Goal: Information Seeking & Learning: Check status

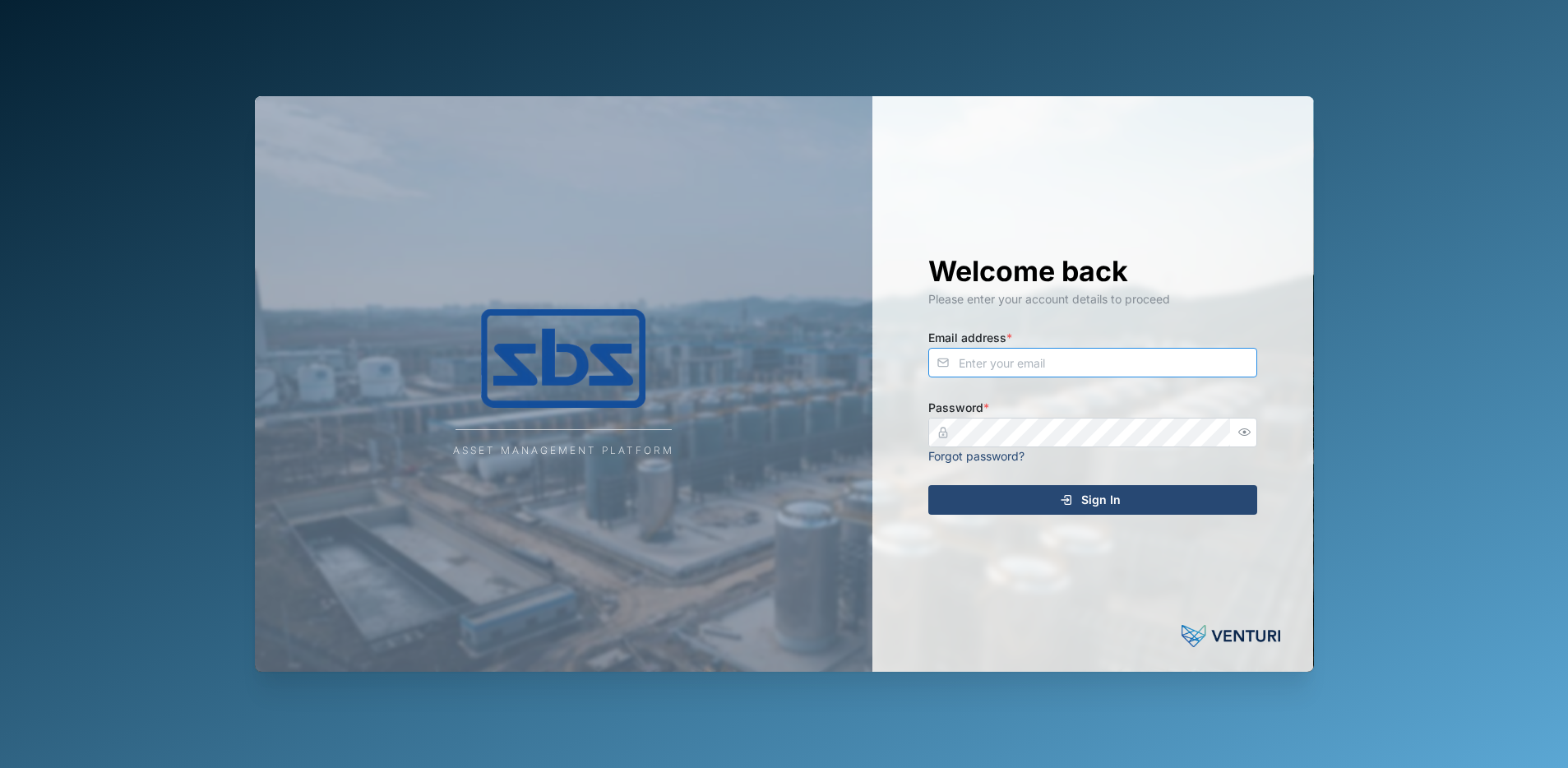
type input "[PERSON_NAME][EMAIL_ADDRESS][DOMAIN_NAME]"
click at [1106, 502] on span "Sign In" at bounding box center [1102, 500] width 40 height 28
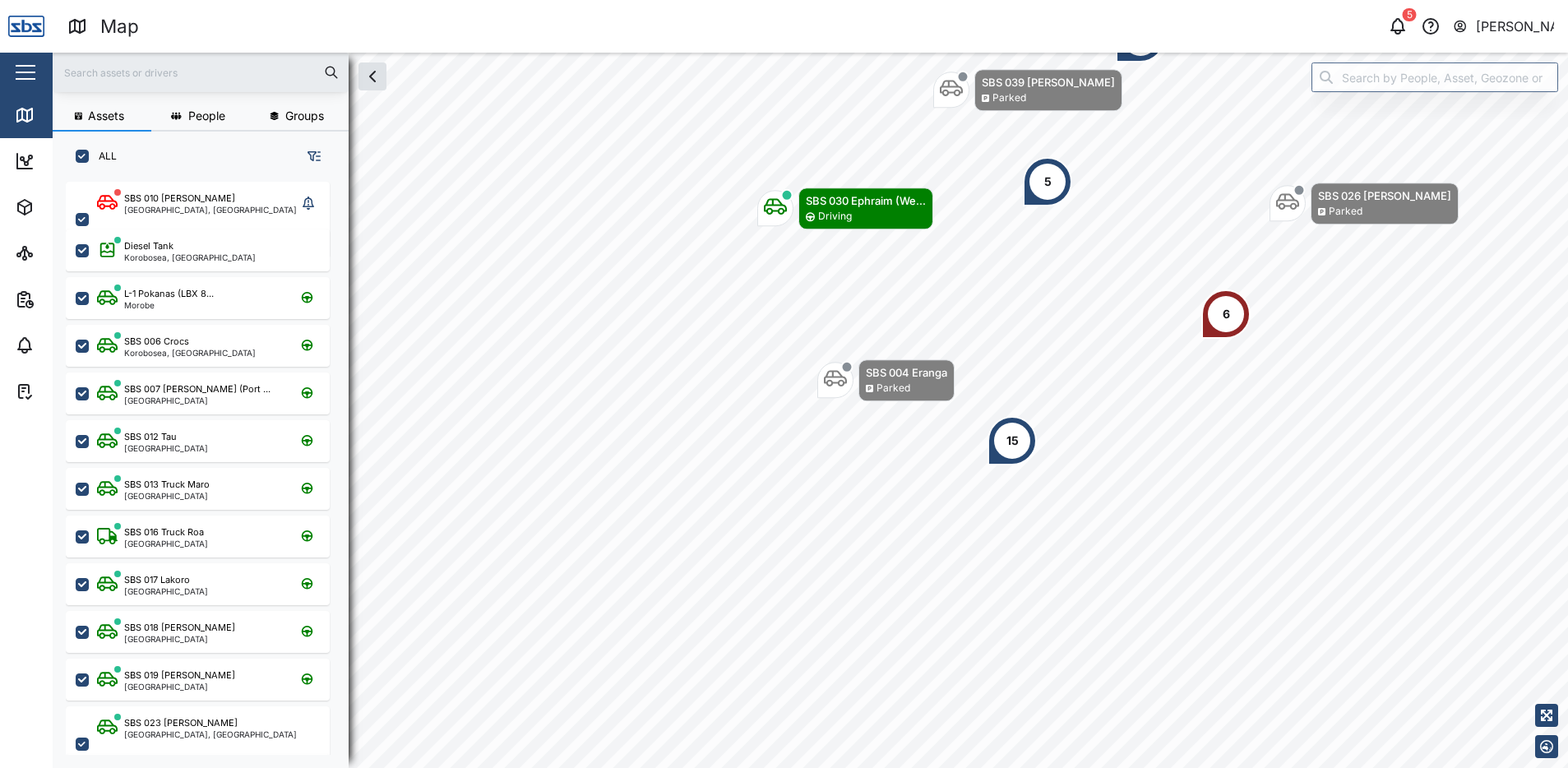
scroll to position [13, 13]
click at [1393, 32] on icon "button" at bounding box center [1398, 27] width 20 height 20
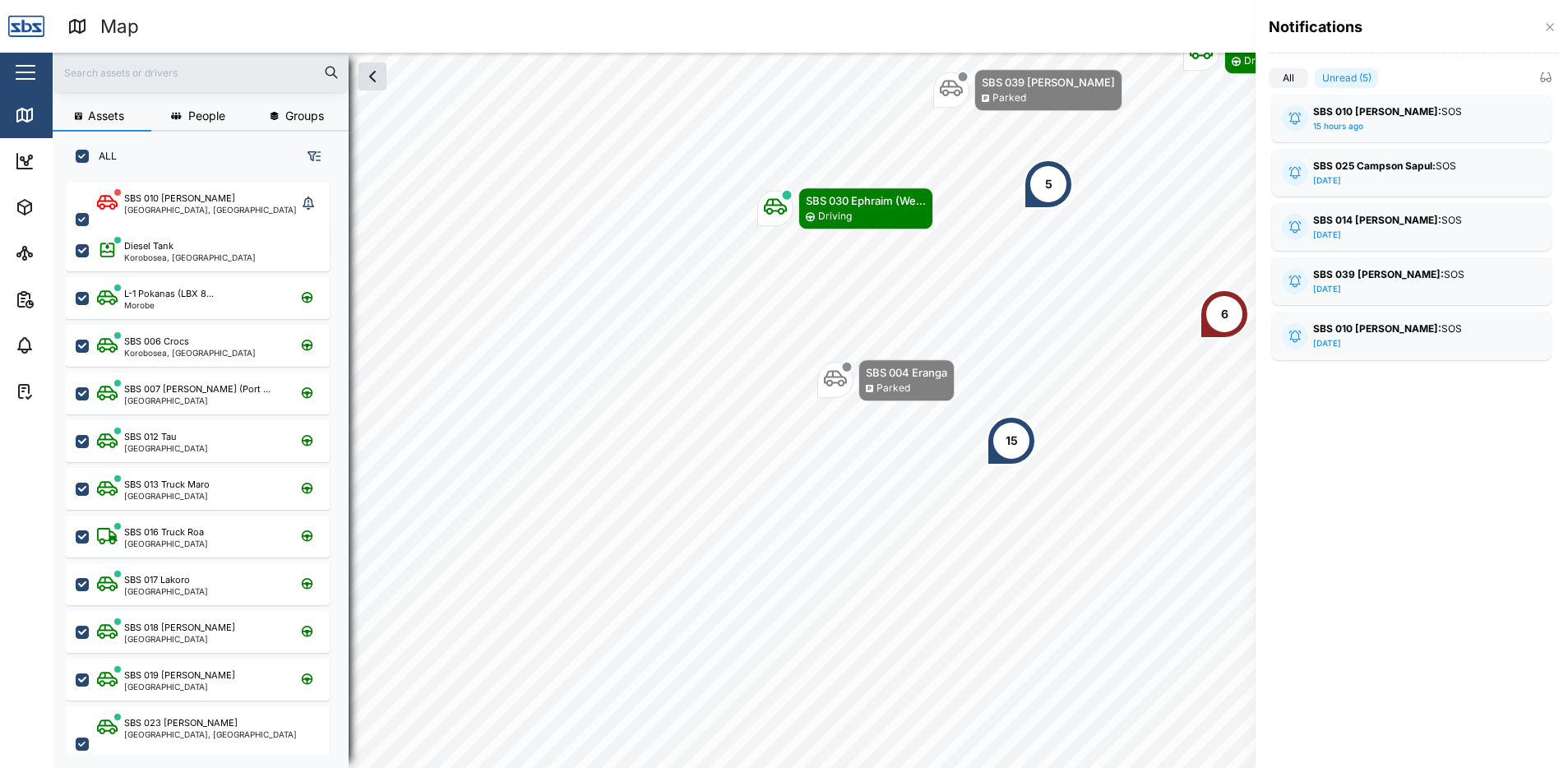
click at [1410, 332] on div "SBS 010 [PERSON_NAME]: SOS" at bounding box center [1412, 329] width 197 height 16
click at [1404, 280] on div "SBS 039 [PERSON_NAME]: SOS" at bounding box center [1412, 276] width 197 height 16
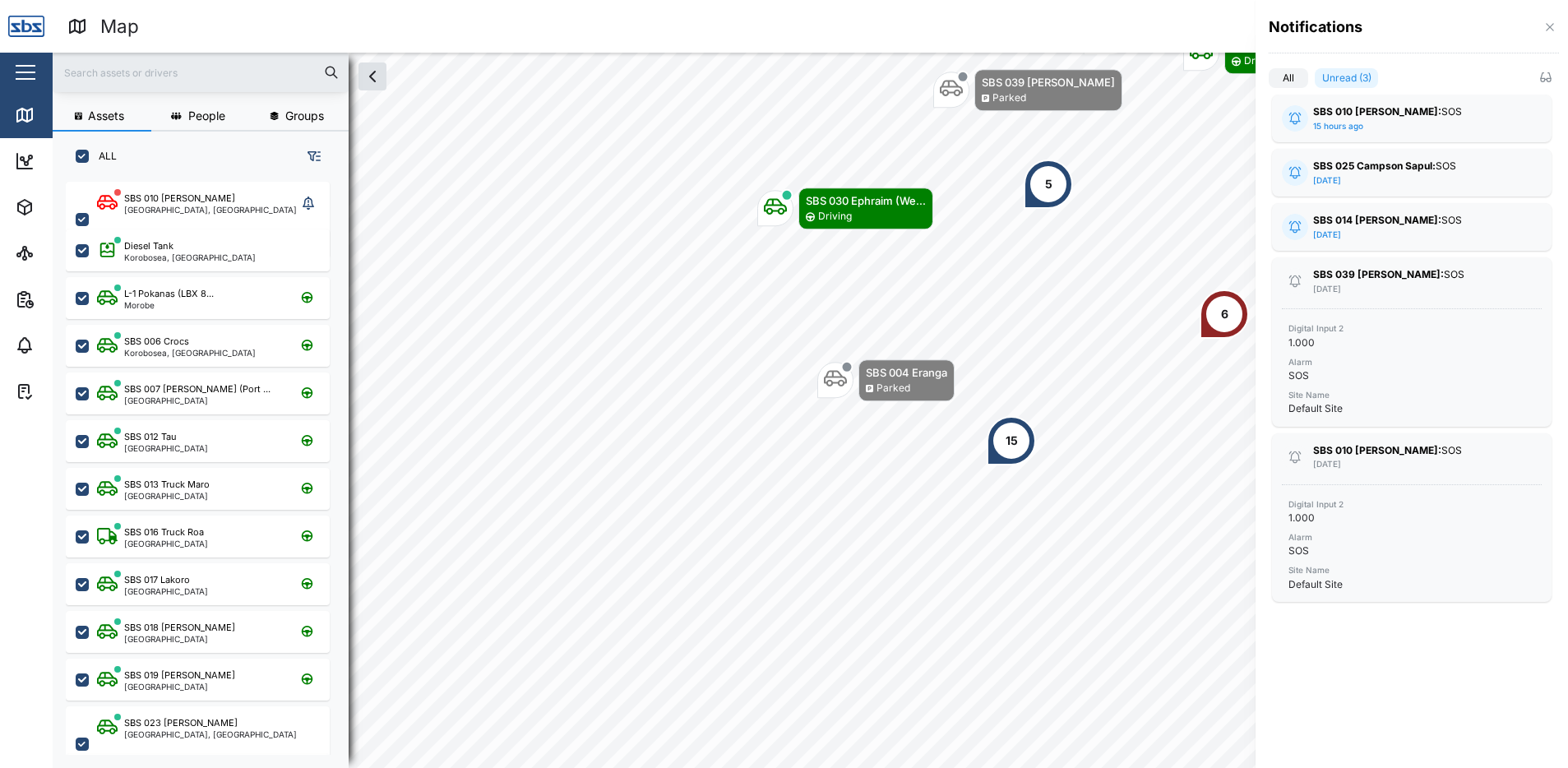
click at [1397, 231] on div "SBS 014 [PERSON_NAME]: SOS [DATE]" at bounding box center [1412, 227] width 197 height 28
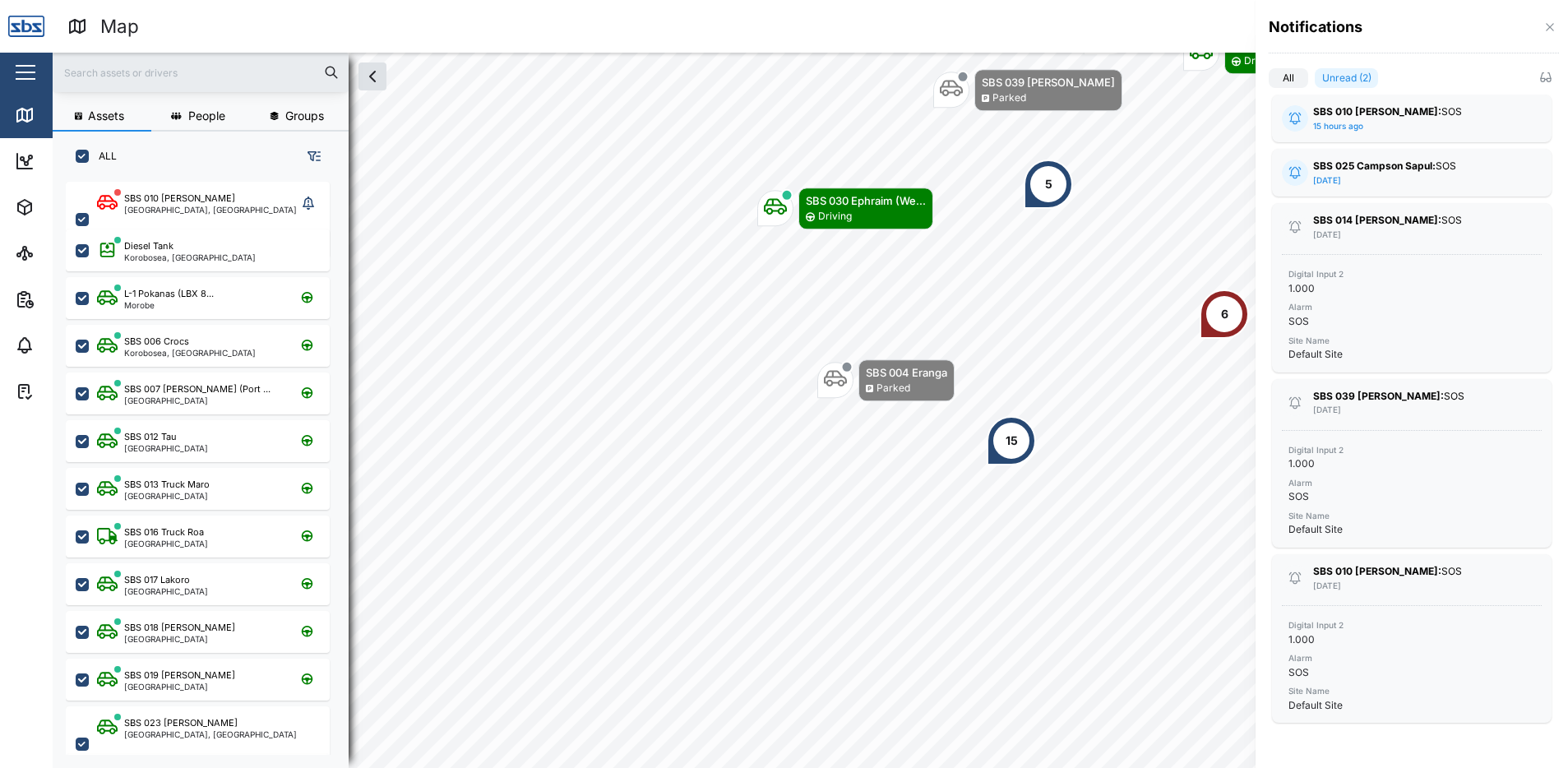
click at [1394, 175] on div "SBS 025 Campson Sapul: SOS [DATE]" at bounding box center [1412, 173] width 197 height 28
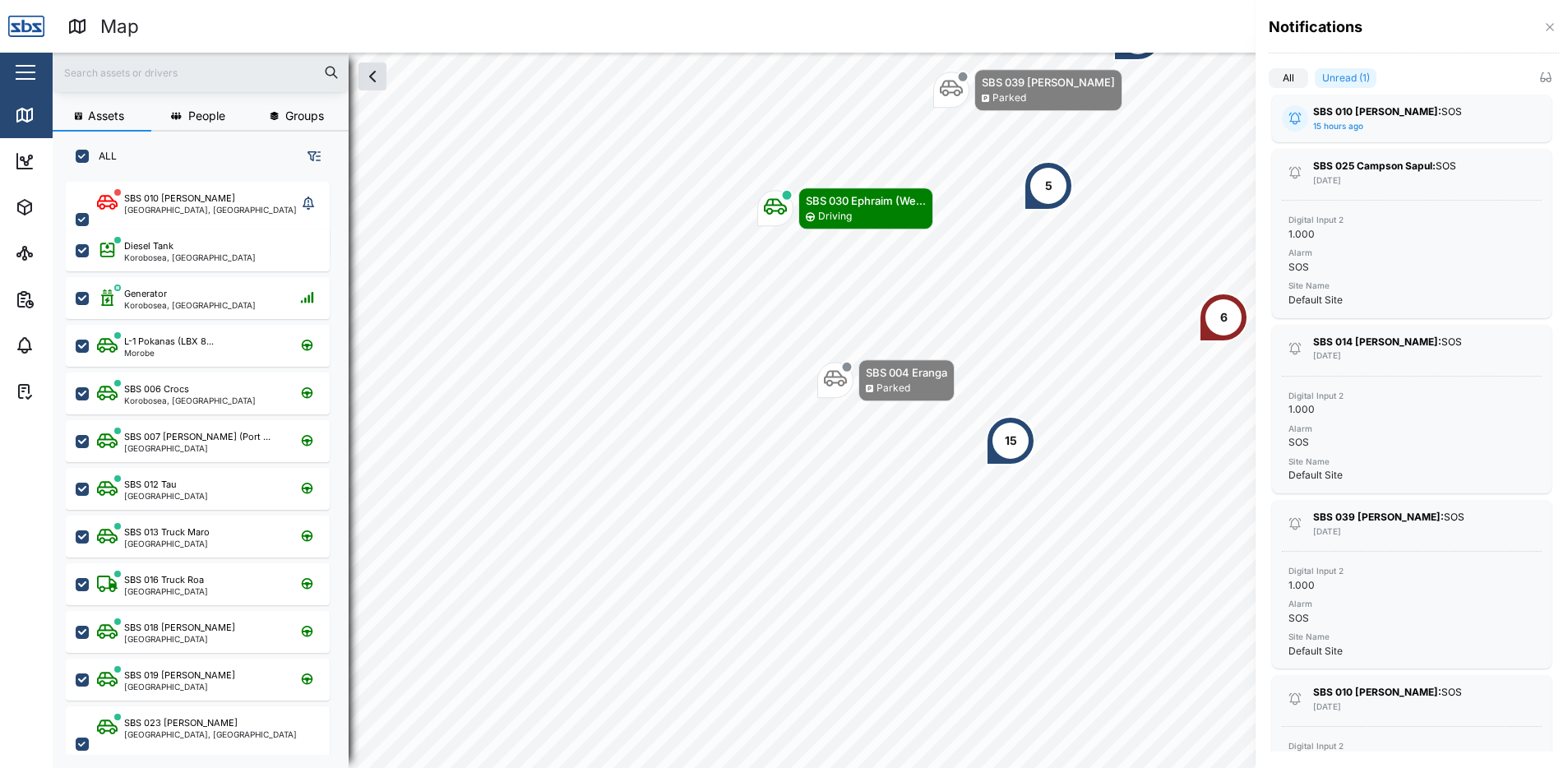
click at [1386, 124] on div "SBS 010 [PERSON_NAME]: SOS 15 hours ago" at bounding box center [1412, 118] width 197 height 28
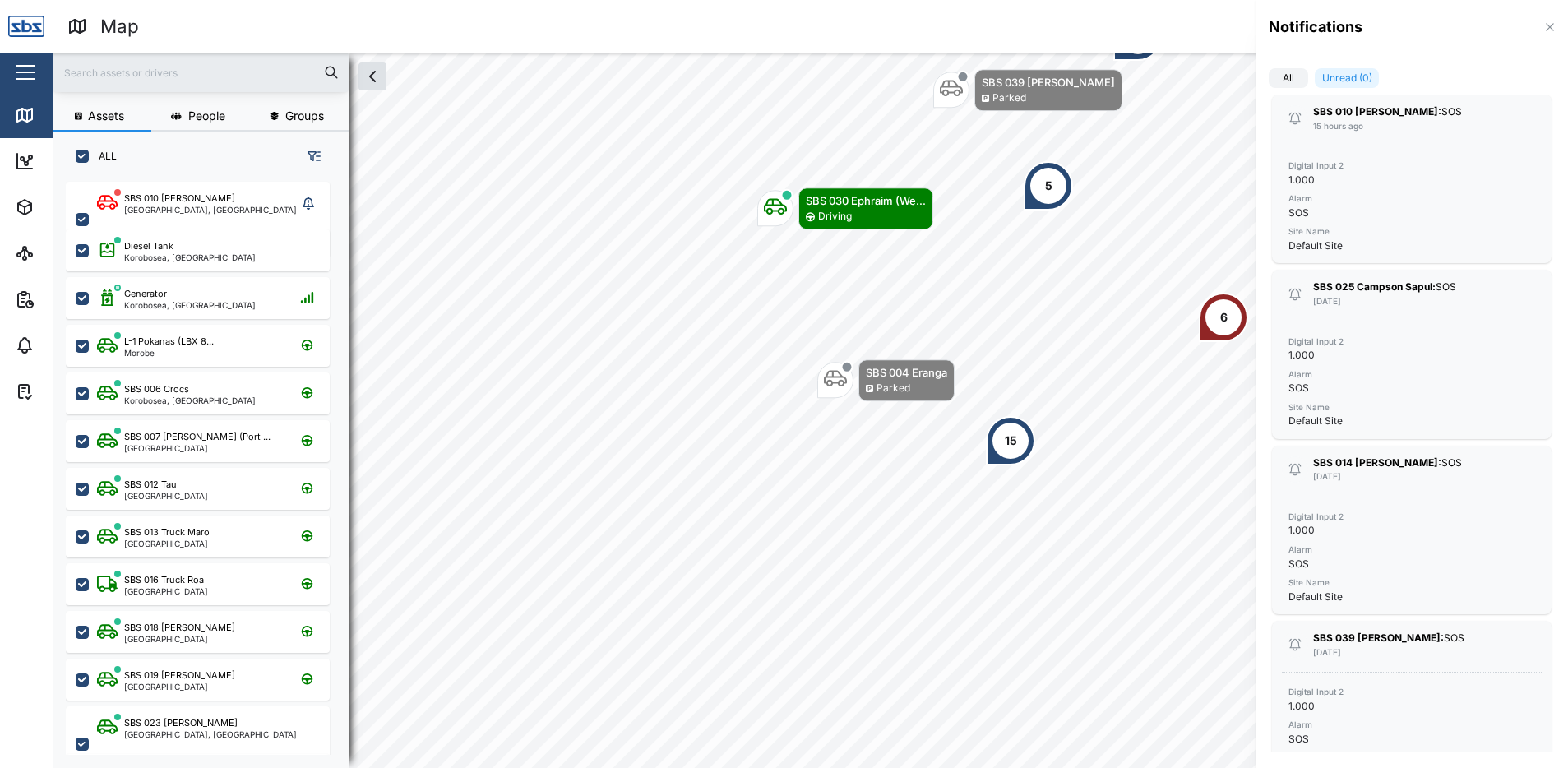
click at [1288, 80] on label "All" at bounding box center [1289, 79] width 40 height 20
click at [1269, 82] on input "All" at bounding box center [1269, 82] width 0 height 0
click at [1547, 24] on icon "button" at bounding box center [1549, 26] width 7 height 7
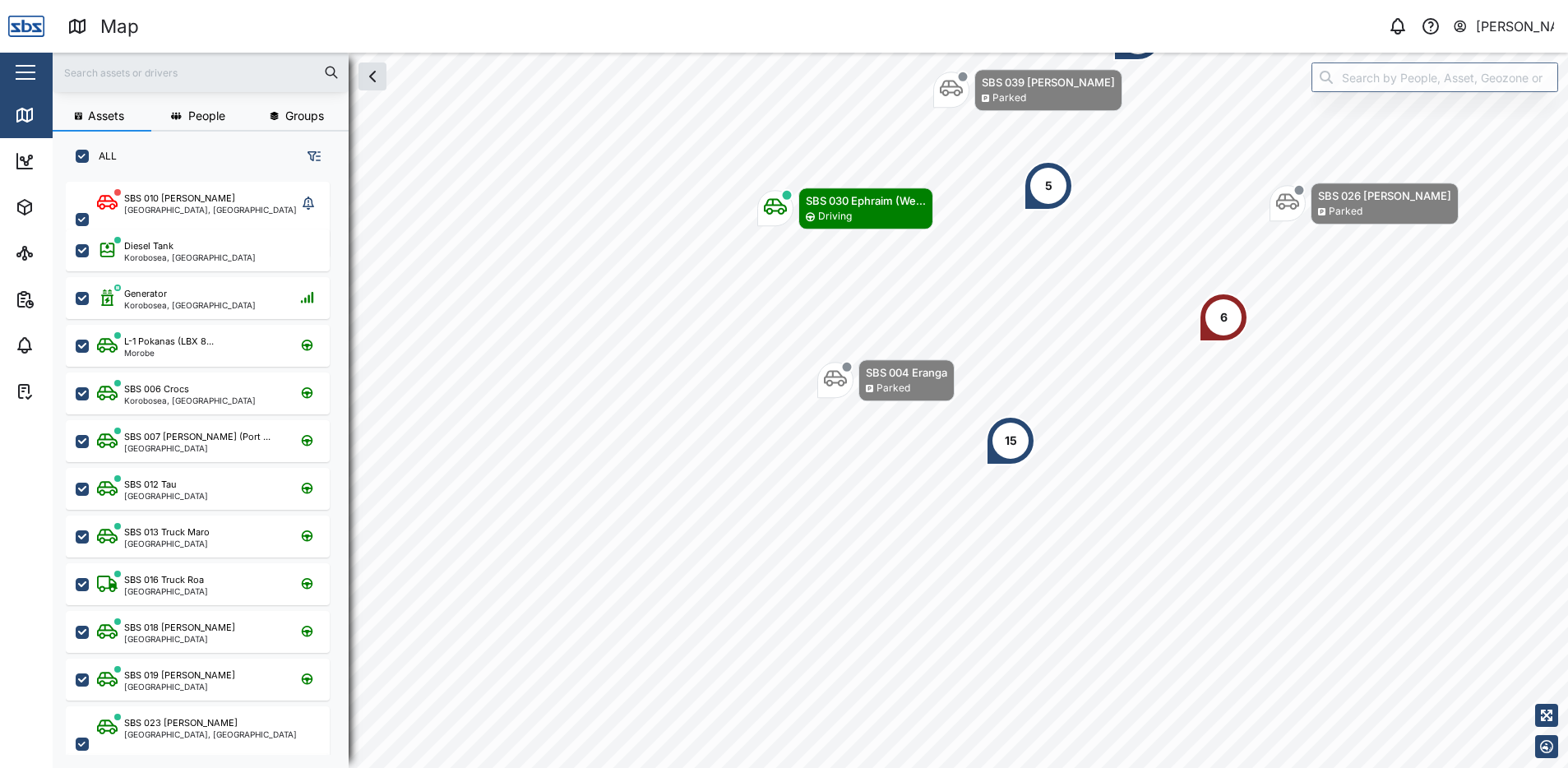
click at [1220, 316] on div "6" at bounding box center [1223, 317] width 7 height 18
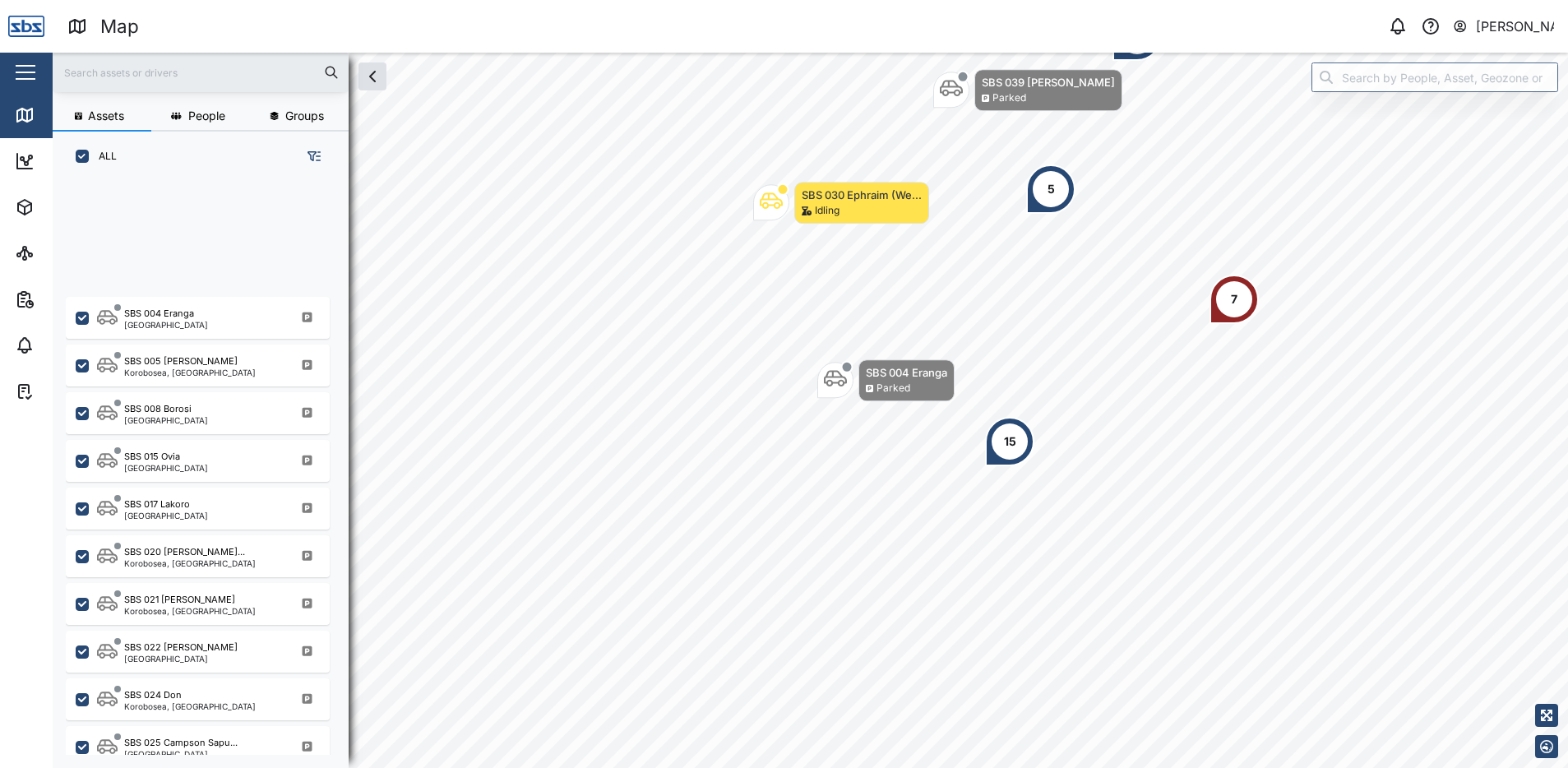
scroll to position [1616, 0]
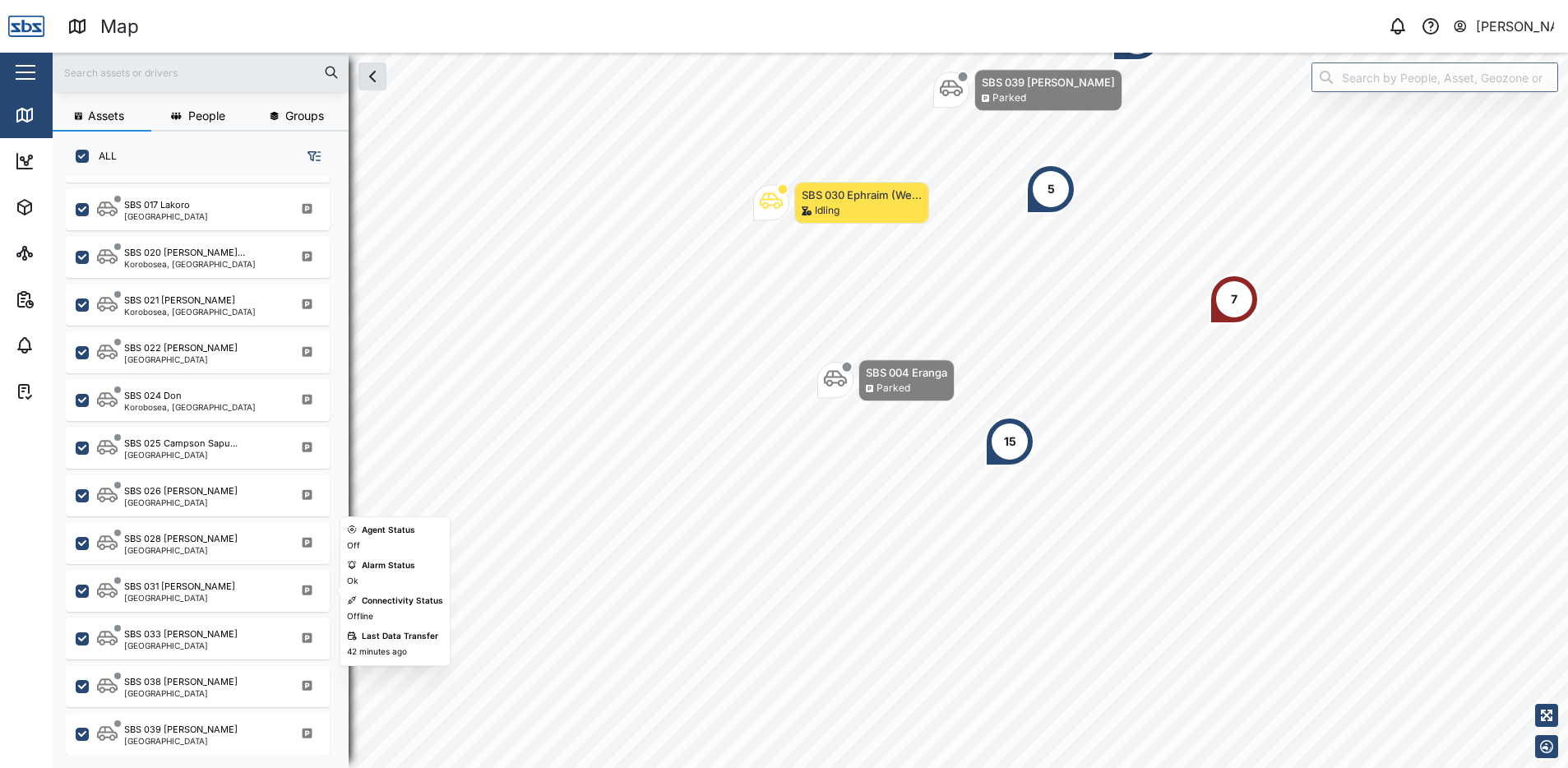
click at [181, 587] on div "SBS 031 [PERSON_NAME]" at bounding box center [180, 587] width 111 height 14
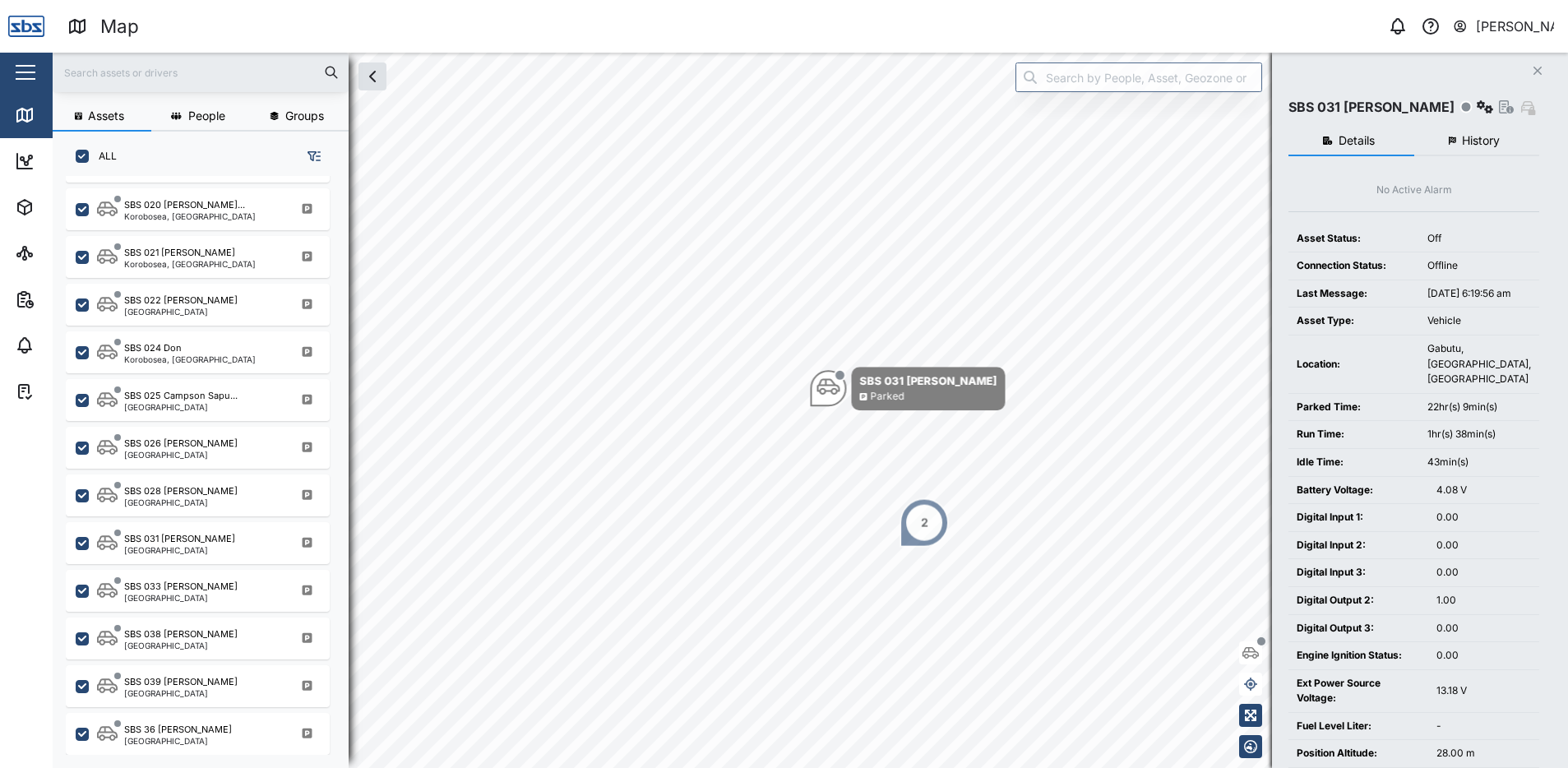
click at [1477, 141] on span "History" at bounding box center [1481, 141] width 38 height 12
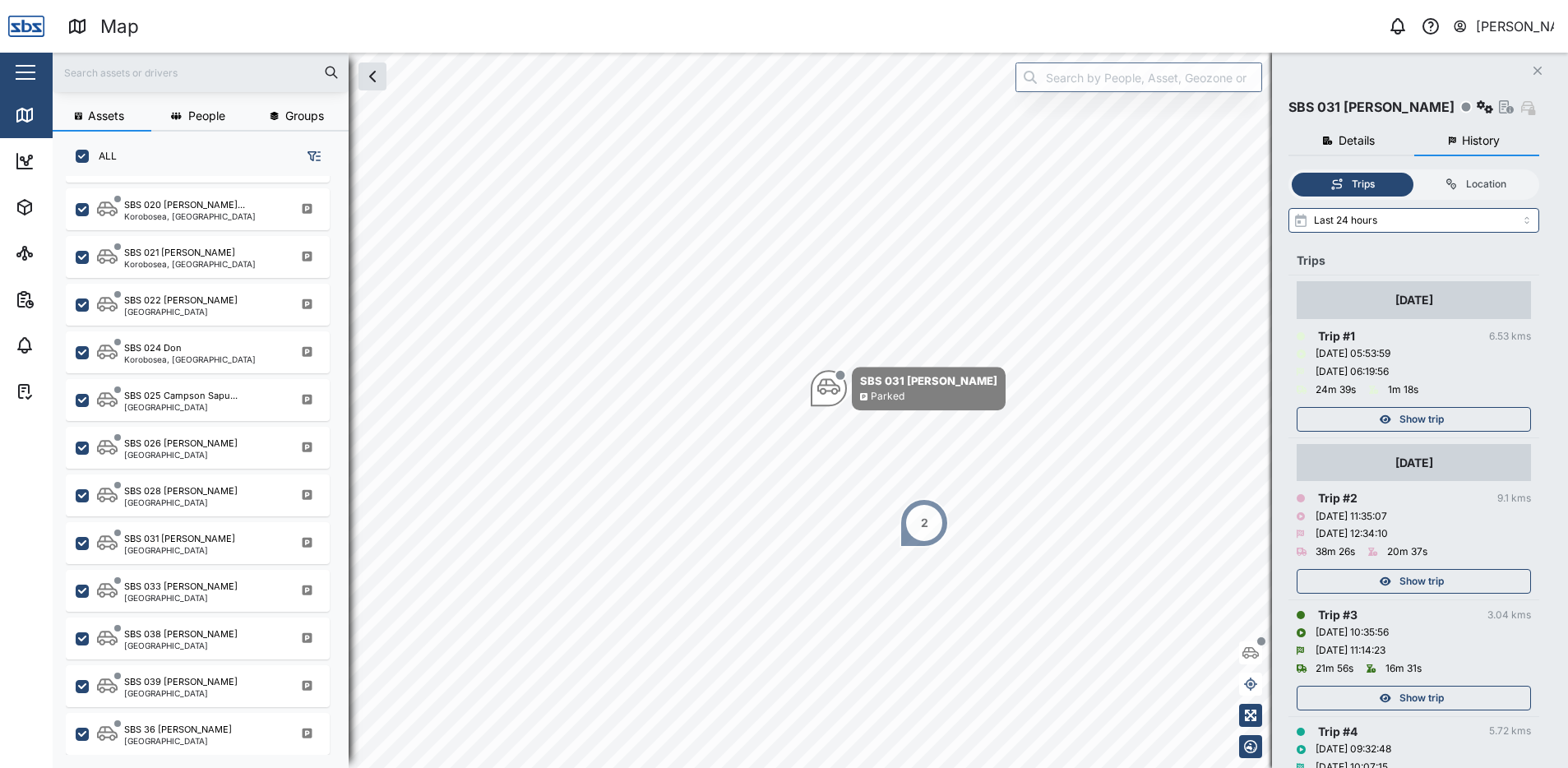
click at [1443, 416] on span "Show trip" at bounding box center [1422, 419] width 45 height 23
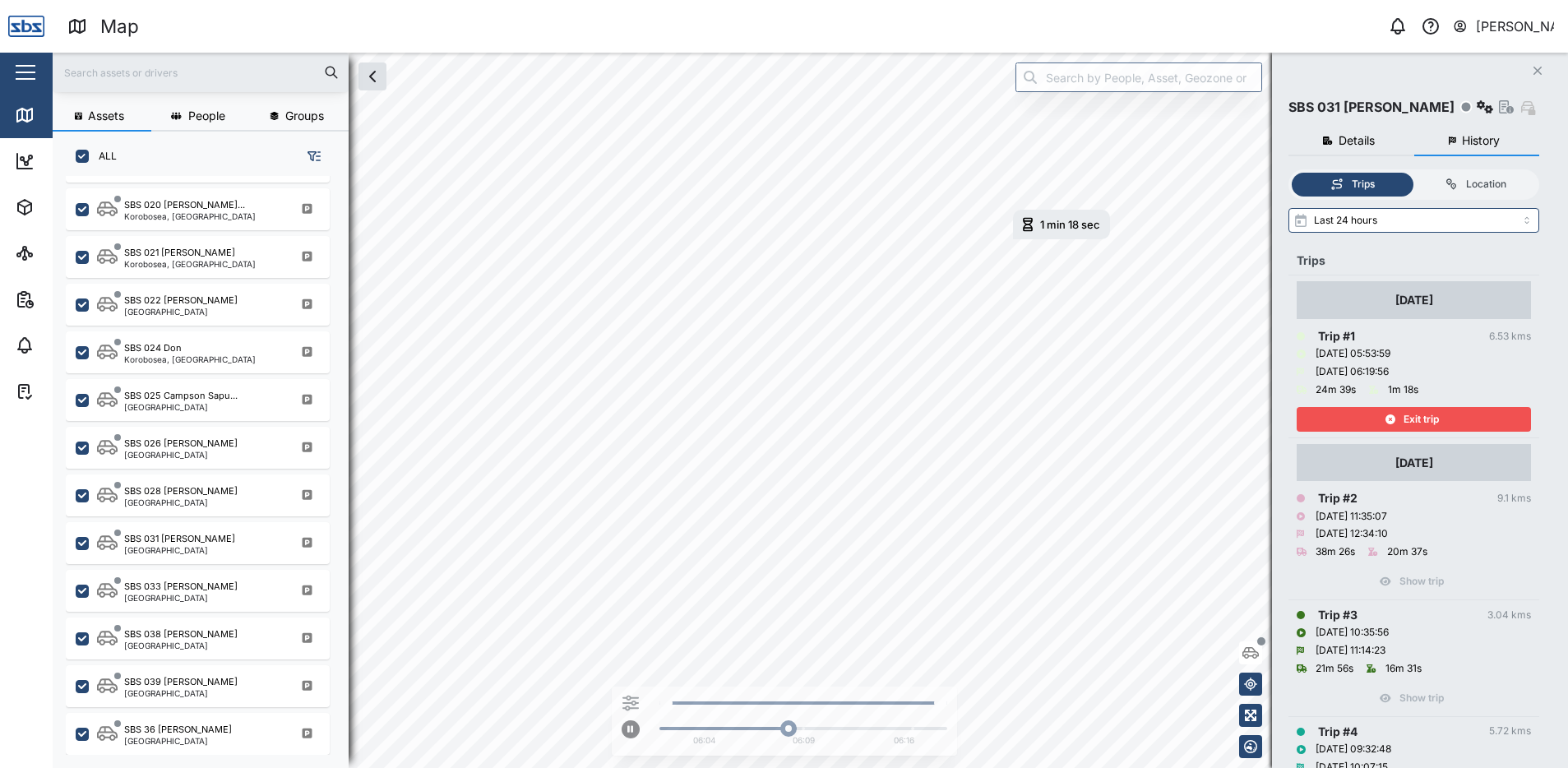
click at [1410, 412] on span "Exit trip" at bounding box center [1422, 419] width 36 height 23
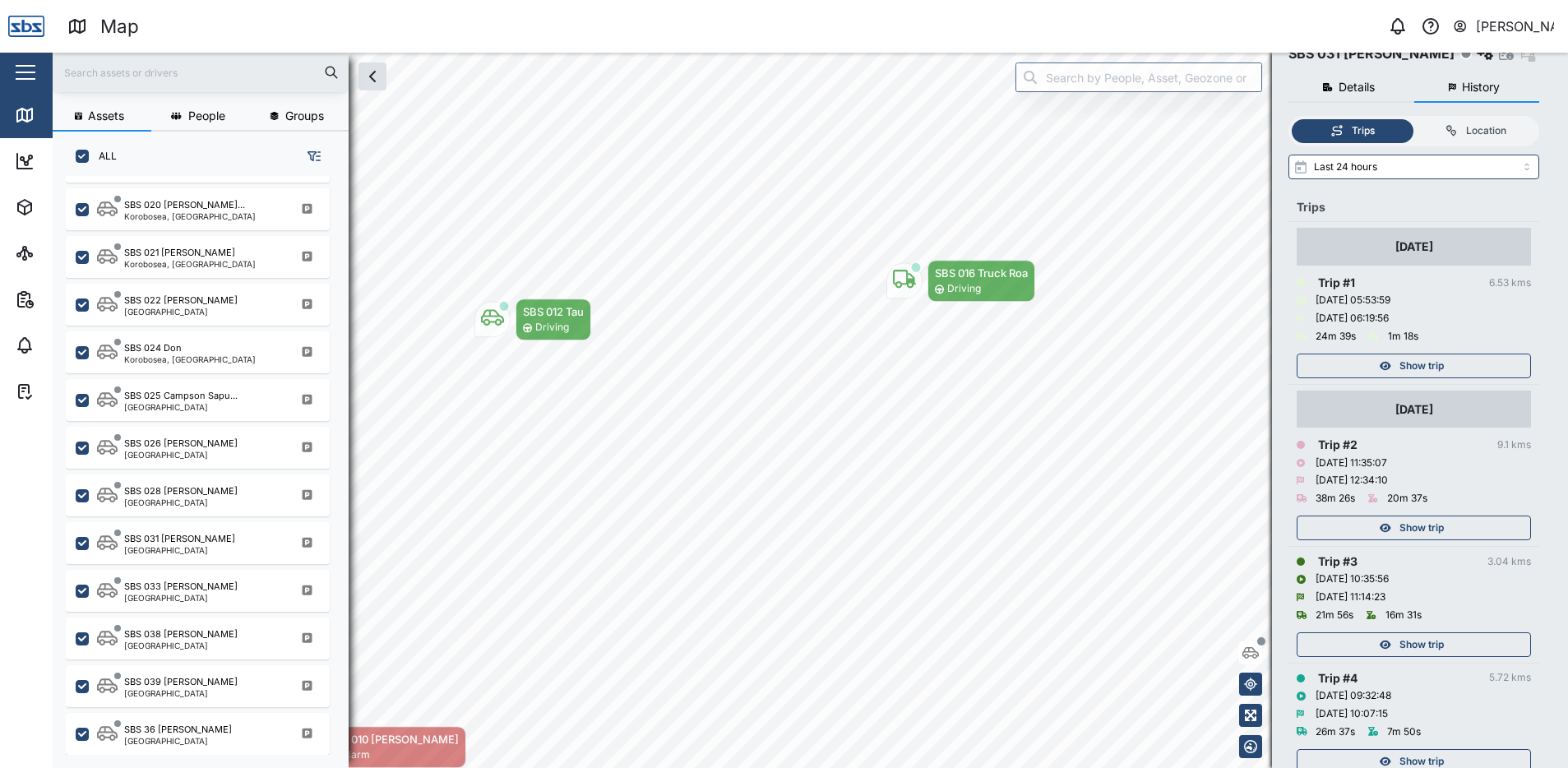
scroll to position [97, 0]
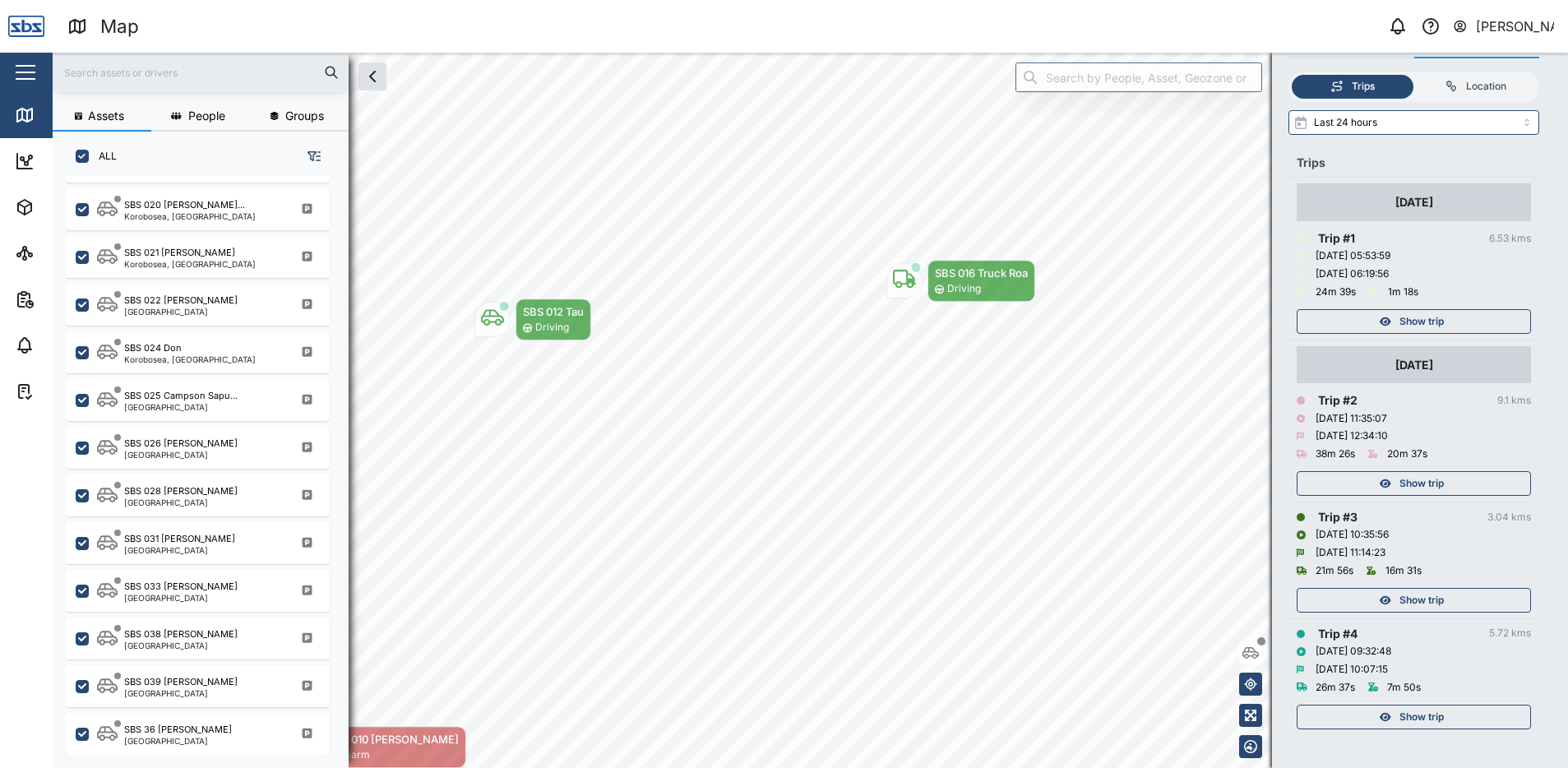
click at [1436, 713] on span "Show trip" at bounding box center [1422, 717] width 45 height 23
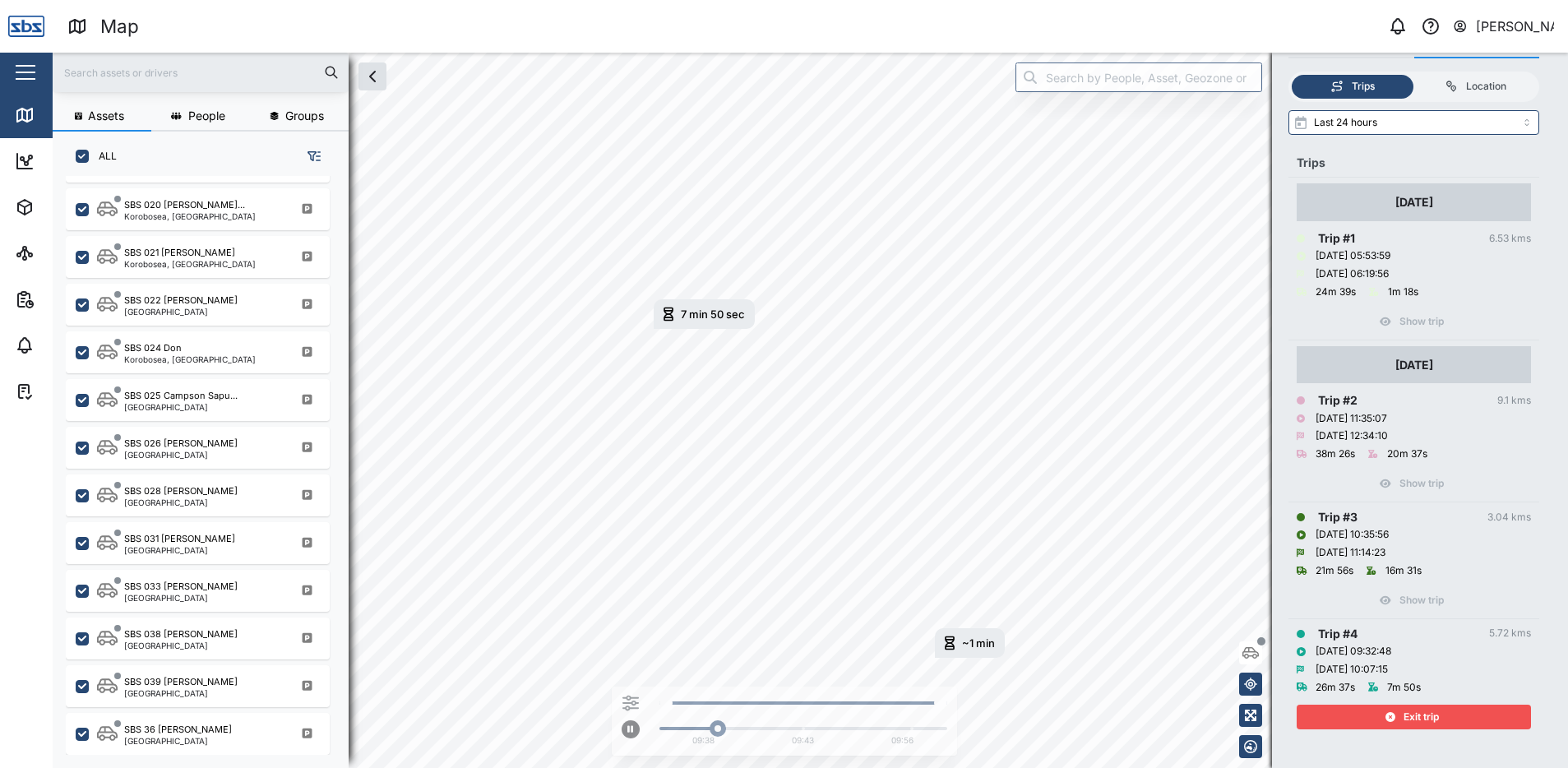
click at [1436, 713] on span "Exit trip" at bounding box center [1422, 717] width 36 height 23
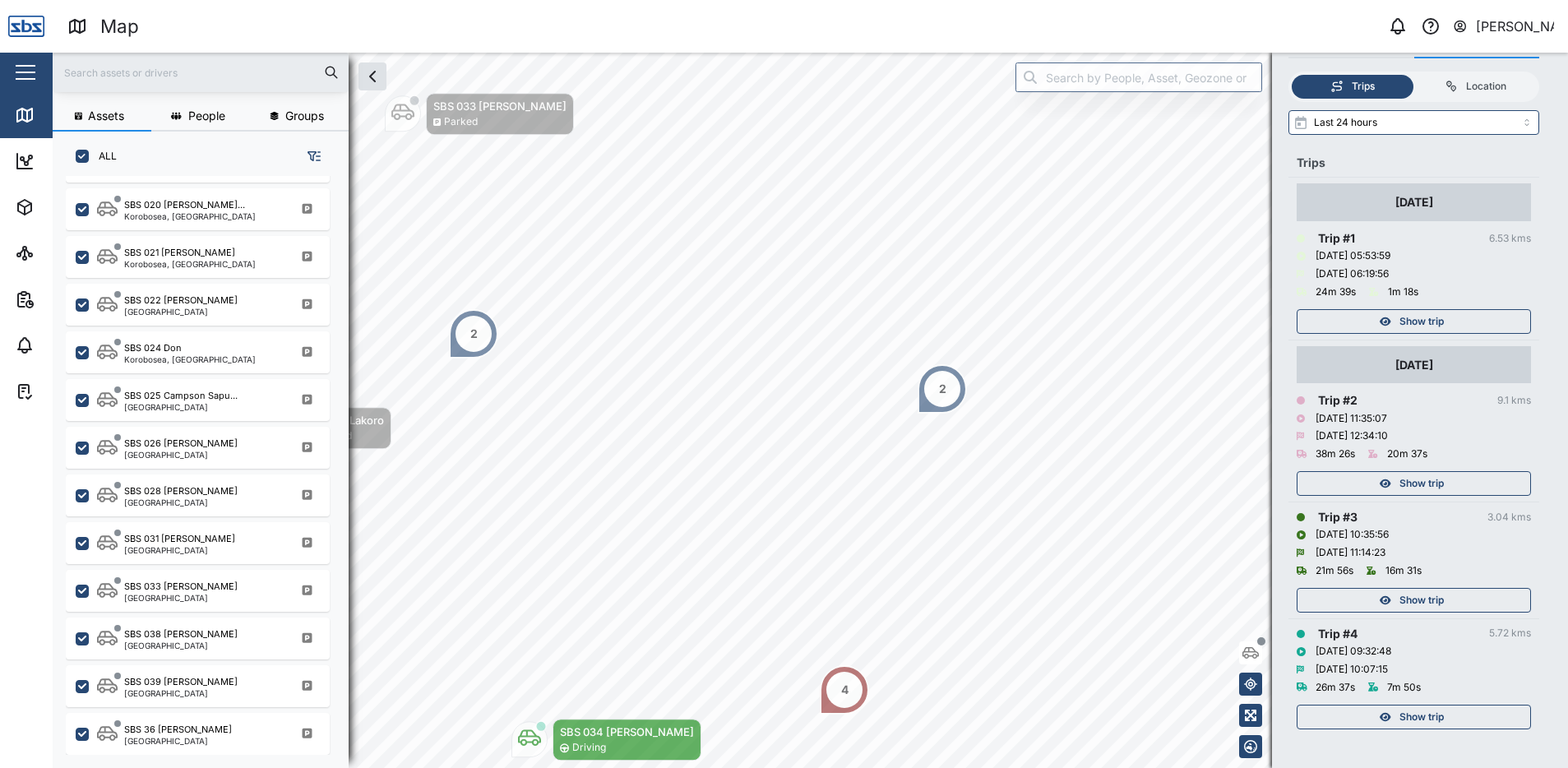
click at [1434, 602] on span "Show trip" at bounding box center [1422, 600] width 45 height 23
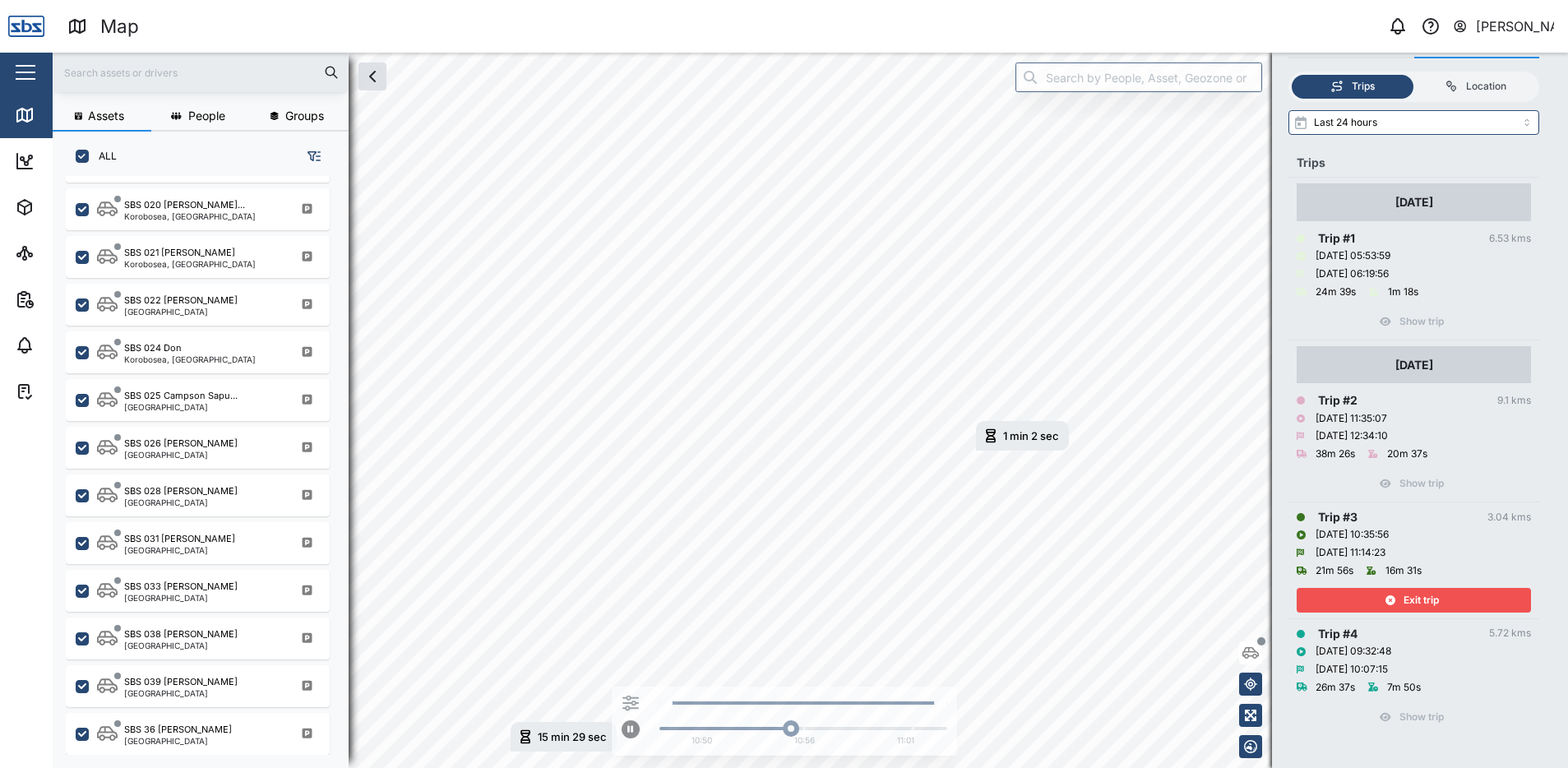
click at [1434, 602] on span "Exit trip" at bounding box center [1422, 600] width 36 height 23
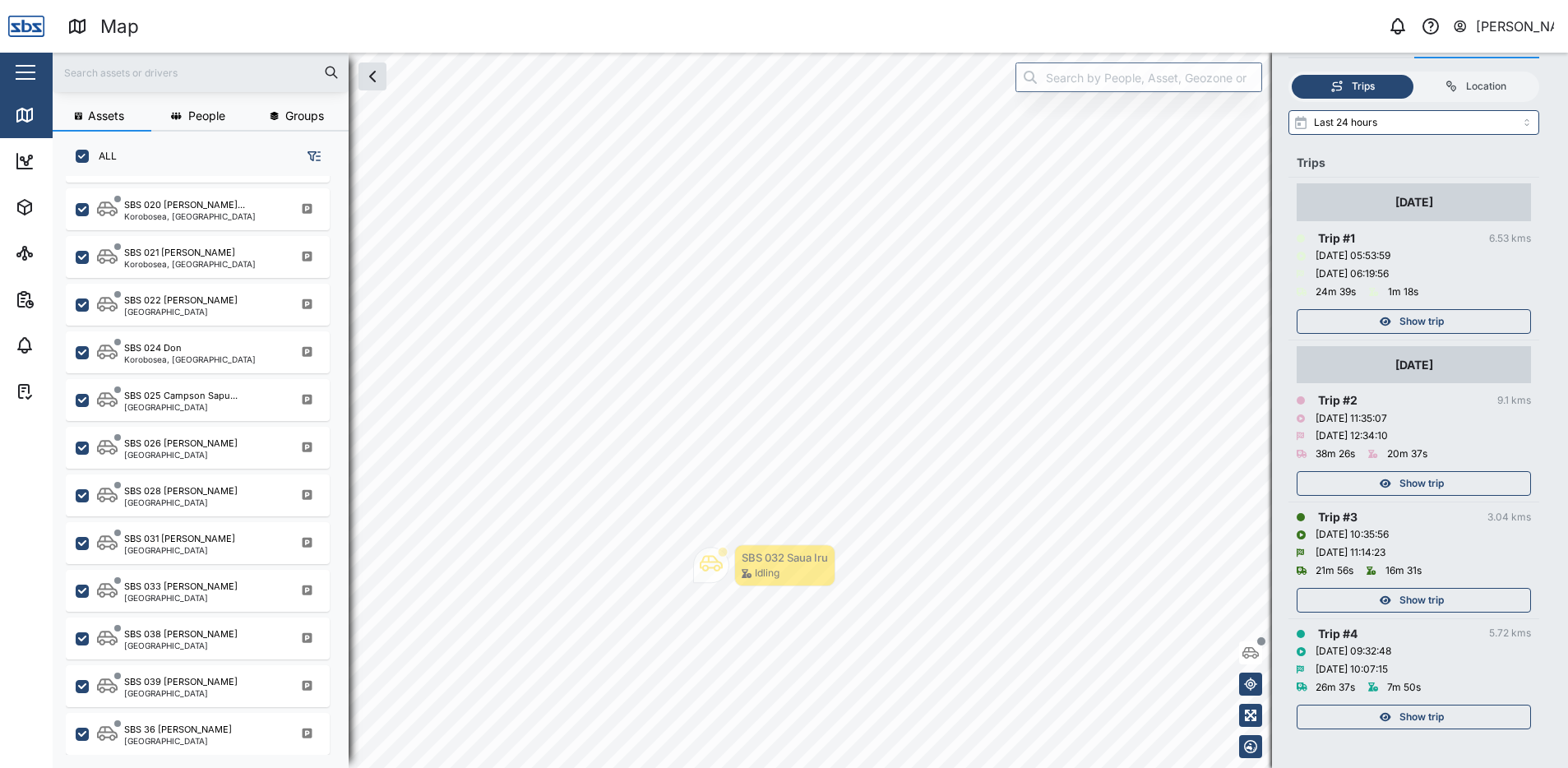
click at [1429, 480] on span "Show trip" at bounding box center [1422, 483] width 45 height 23
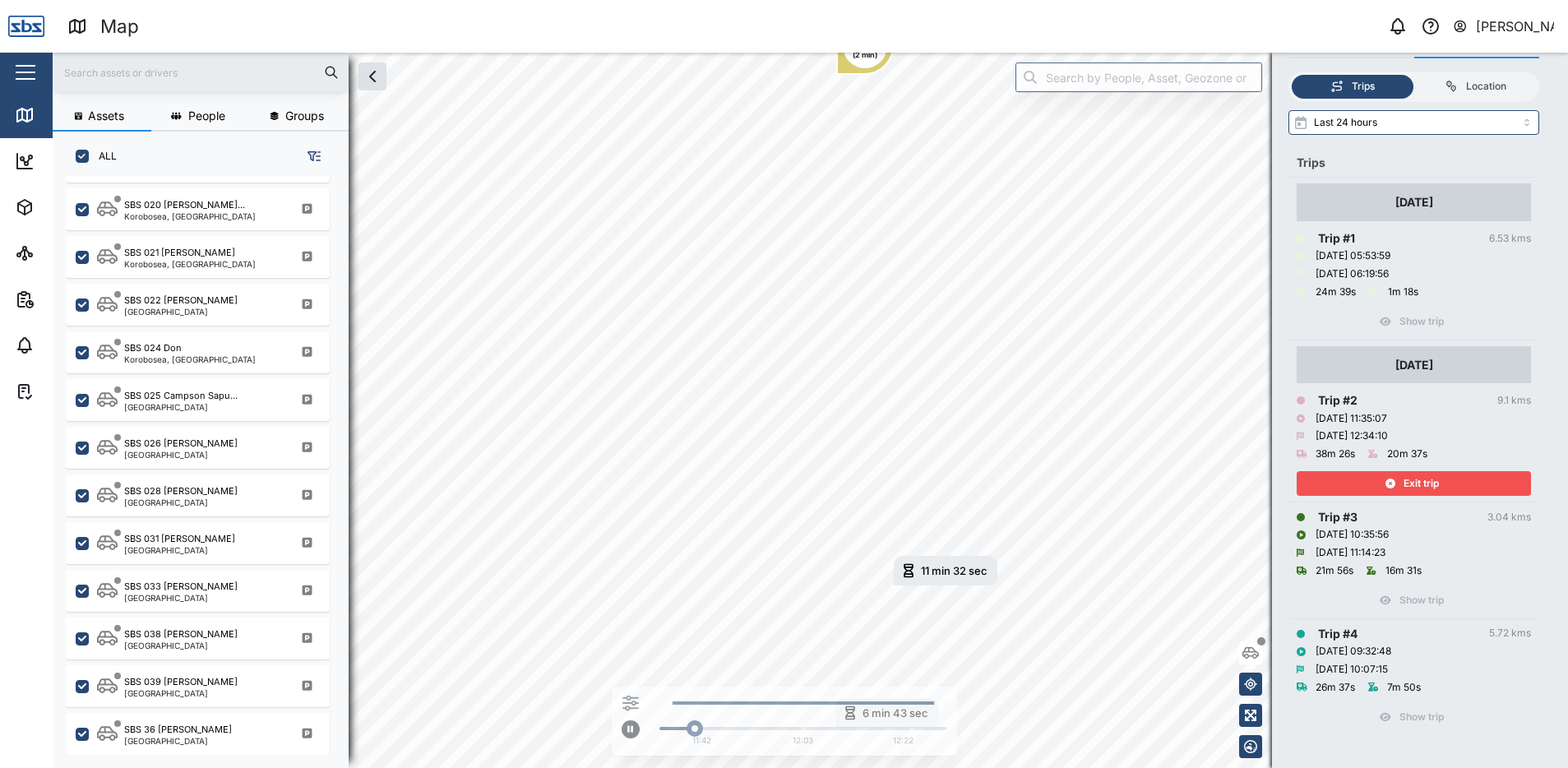
click at [1425, 480] on span "Exit trip" at bounding box center [1422, 483] width 36 height 23
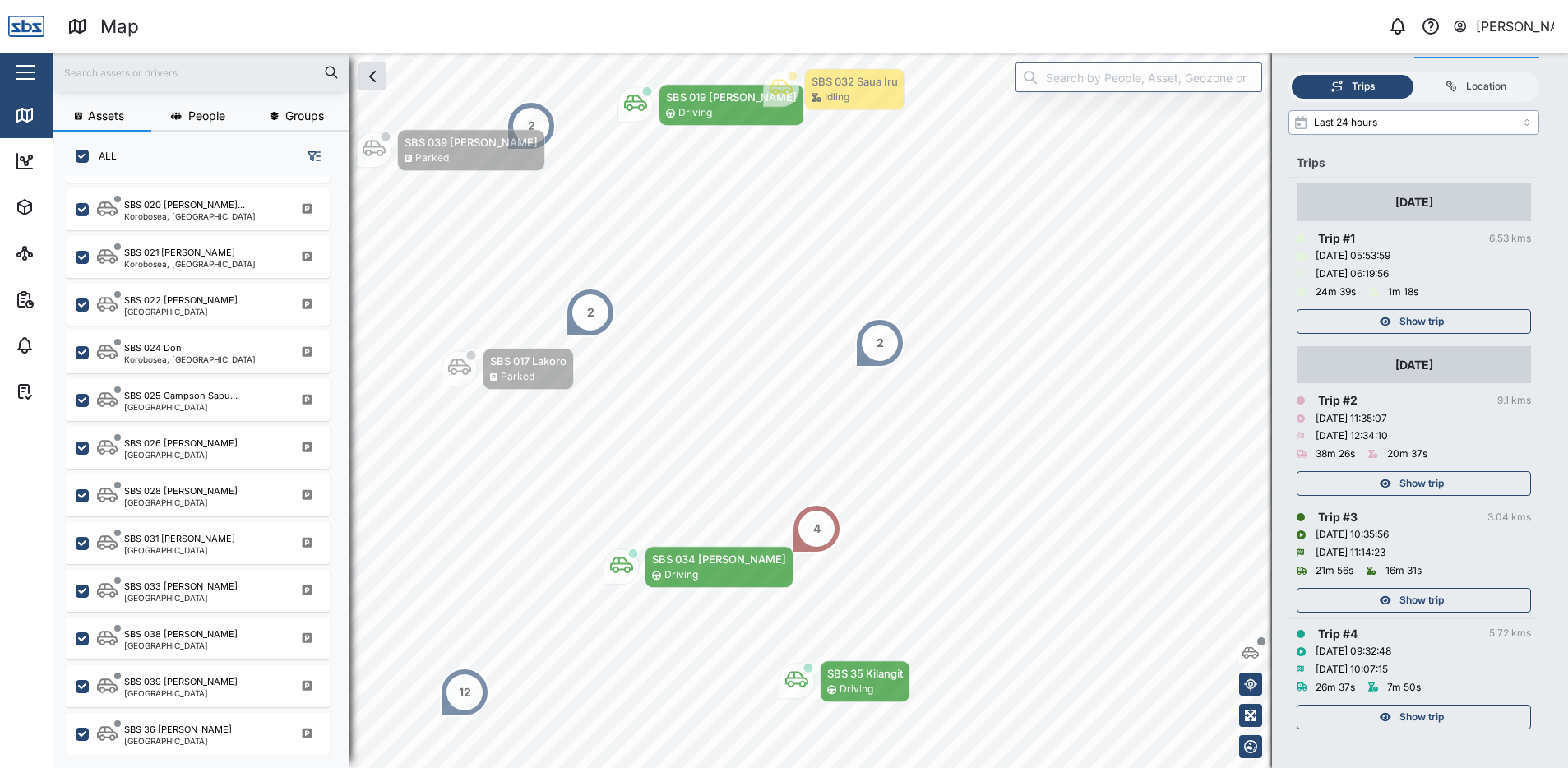
click at [1526, 124] on input "Last 24 hours" at bounding box center [1414, 122] width 251 height 25
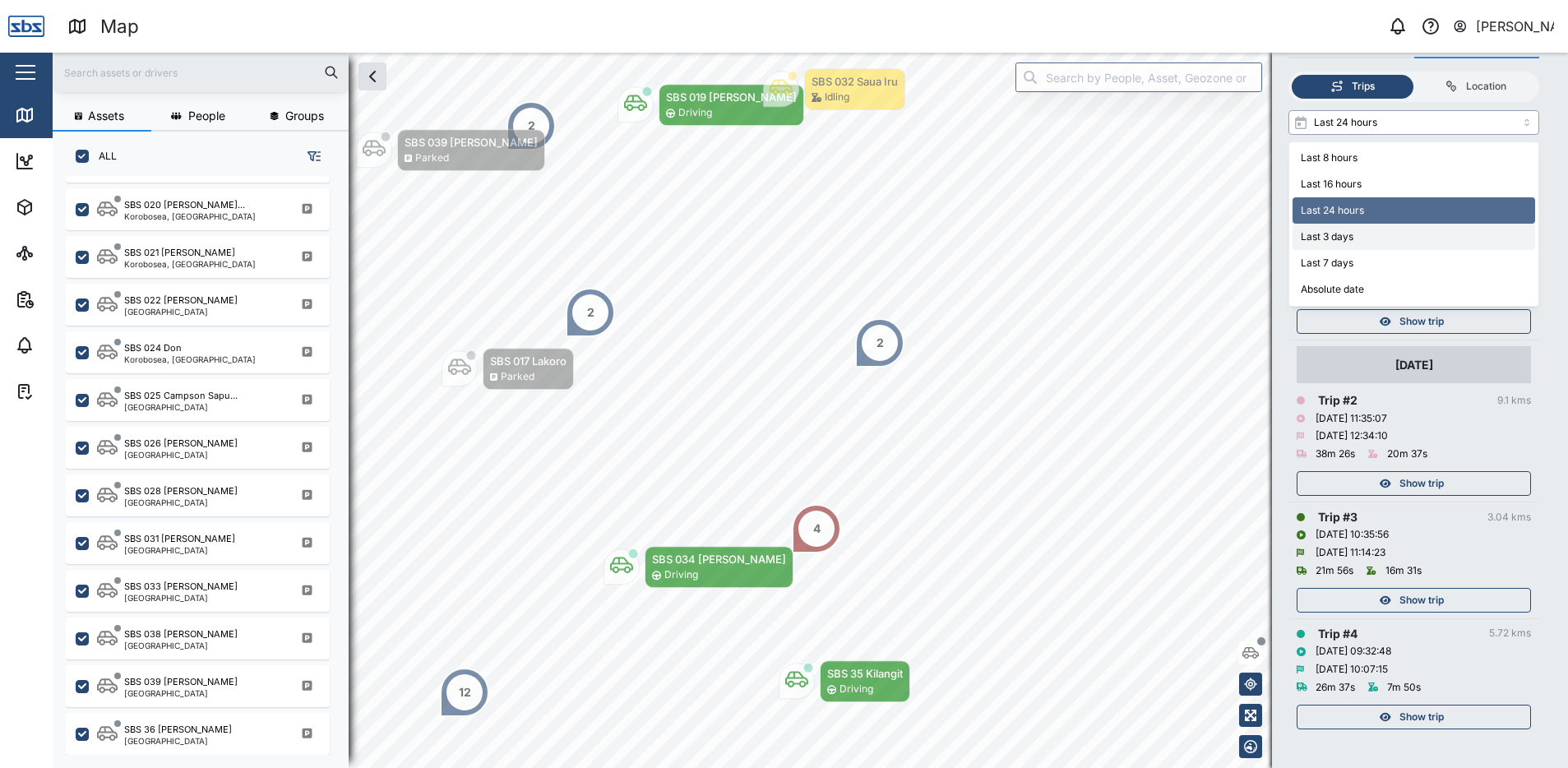
type input "Last 3 days"
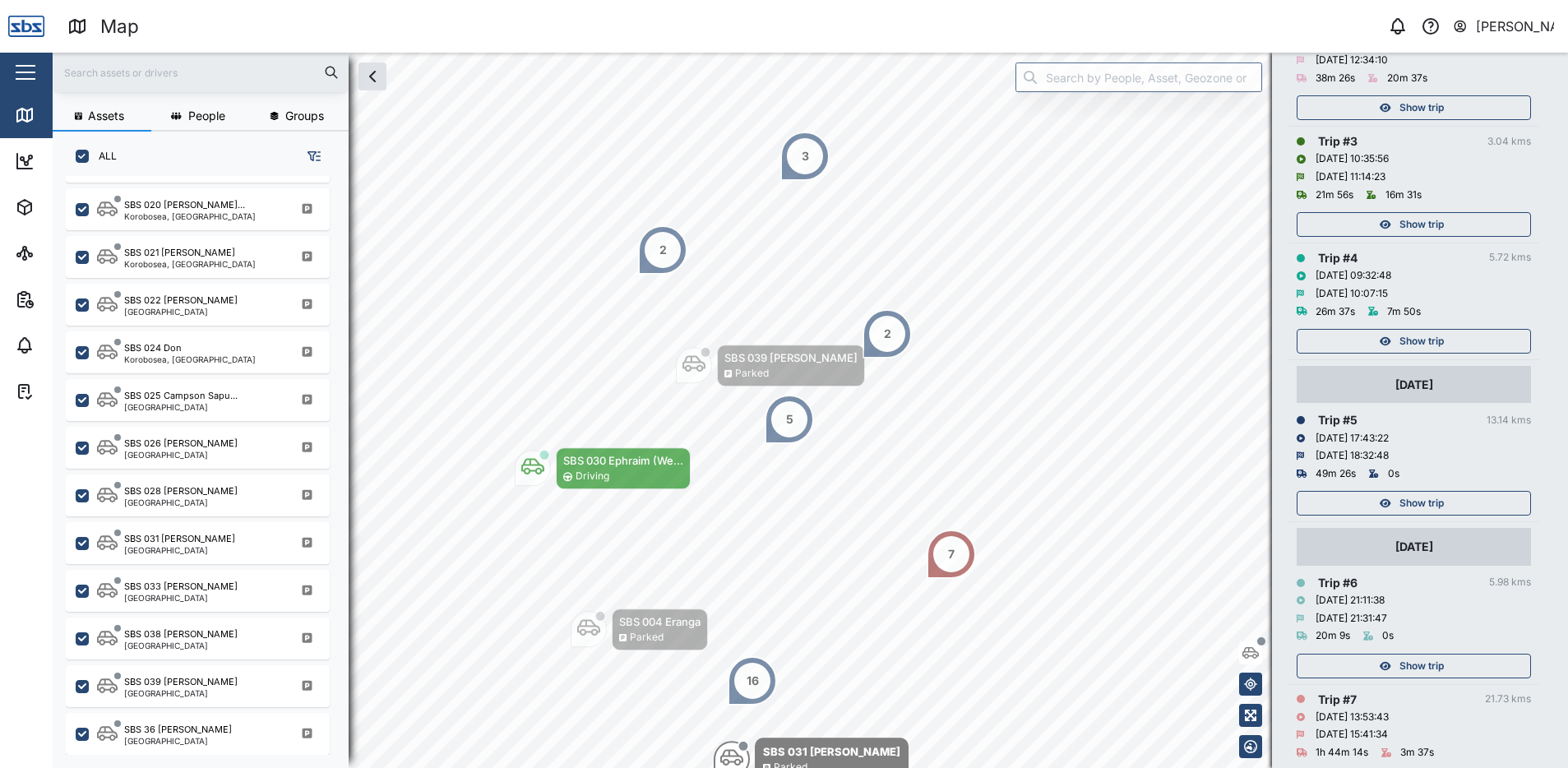
scroll to position [673, 0]
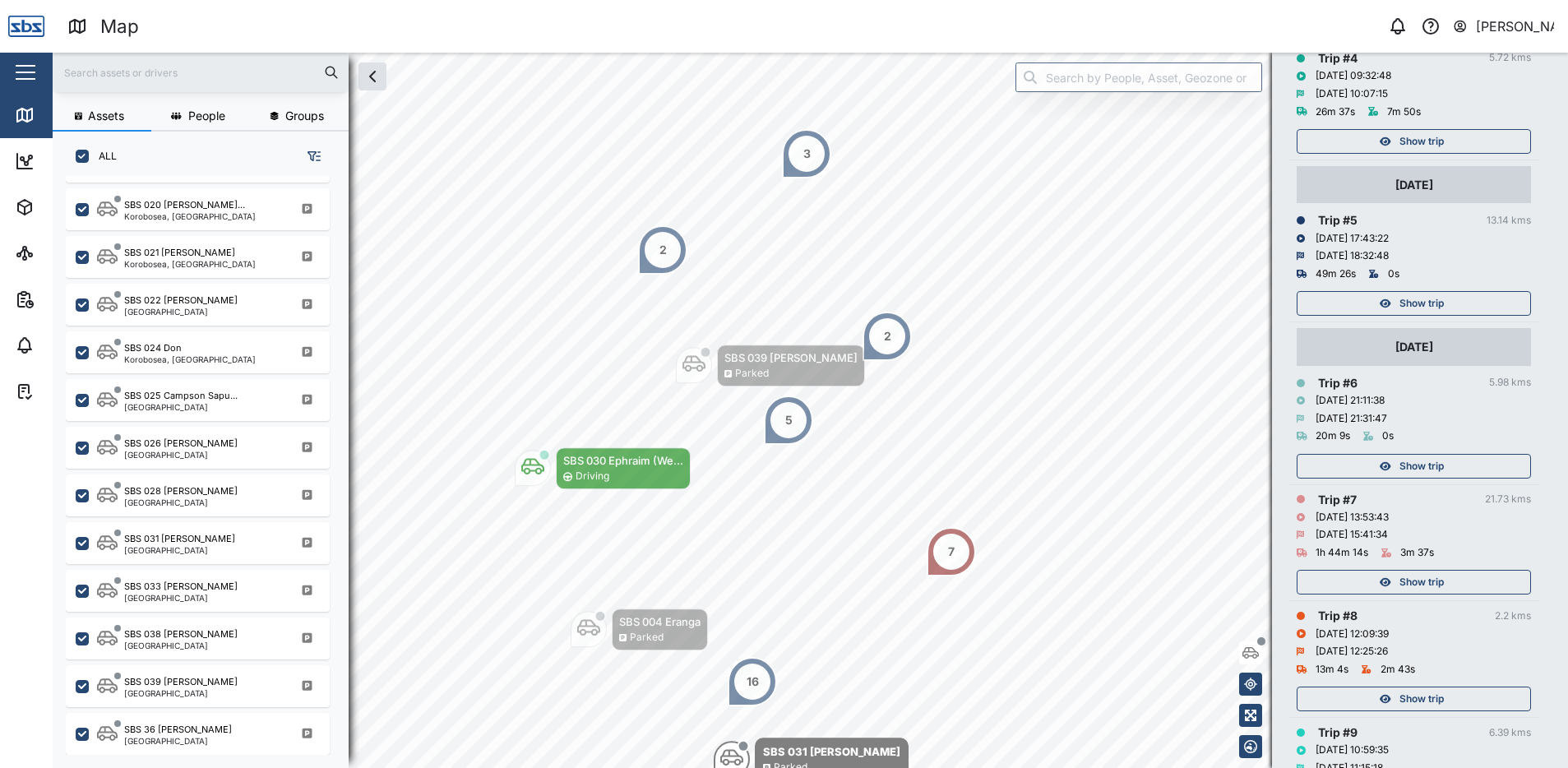
click at [1431, 310] on span "Show trip" at bounding box center [1422, 303] width 45 height 23
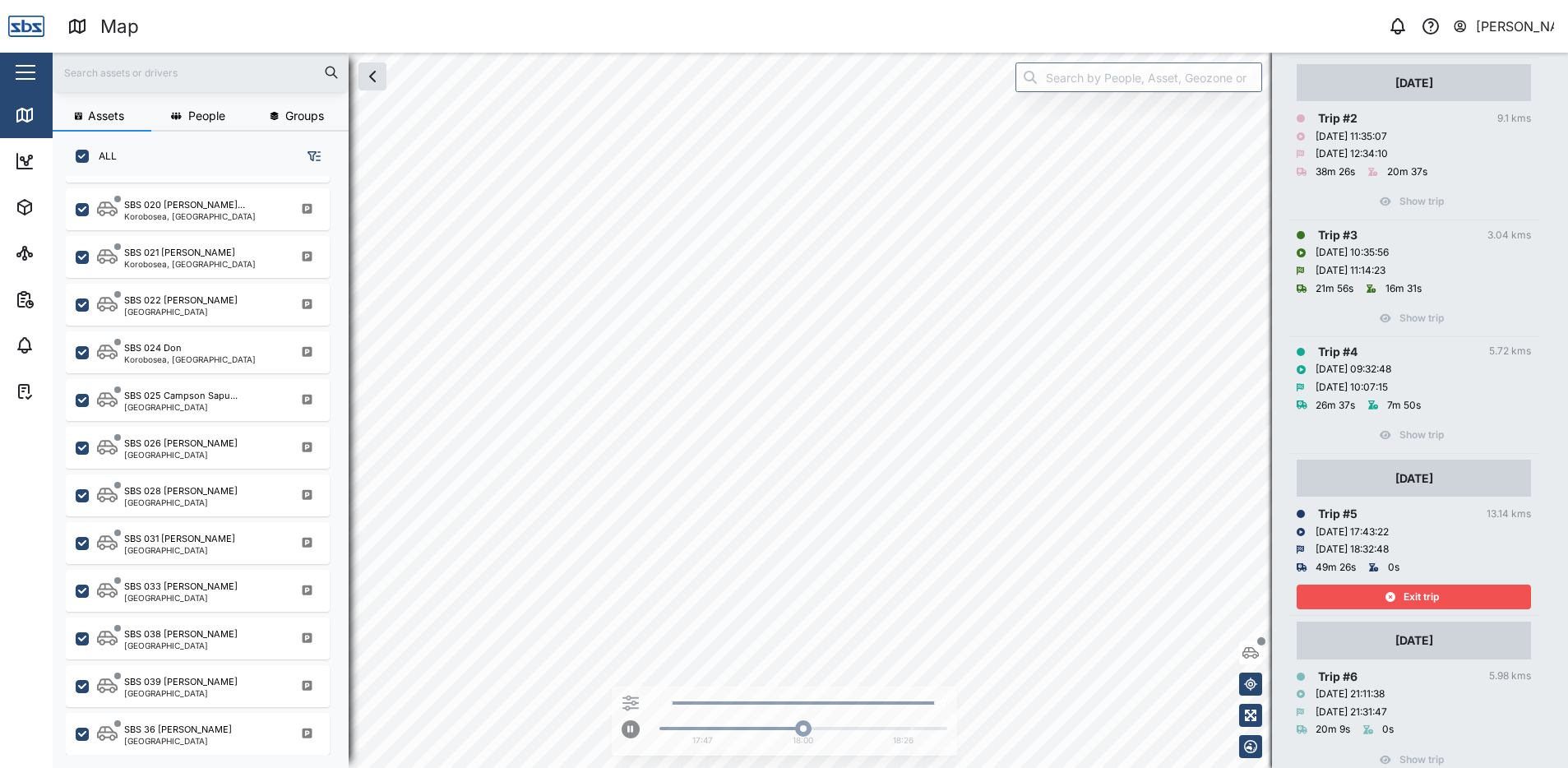
scroll to position [427, 0]
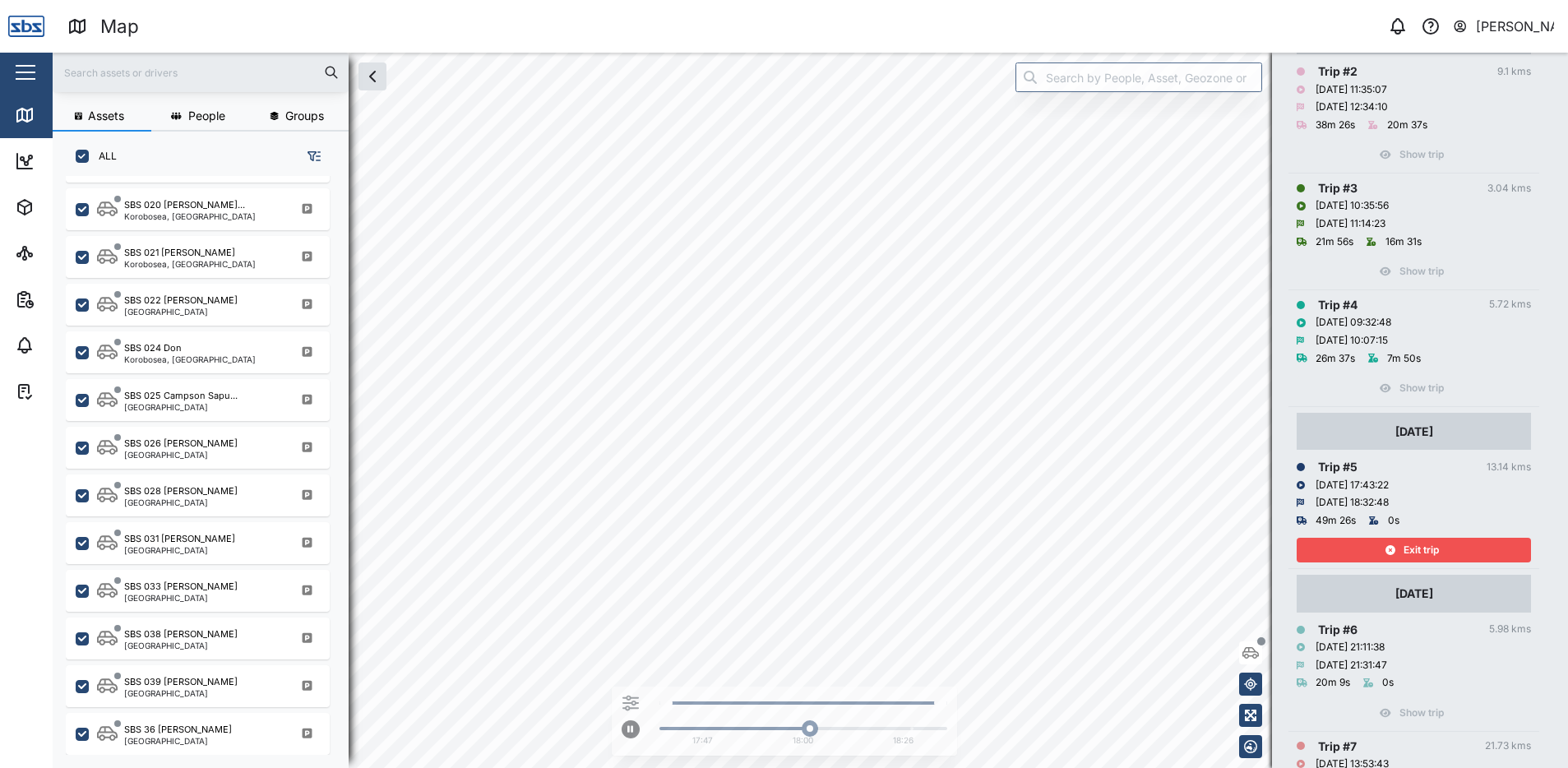
click at [1453, 545] on div "Exit trip" at bounding box center [1412, 550] width 214 height 23
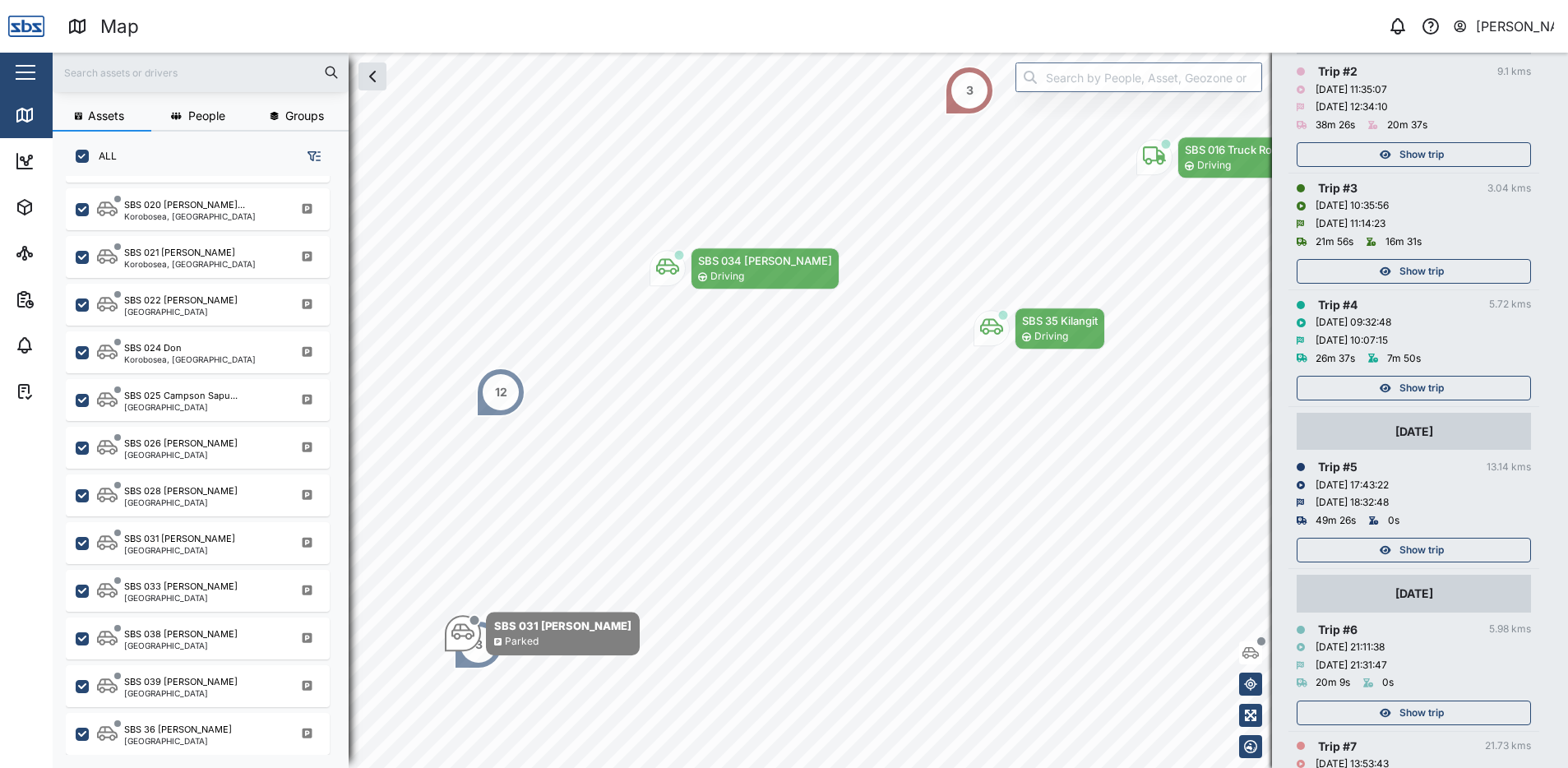
click at [1418, 389] on span "Show trip" at bounding box center [1422, 388] width 45 height 23
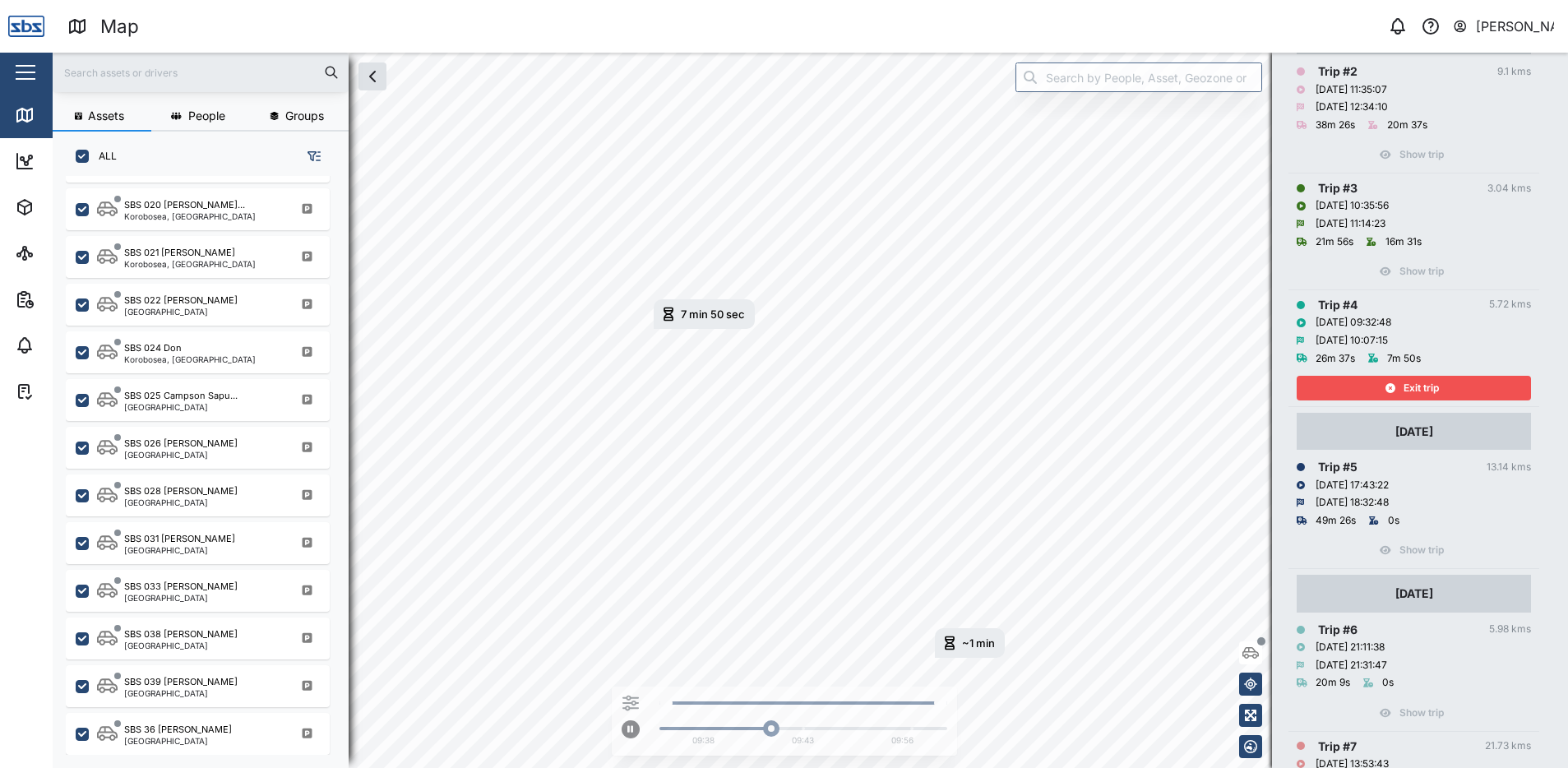
click at [1413, 386] on span "Exit trip" at bounding box center [1422, 388] width 36 height 23
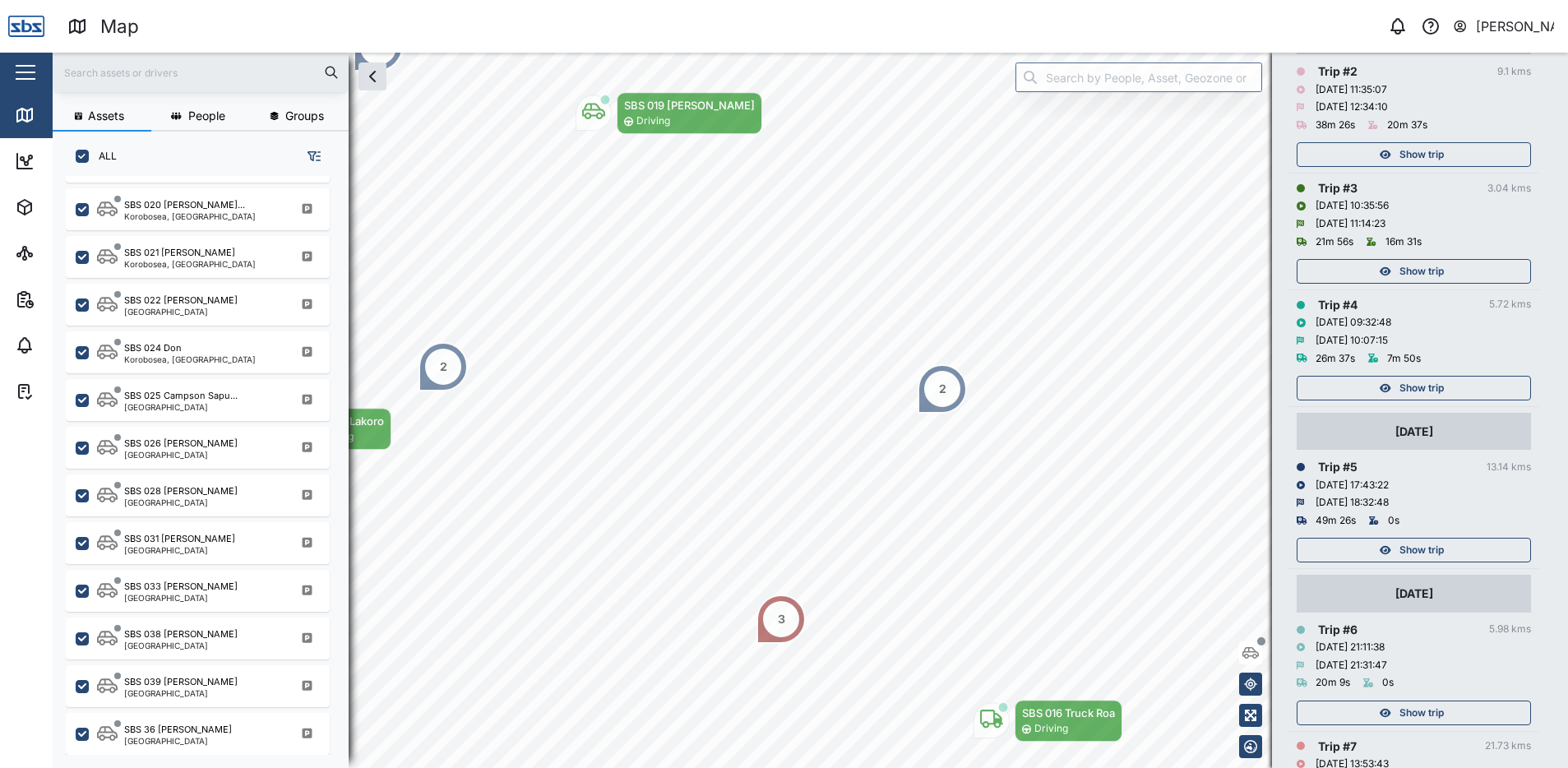
click at [1410, 267] on span "Show trip" at bounding box center [1422, 271] width 45 height 23
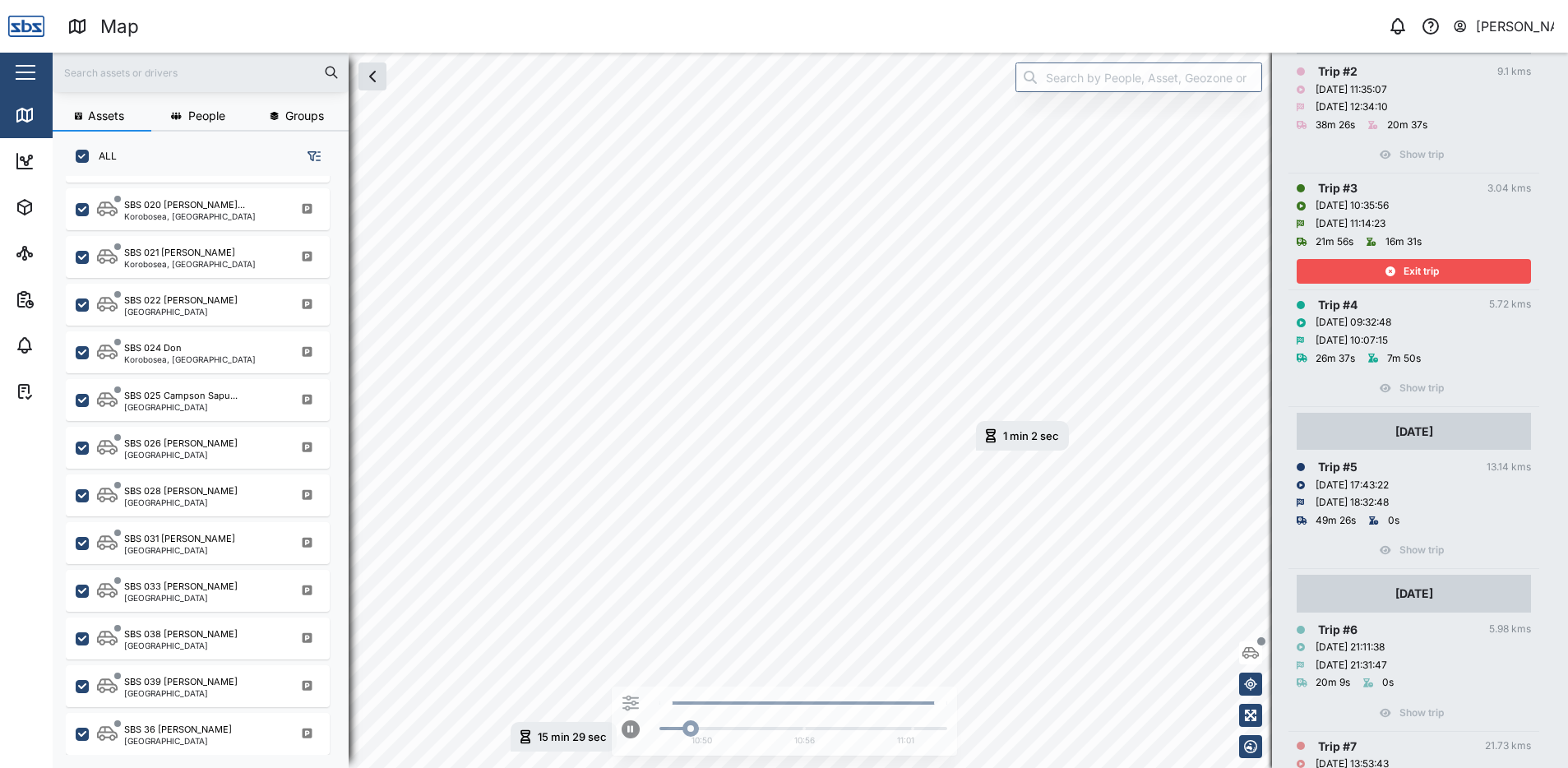
click at [1410, 267] on span "Exit trip" at bounding box center [1422, 271] width 36 height 23
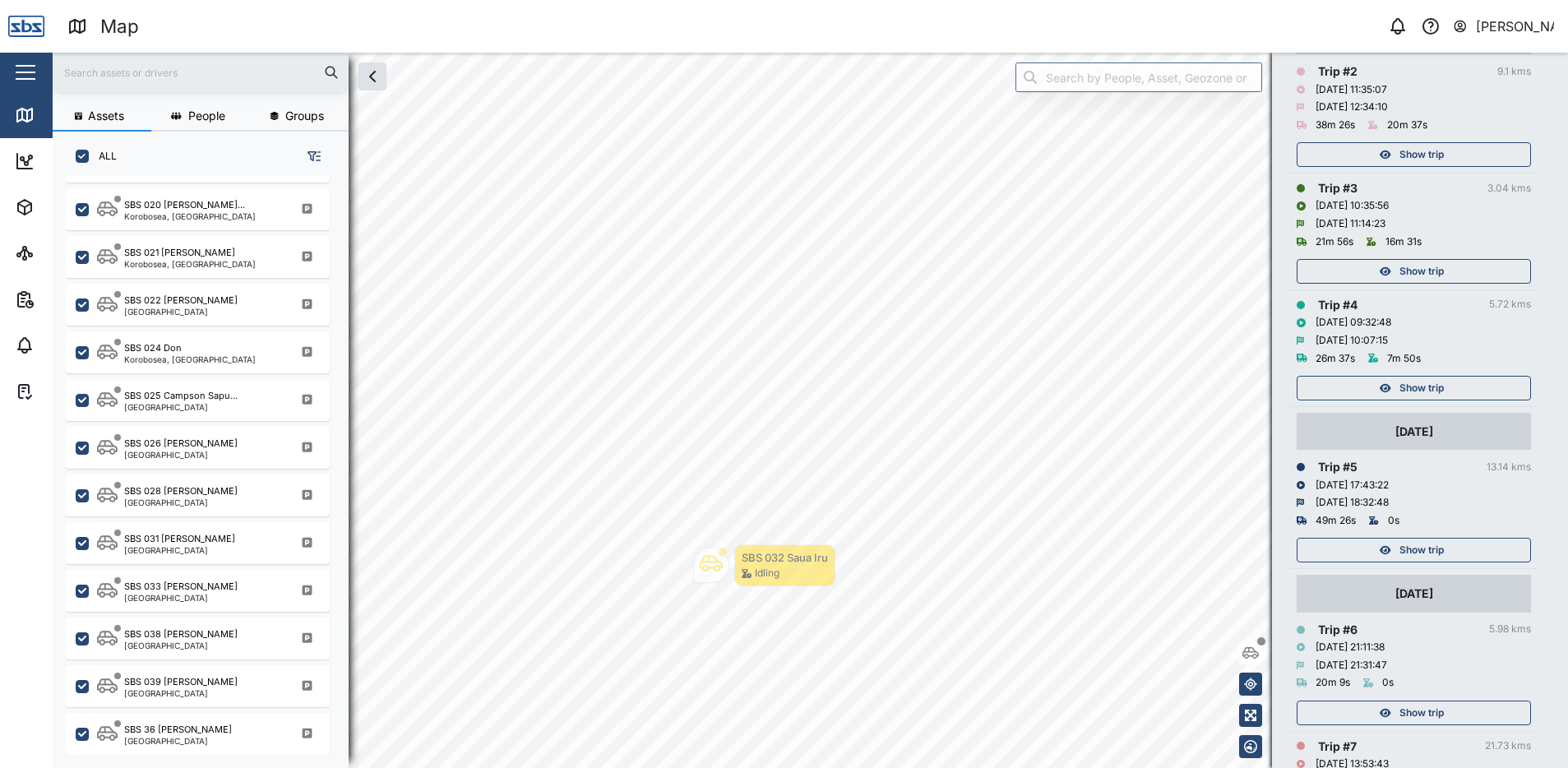
click at [1416, 149] on span "Show trip" at bounding box center [1422, 154] width 45 height 23
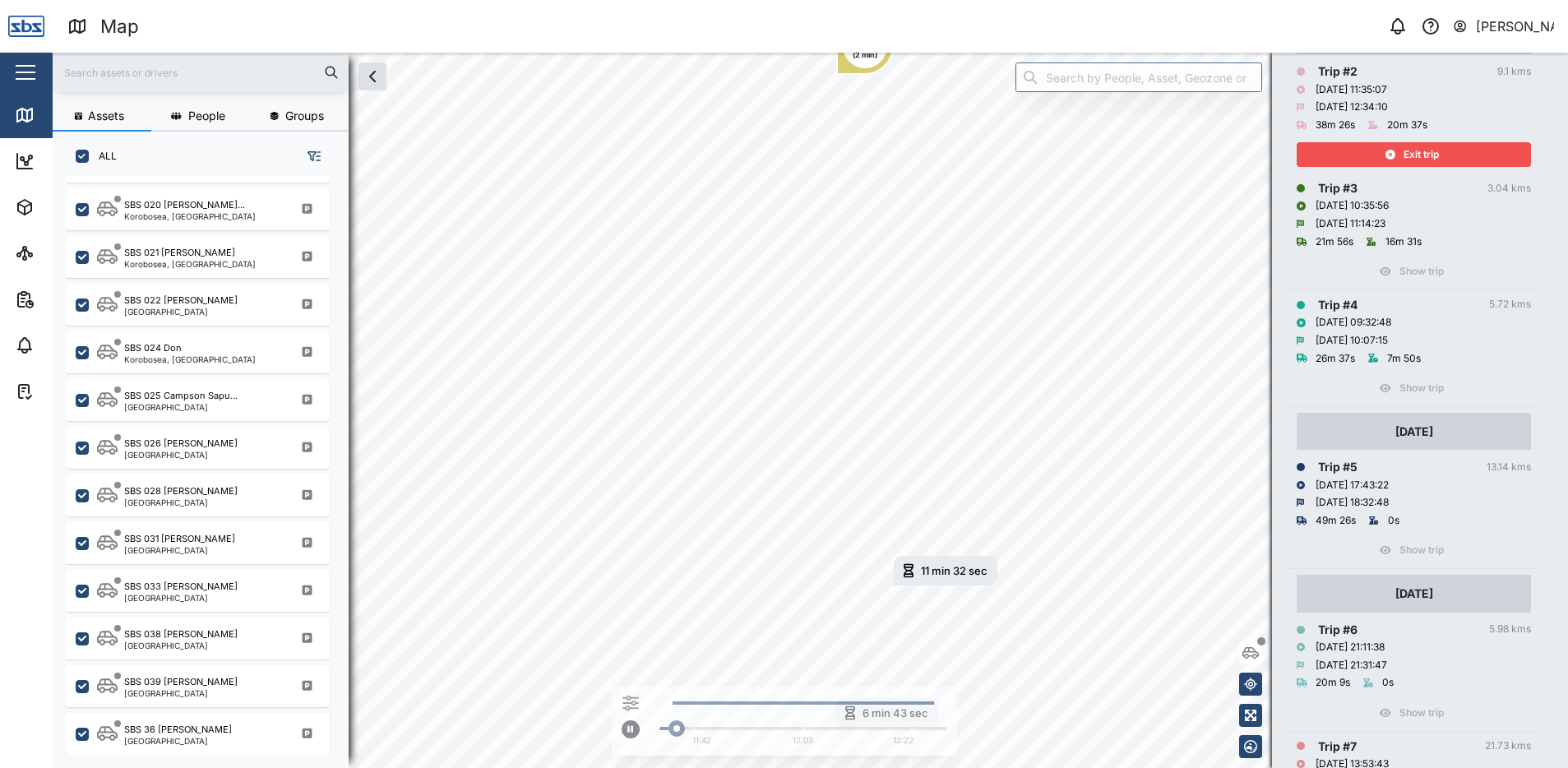
click at [1416, 149] on span "Exit trip" at bounding box center [1422, 154] width 36 height 23
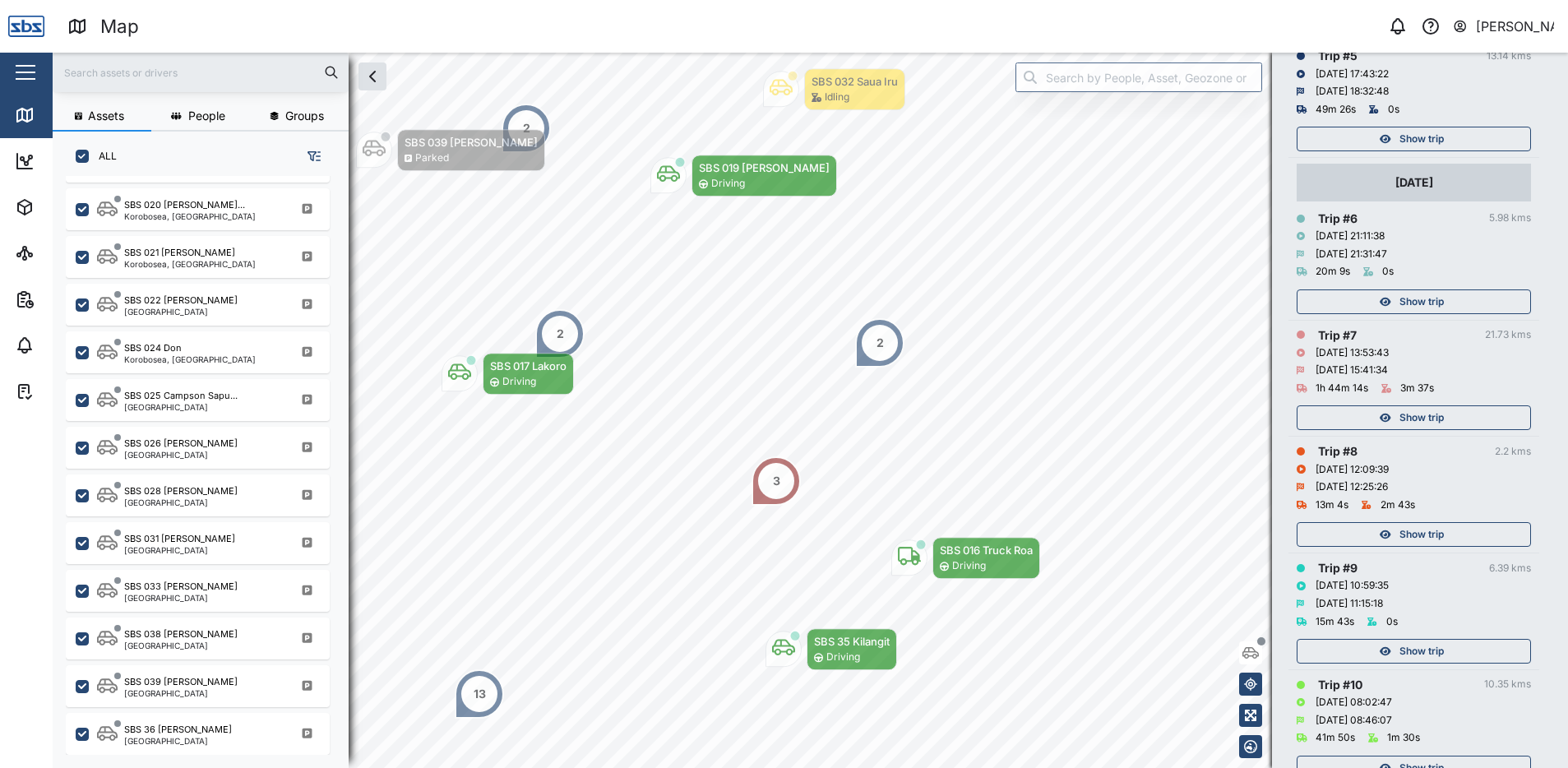
scroll to position [889, 0]
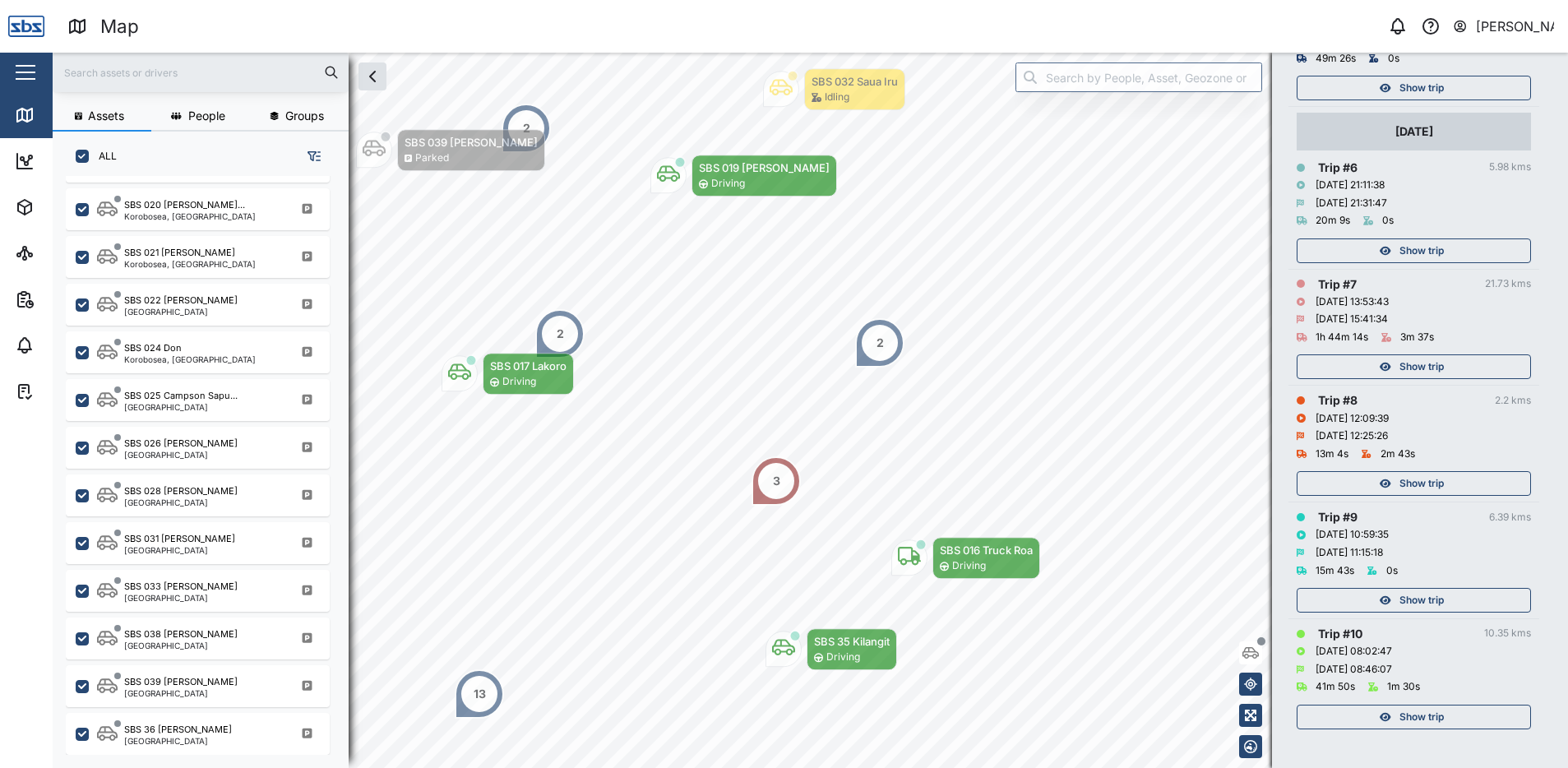
click at [1455, 716] on div "Show trip" at bounding box center [1412, 717] width 214 height 23
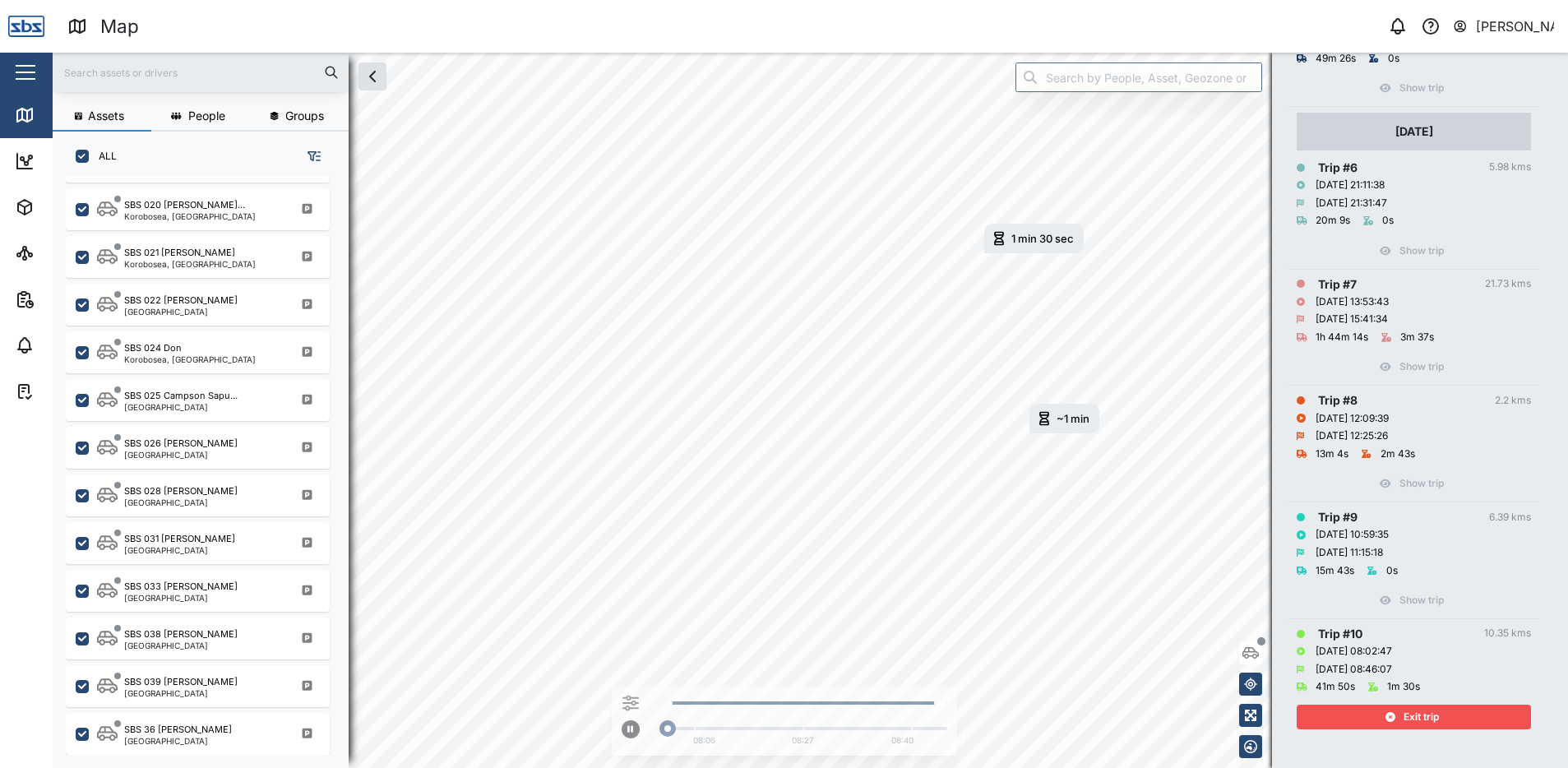
click at [1455, 716] on div "Exit trip" at bounding box center [1412, 717] width 214 height 23
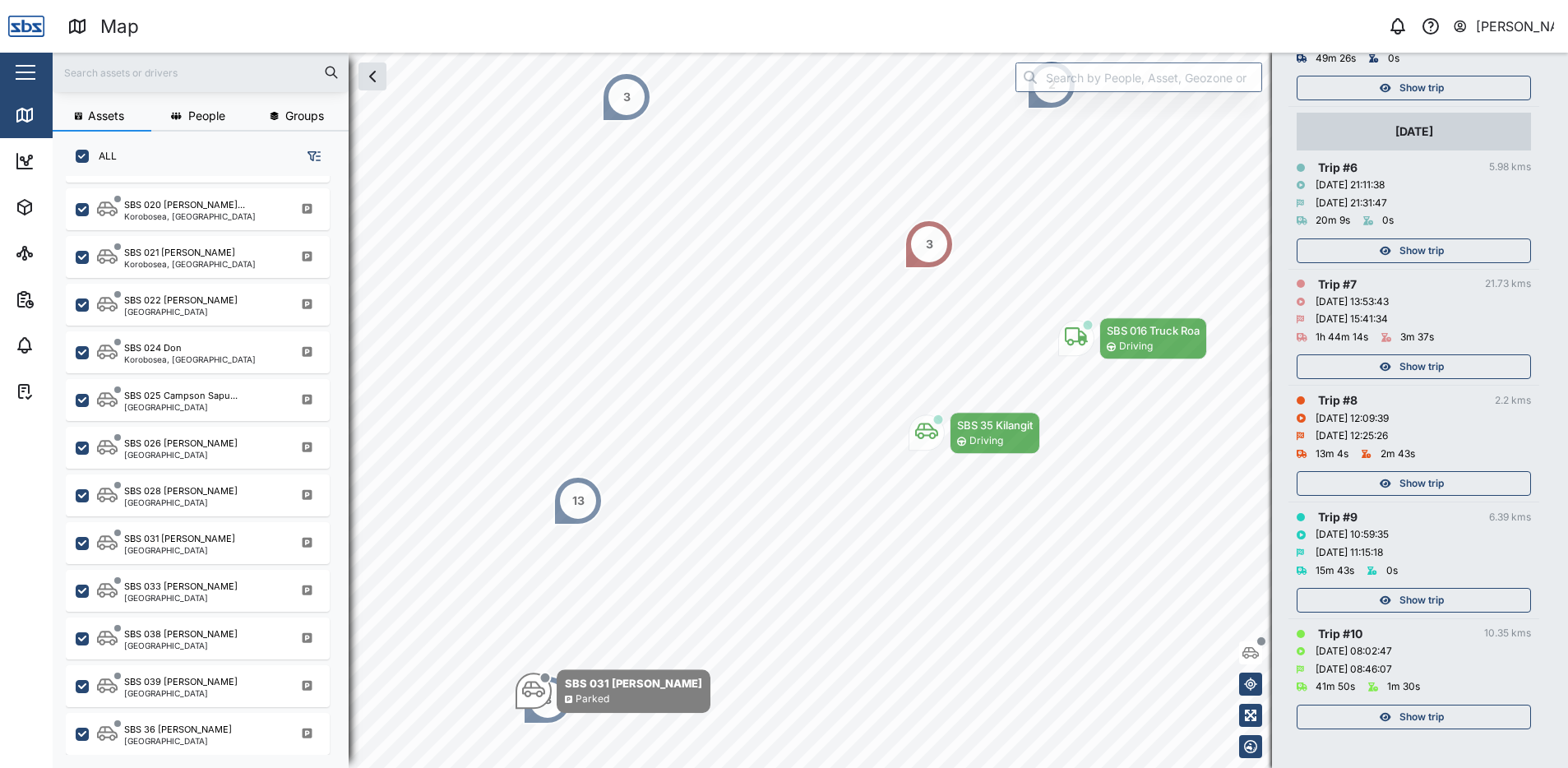
click at [1433, 600] on span "Show trip" at bounding box center [1422, 600] width 45 height 23
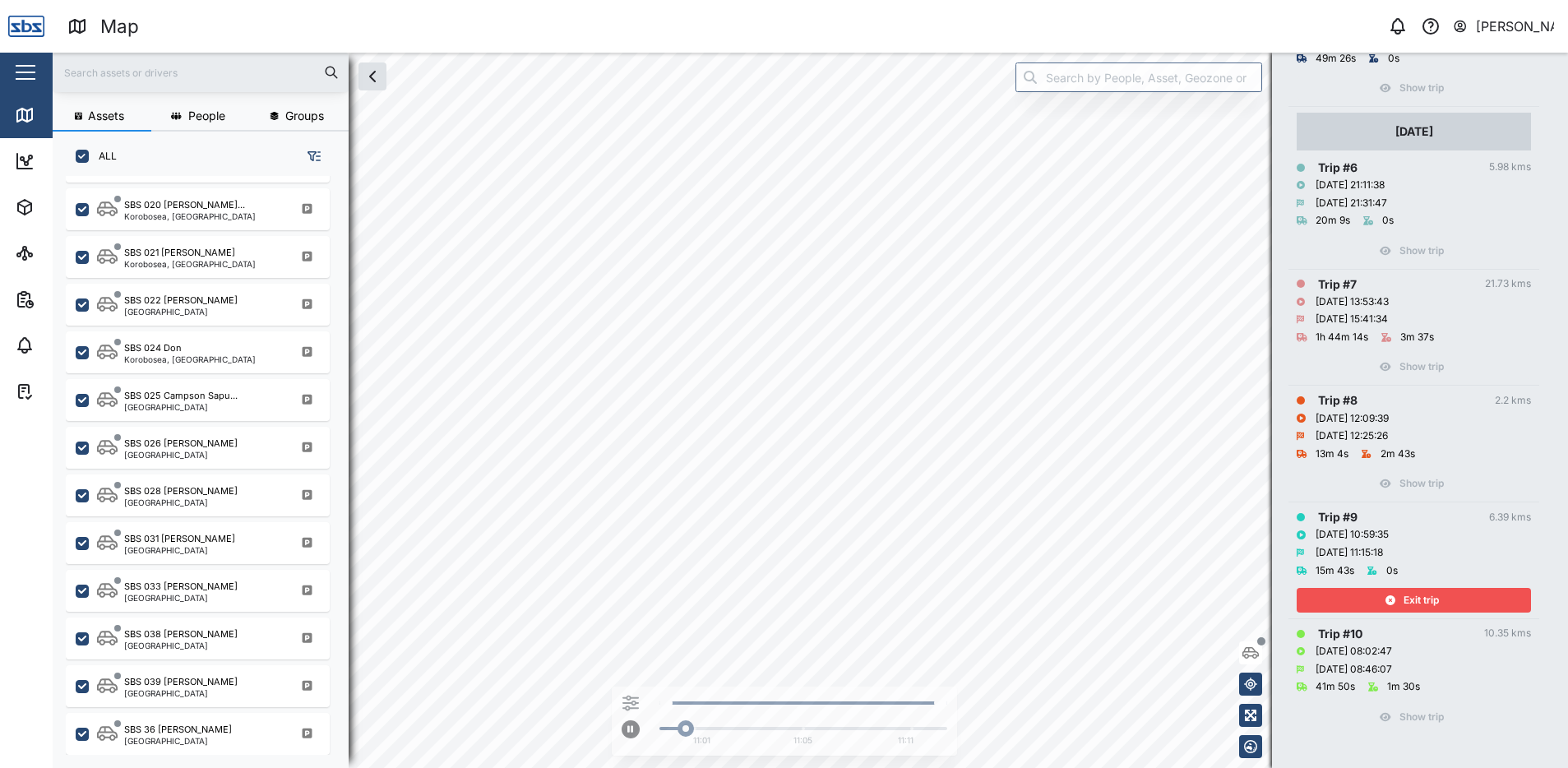
click at [1433, 600] on span "Exit trip" at bounding box center [1422, 600] width 36 height 23
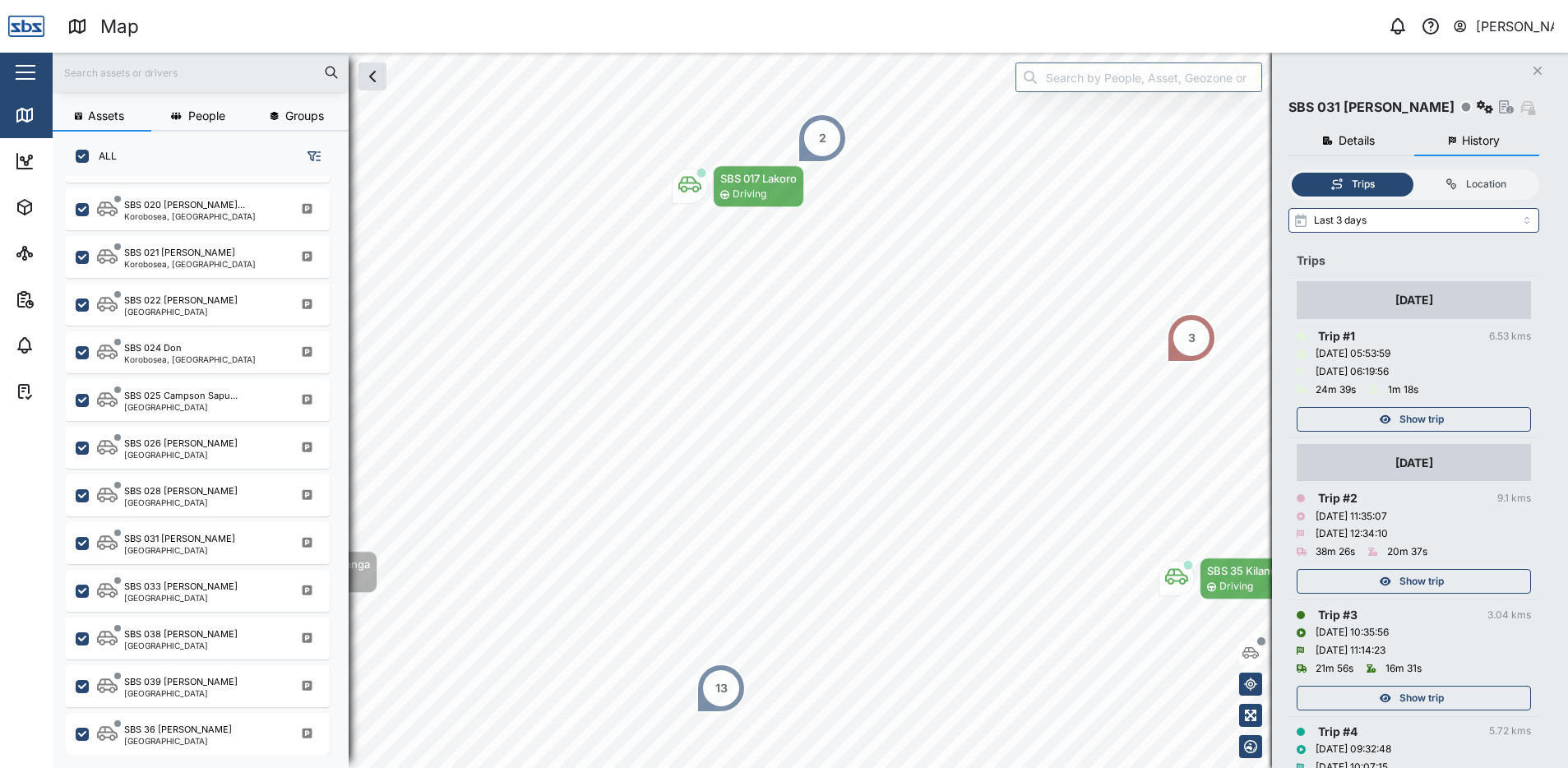
click at [1535, 68] on icon "Close" at bounding box center [1538, 71] width 10 height 13
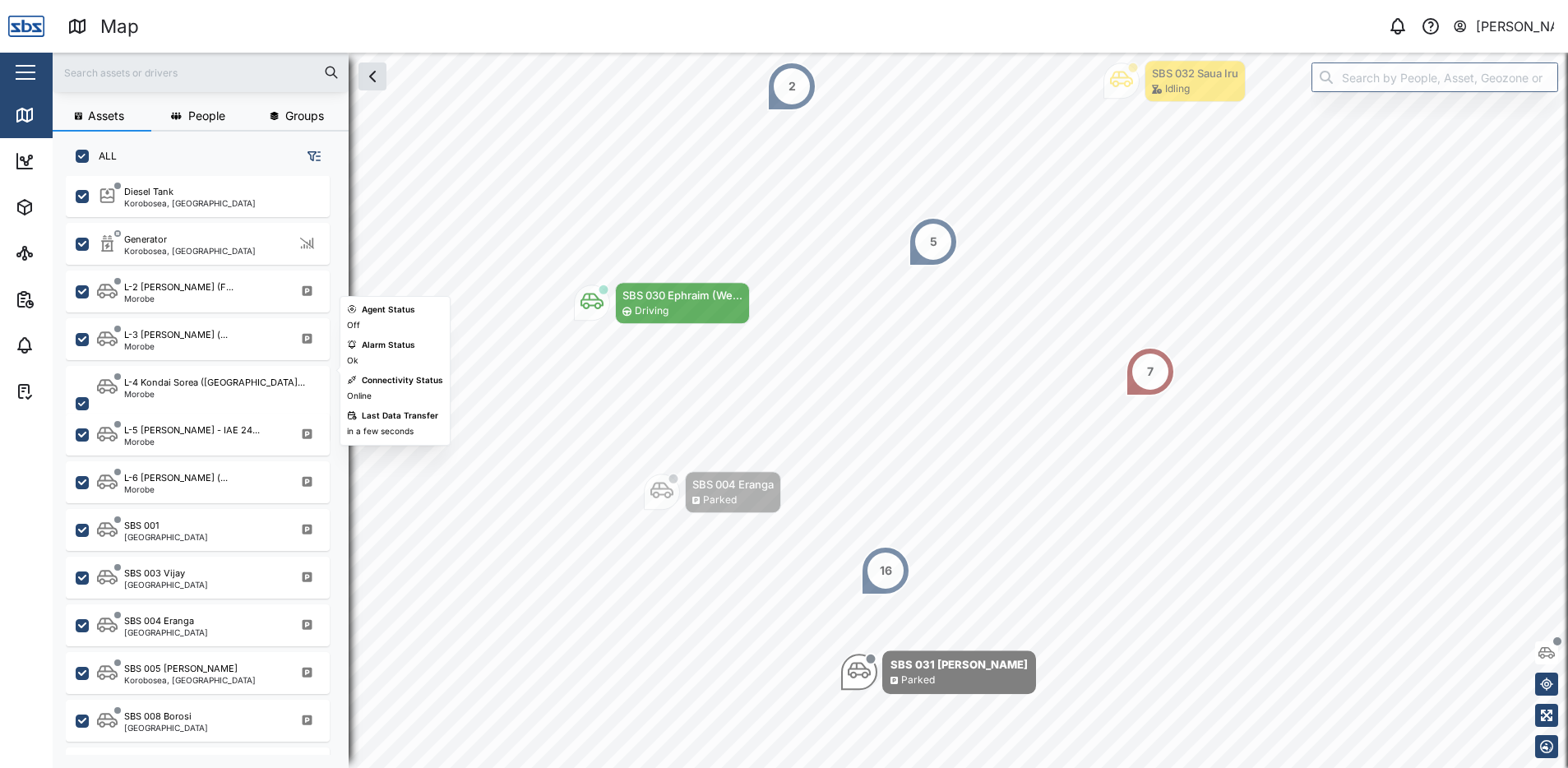
scroll to position [1069, 0]
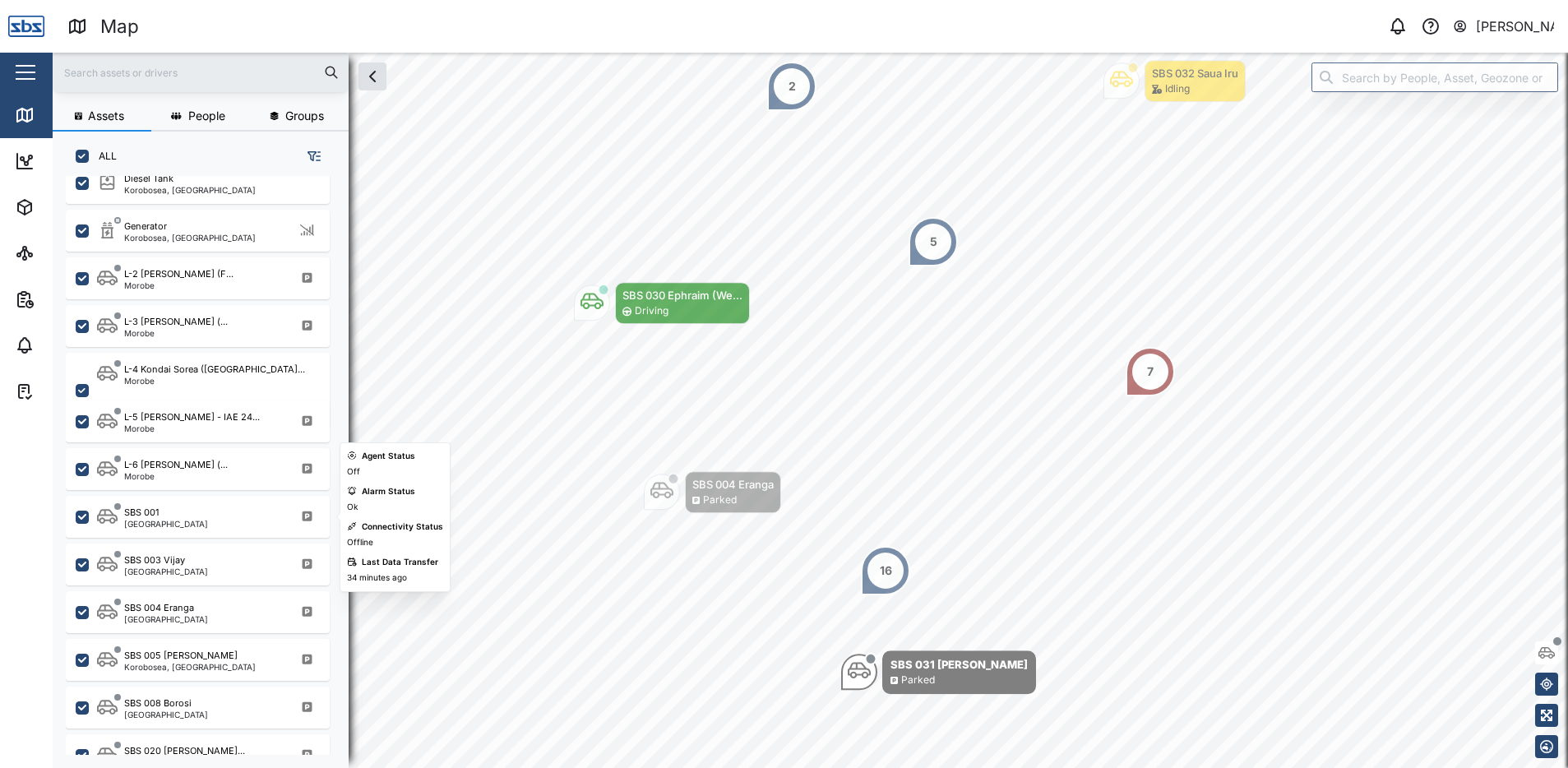
click at [207, 520] on div "SBS 001 [GEOGRAPHIC_DATA]" at bounding box center [209, 517] width 223 height 22
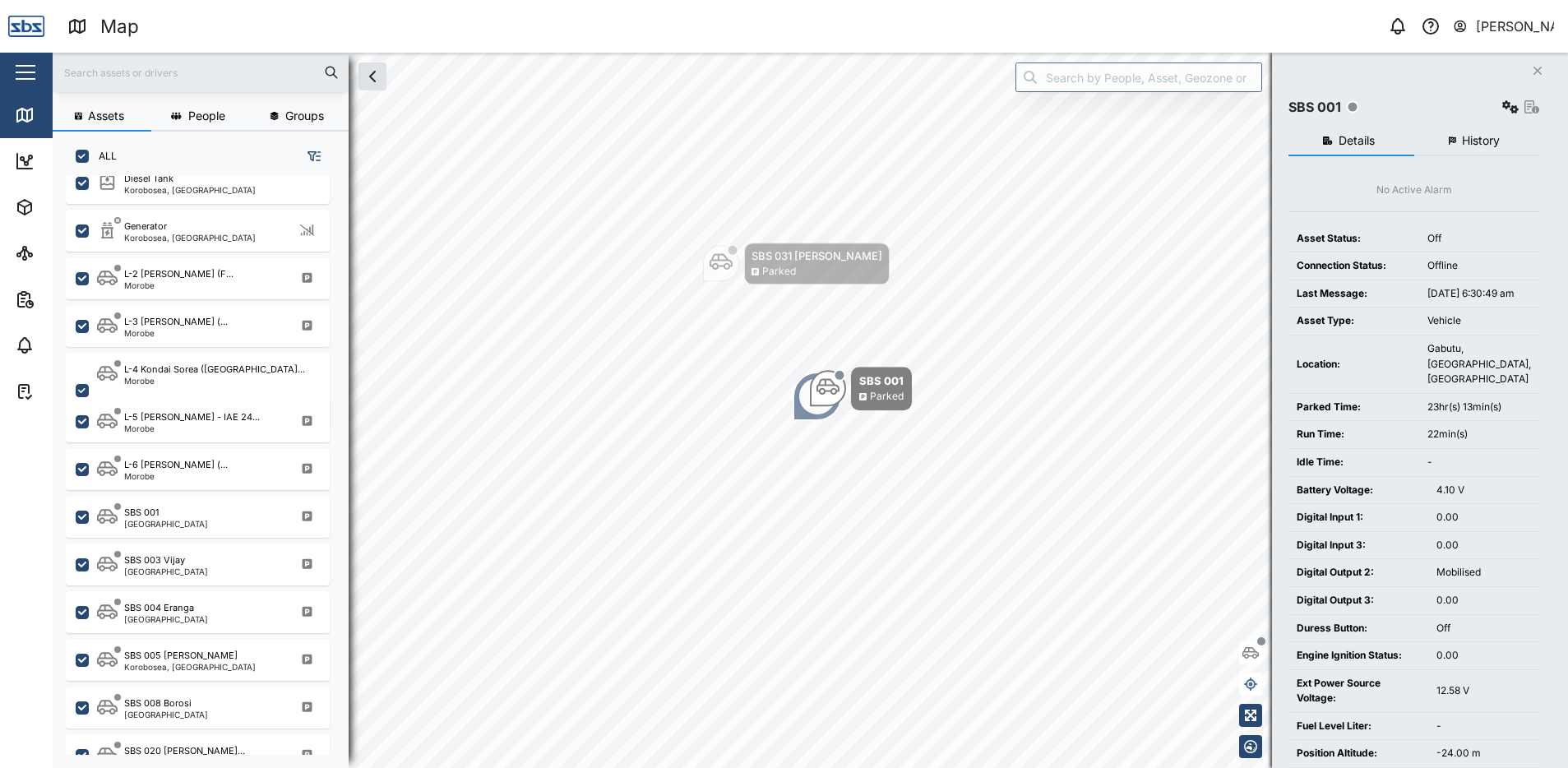
click at [1470, 132] on button "History" at bounding box center [1478, 141] width 126 height 30
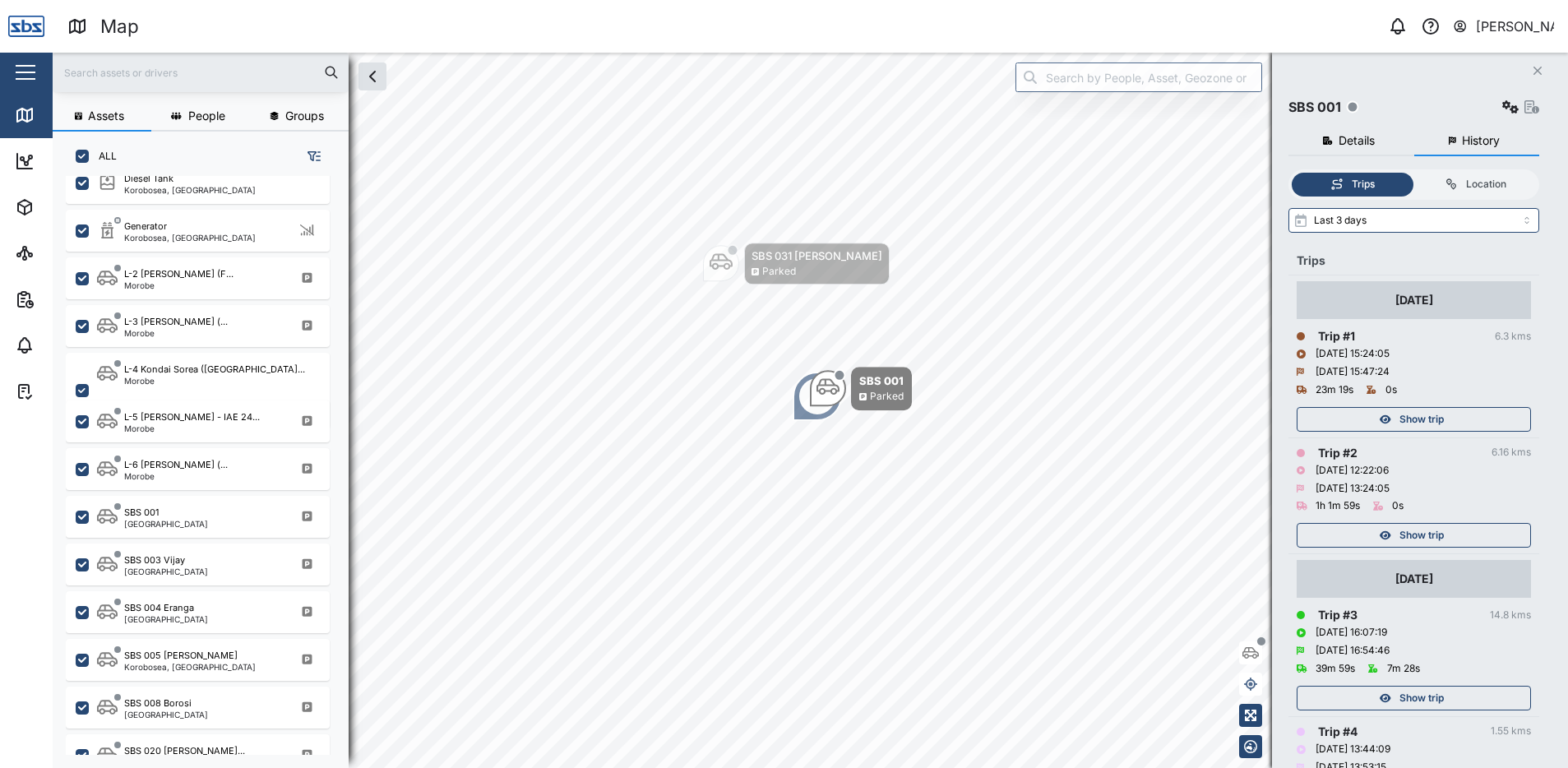
click at [1442, 531] on span "Show trip" at bounding box center [1422, 535] width 45 height 23
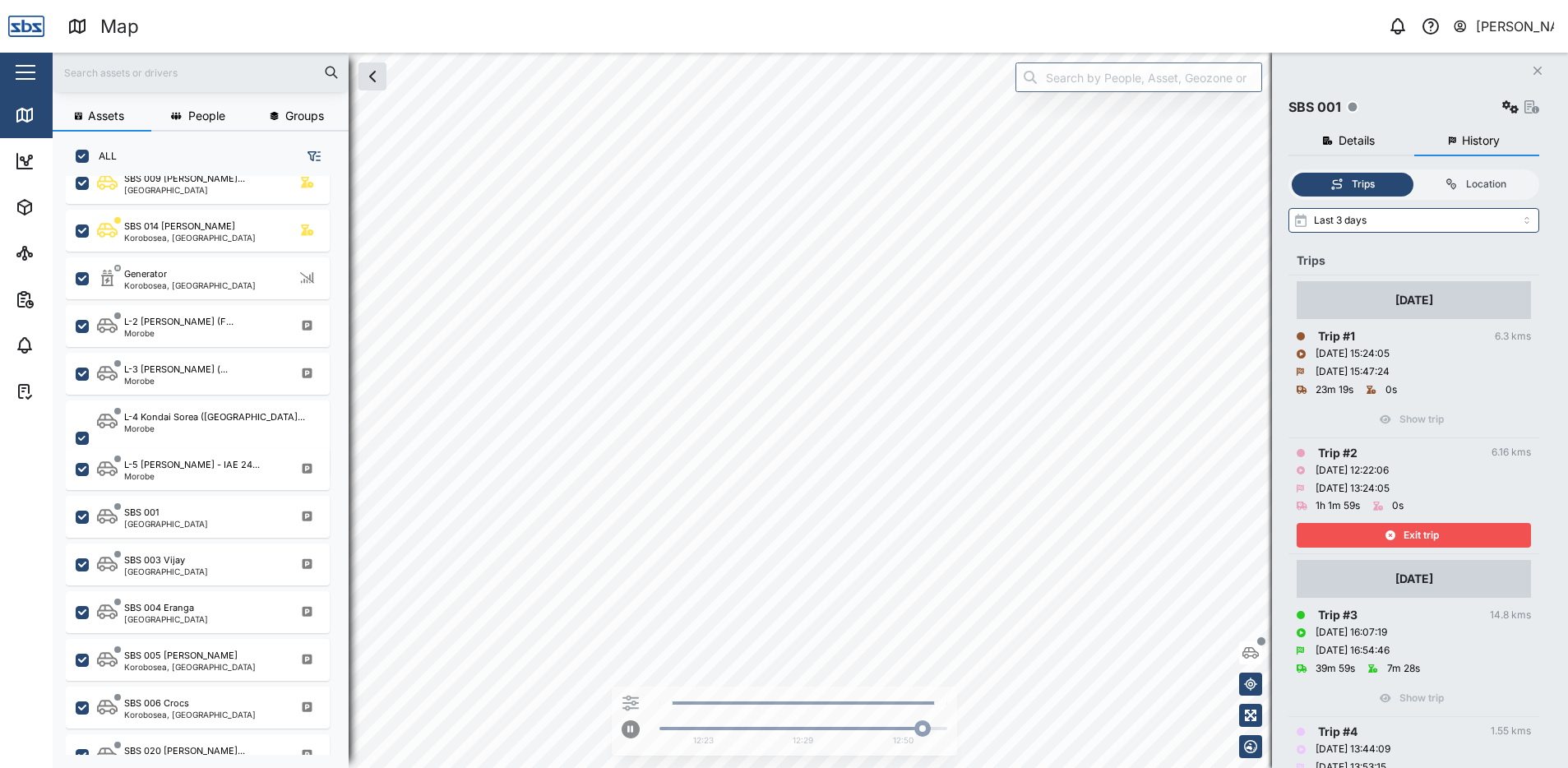
click at [1418, 530] on span "Exit trip" at bounding box center [1422, 535] width 36 height 23
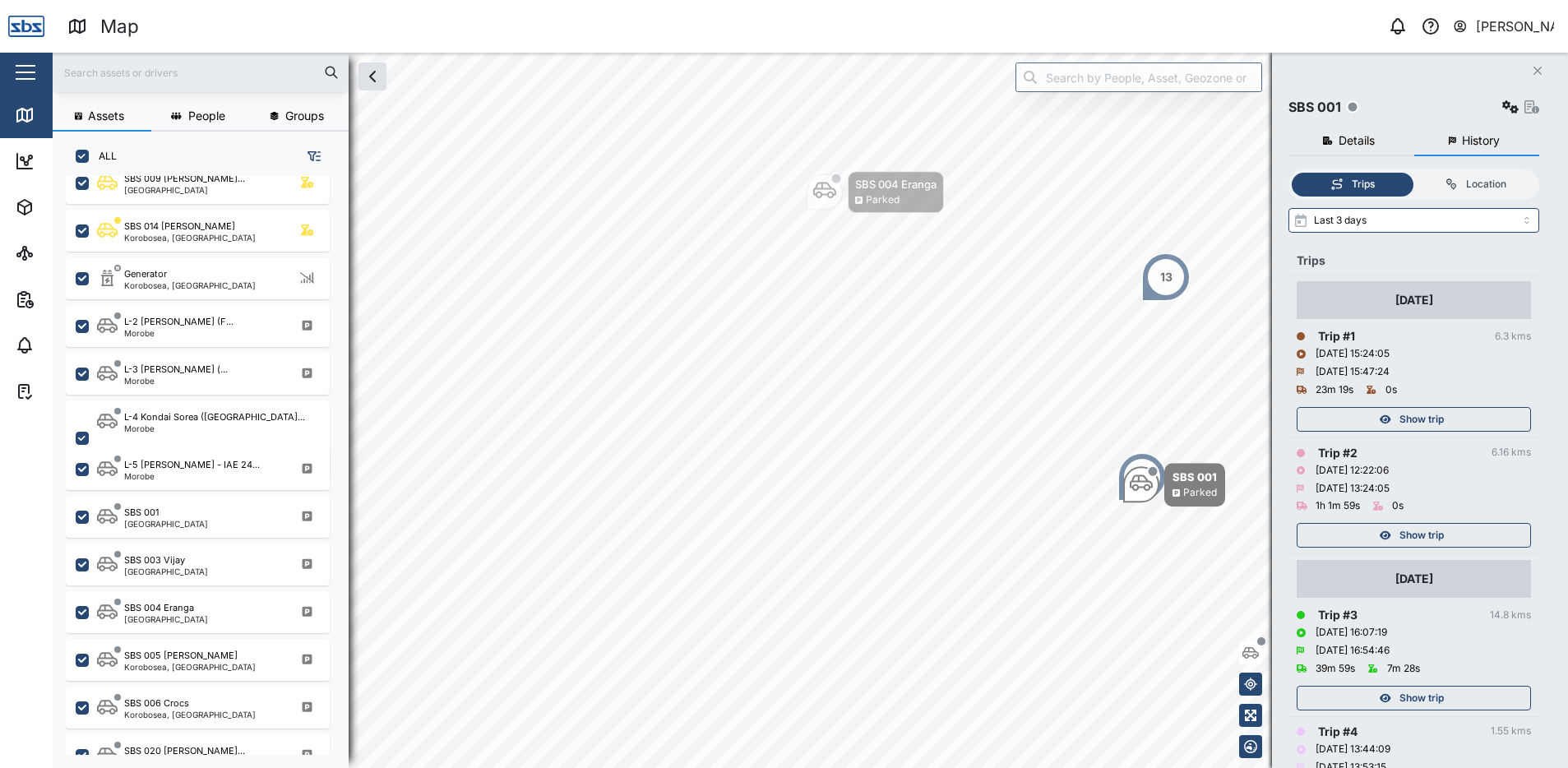
click at [1414, 427] on span "Show trip" at bounding box center [1422, 419] width 45 height 23
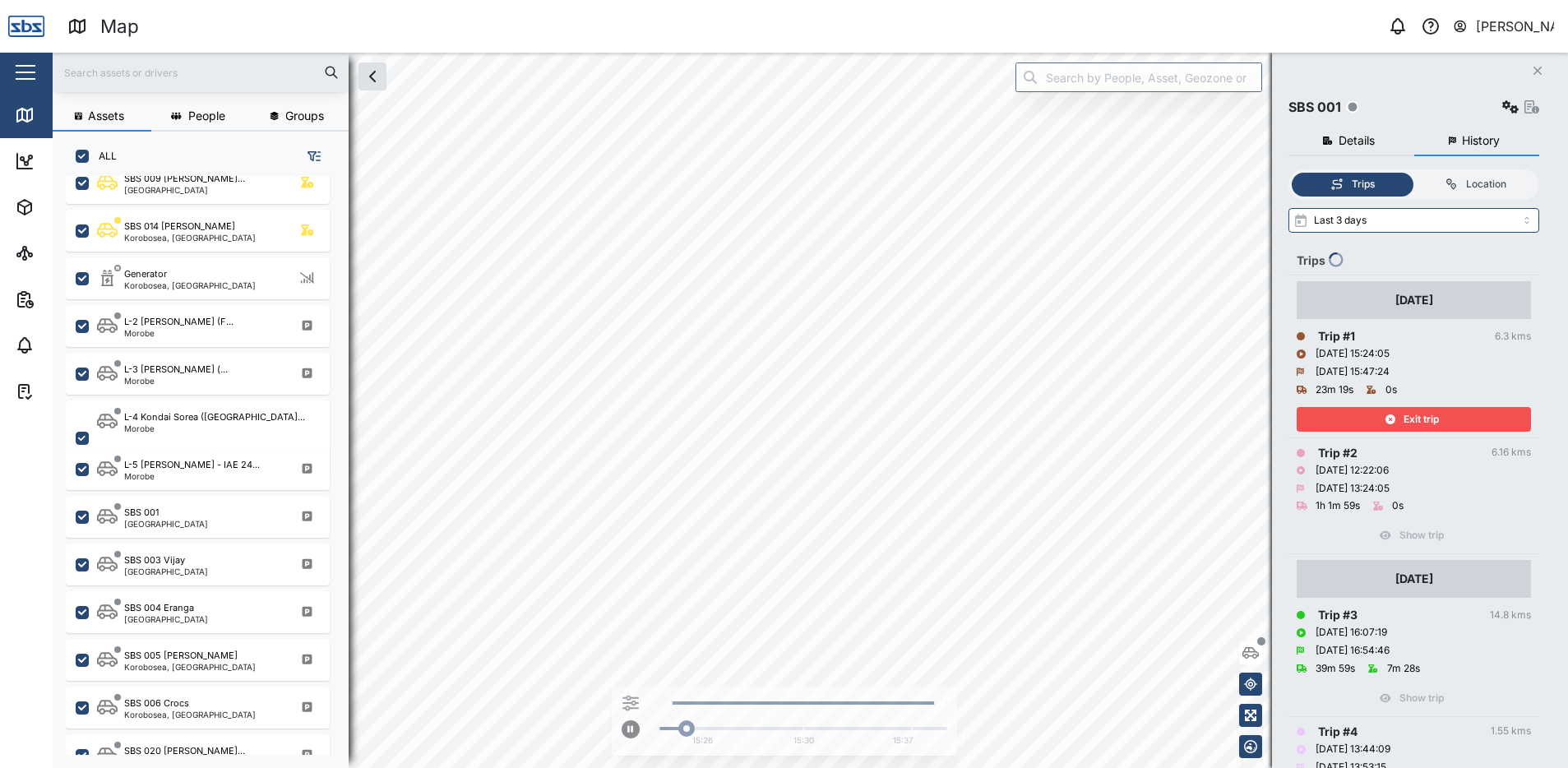
click at [1410, 422] on span "Exit trip" at bounding box center [1422, 419] width 36 height 23
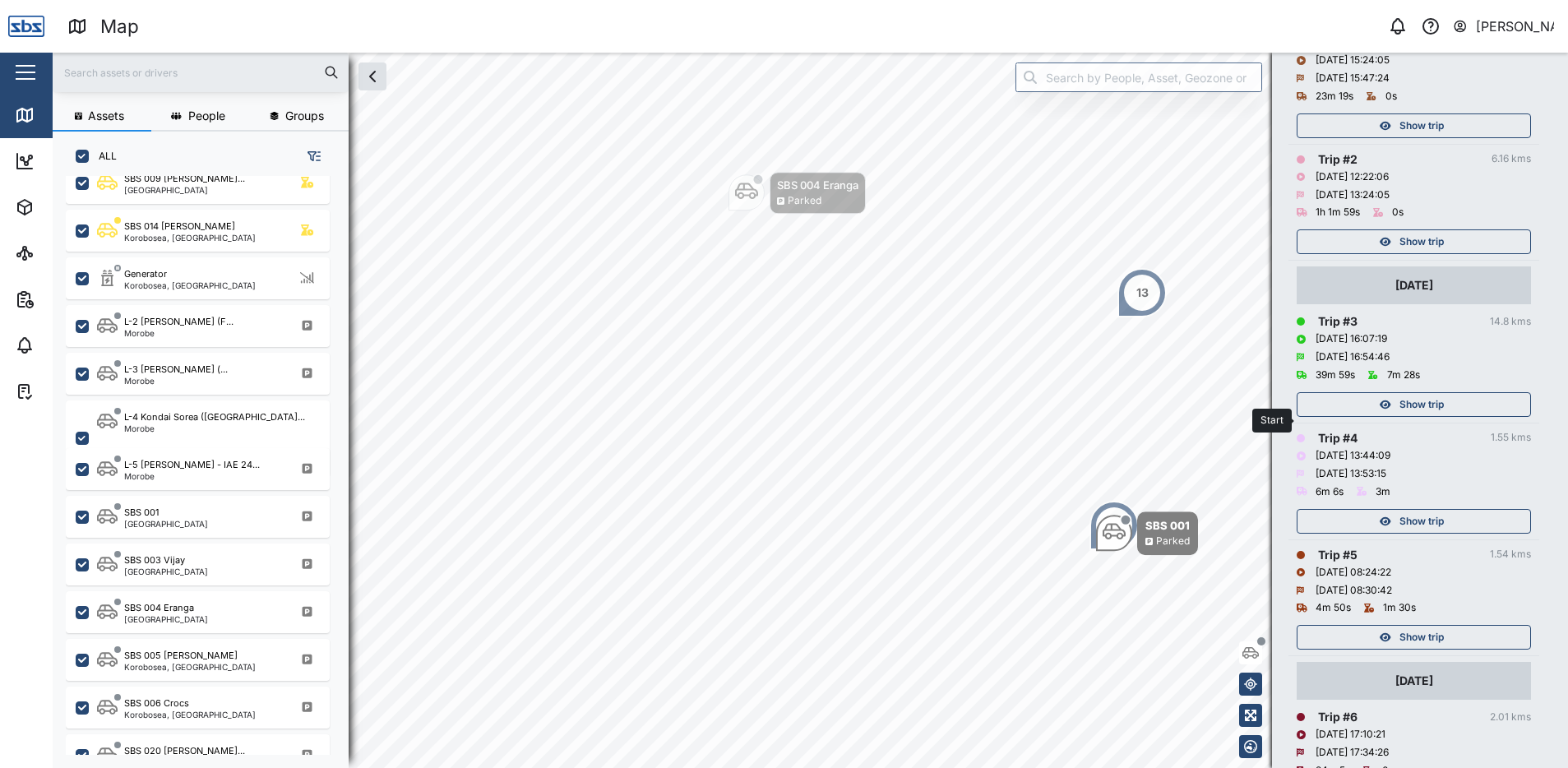
scroll to position [329, 0]
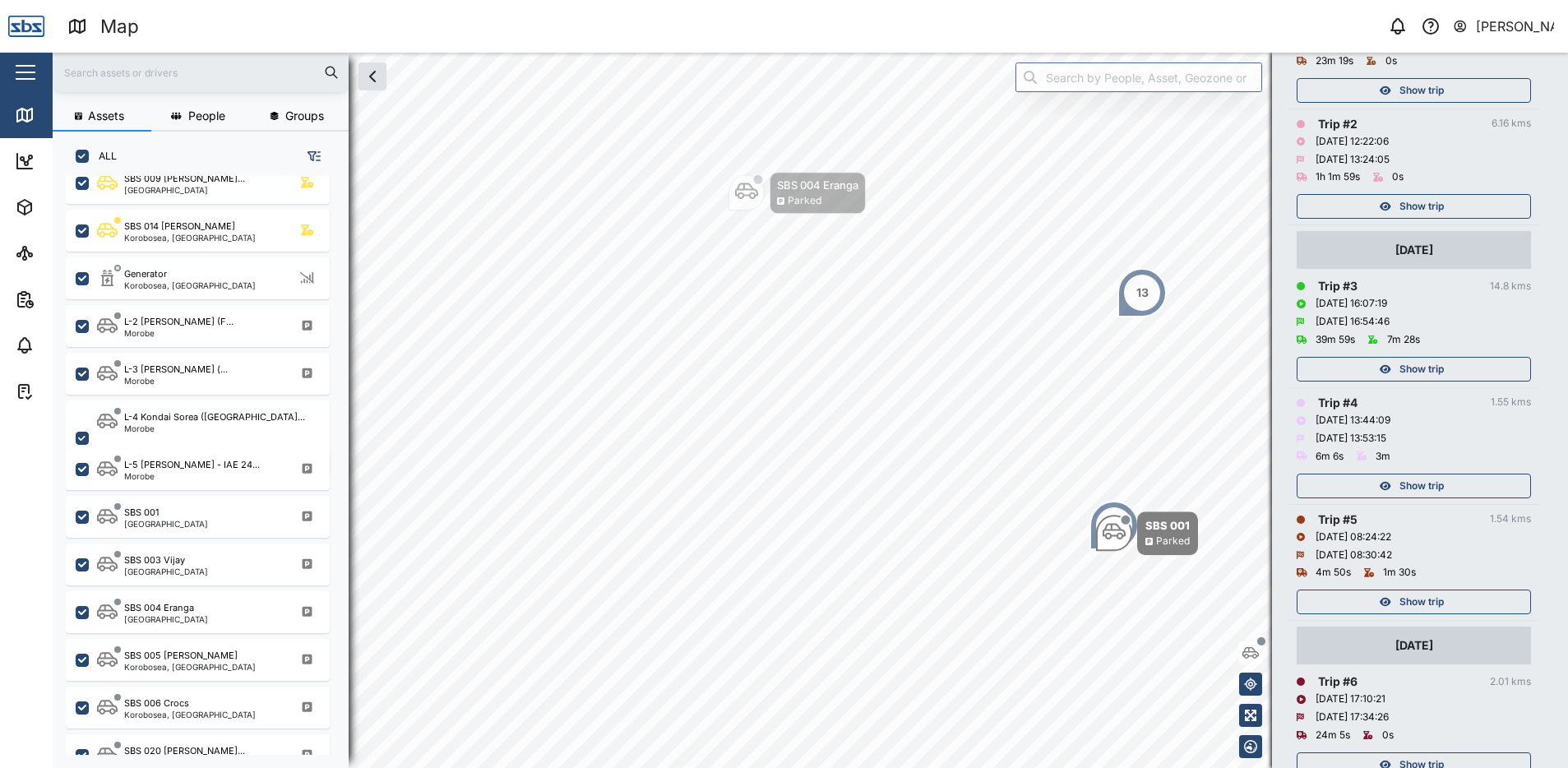
click at [1413, 601] on span "Show trip" at bounding box center [1422, 602] width 45 height 23
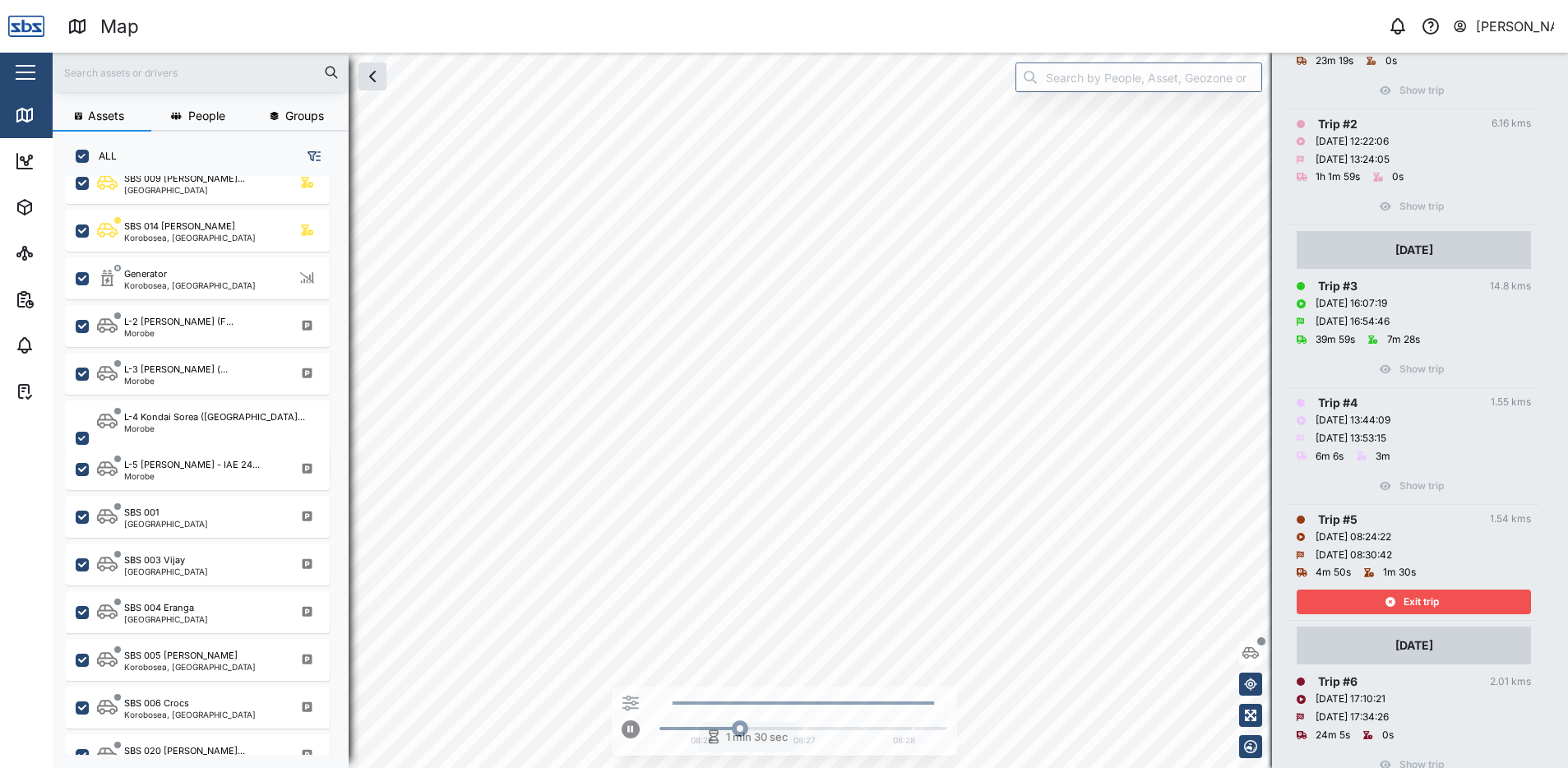
click at [1413, 601] on span "Exit trip" at bounding box center [1422, 602] width 36 height 23
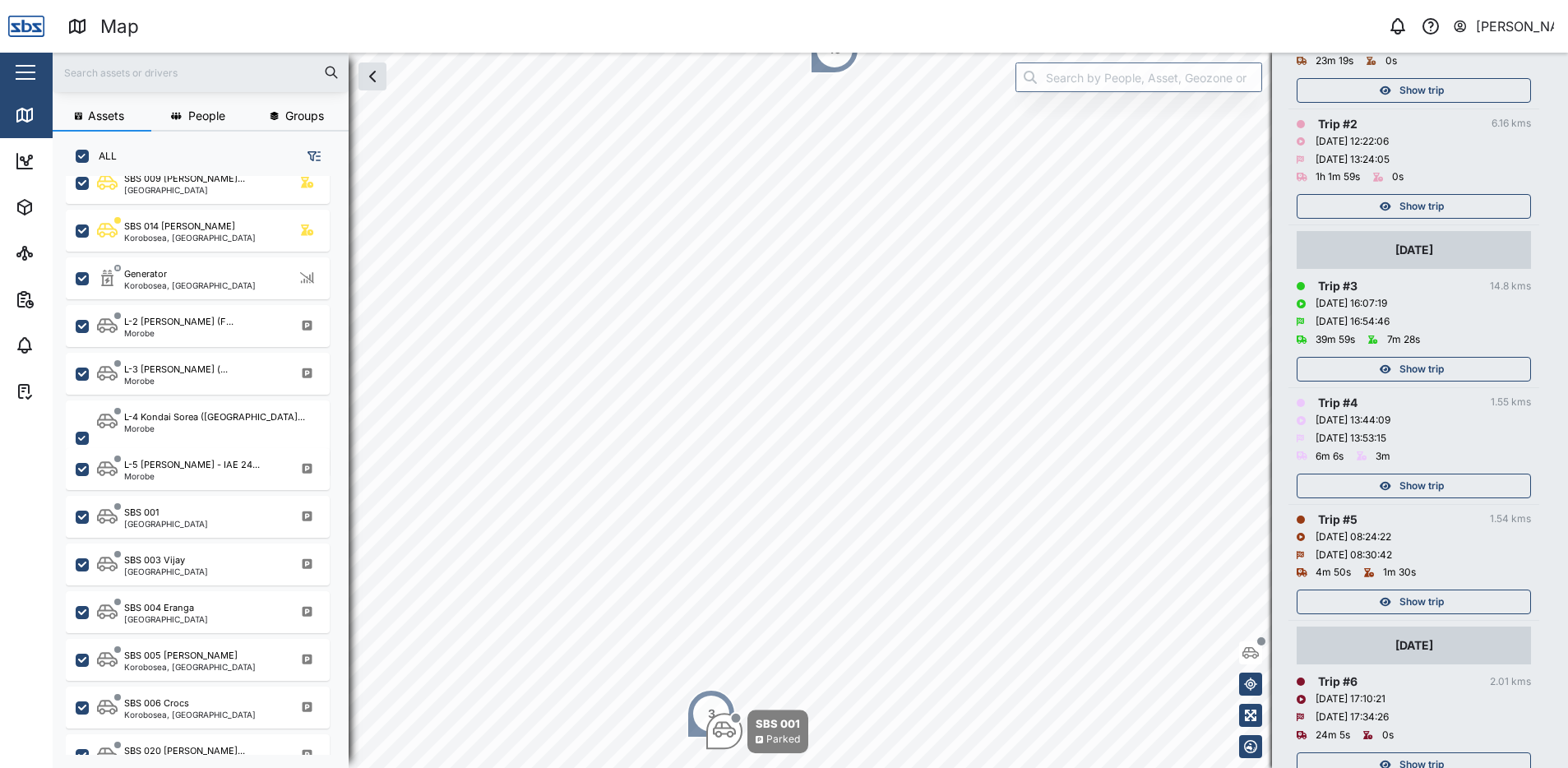
click at [1400, 487] on span "Show trip" at bounding box center [1422, 485] width 45 height 23
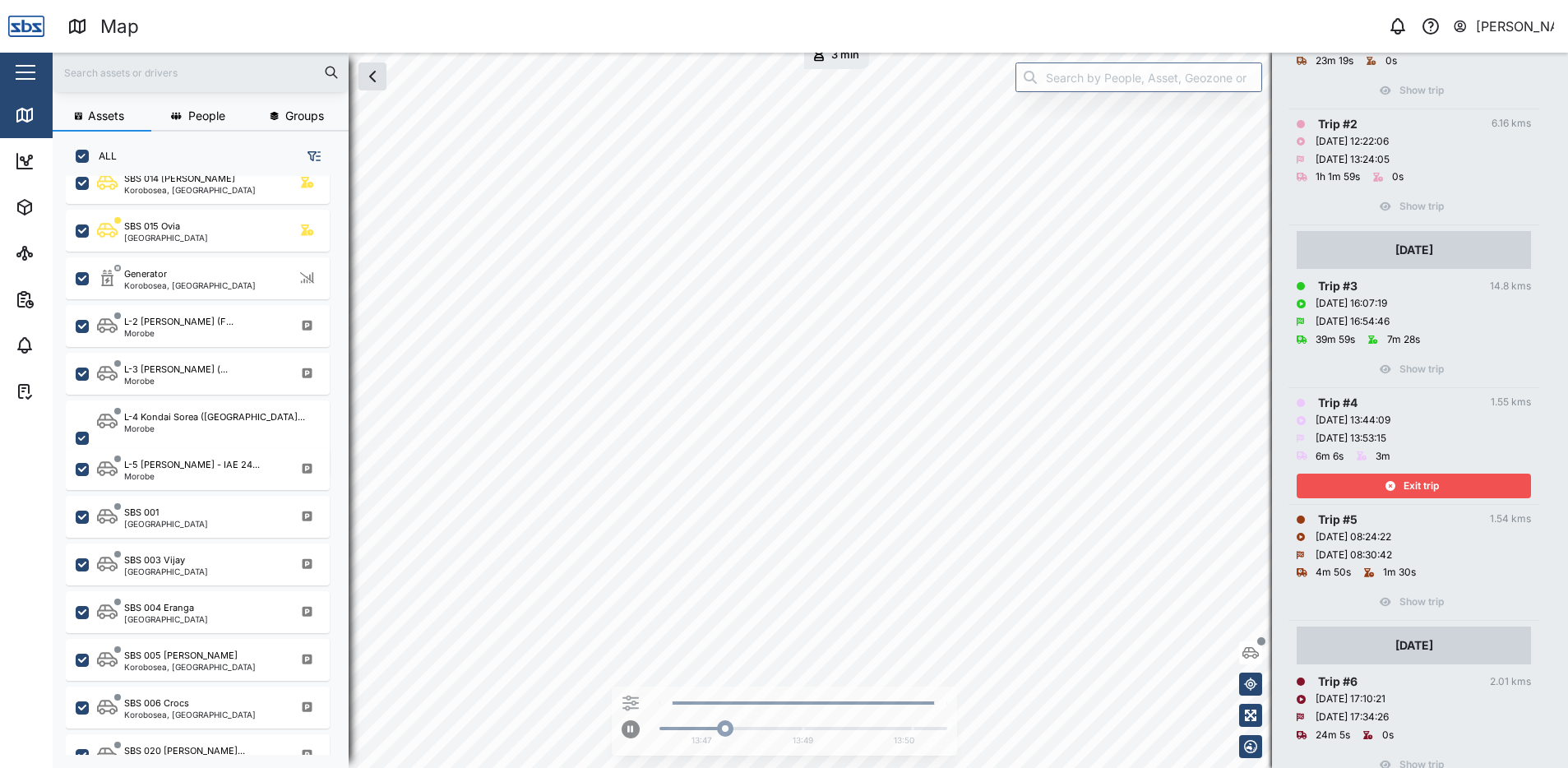
click at [1400, 487] on div "Exit trip" at bounding box center [1412, 485] width 214 height 23
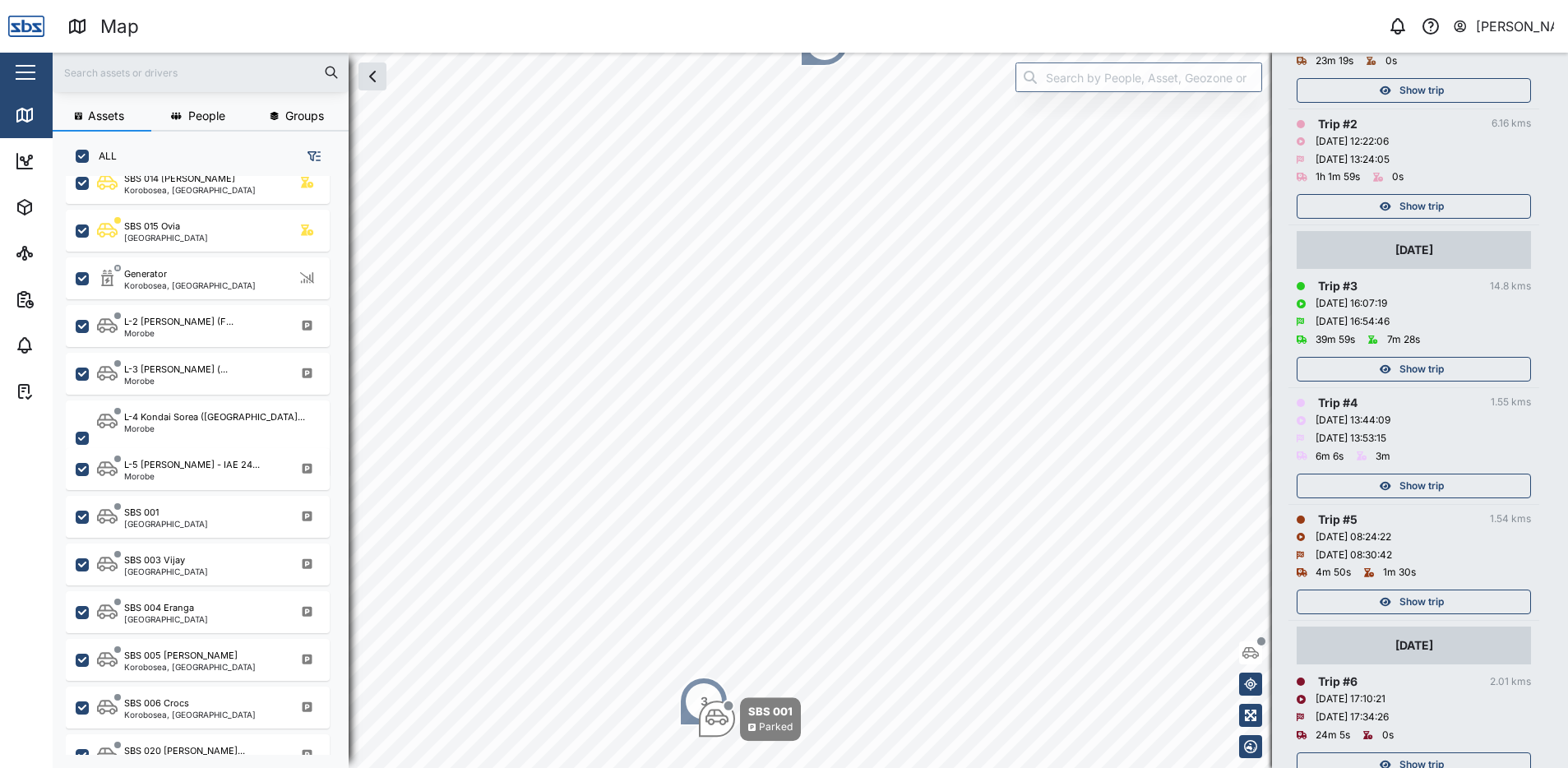
click at [1396, 368] on div "Show trip" at bounding box center [1412, 369] width 214 height 23
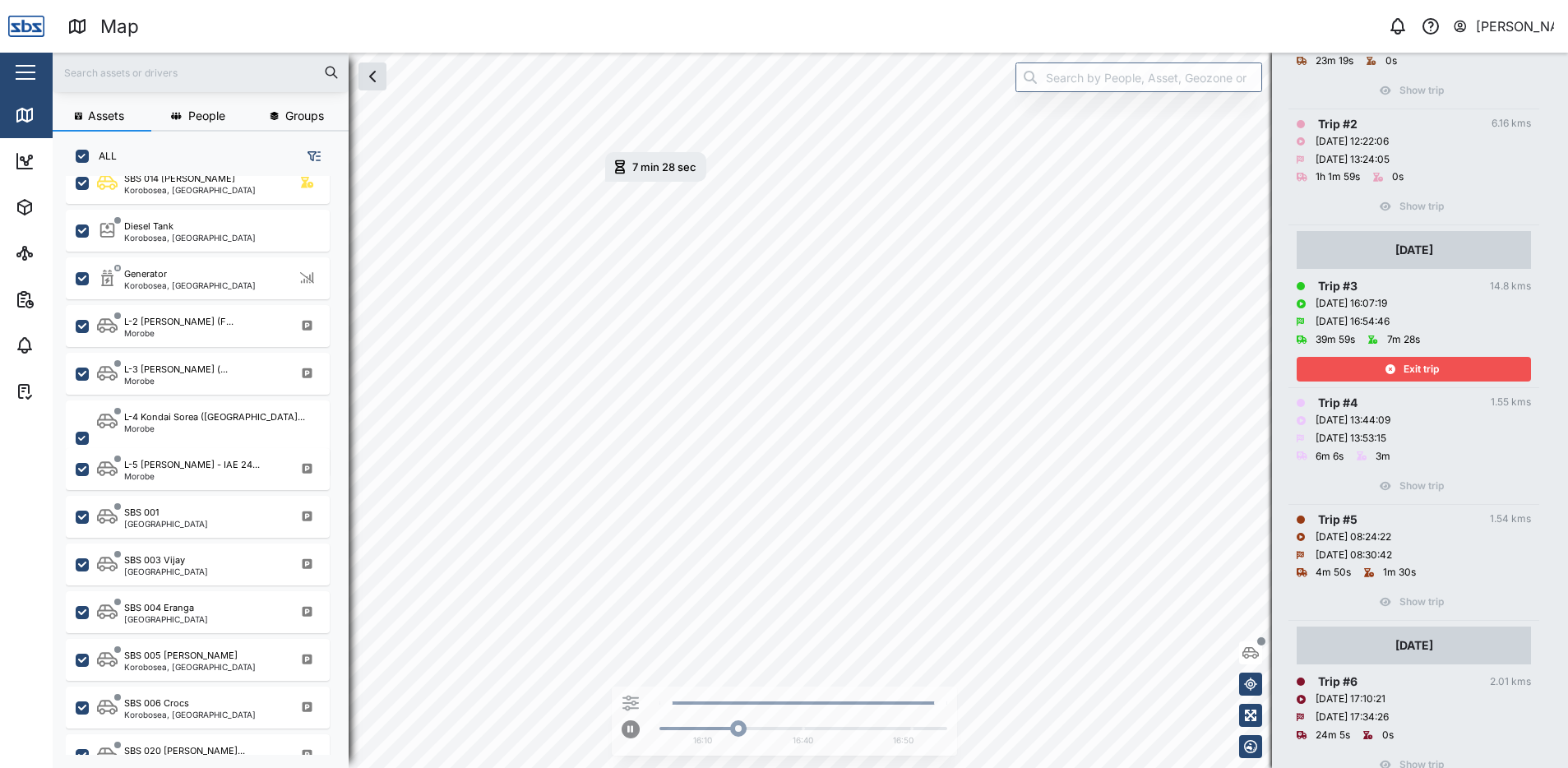
click at [1407, 369] on span "Exit trip" at bounding box center [1422, 369] width 36 height 23
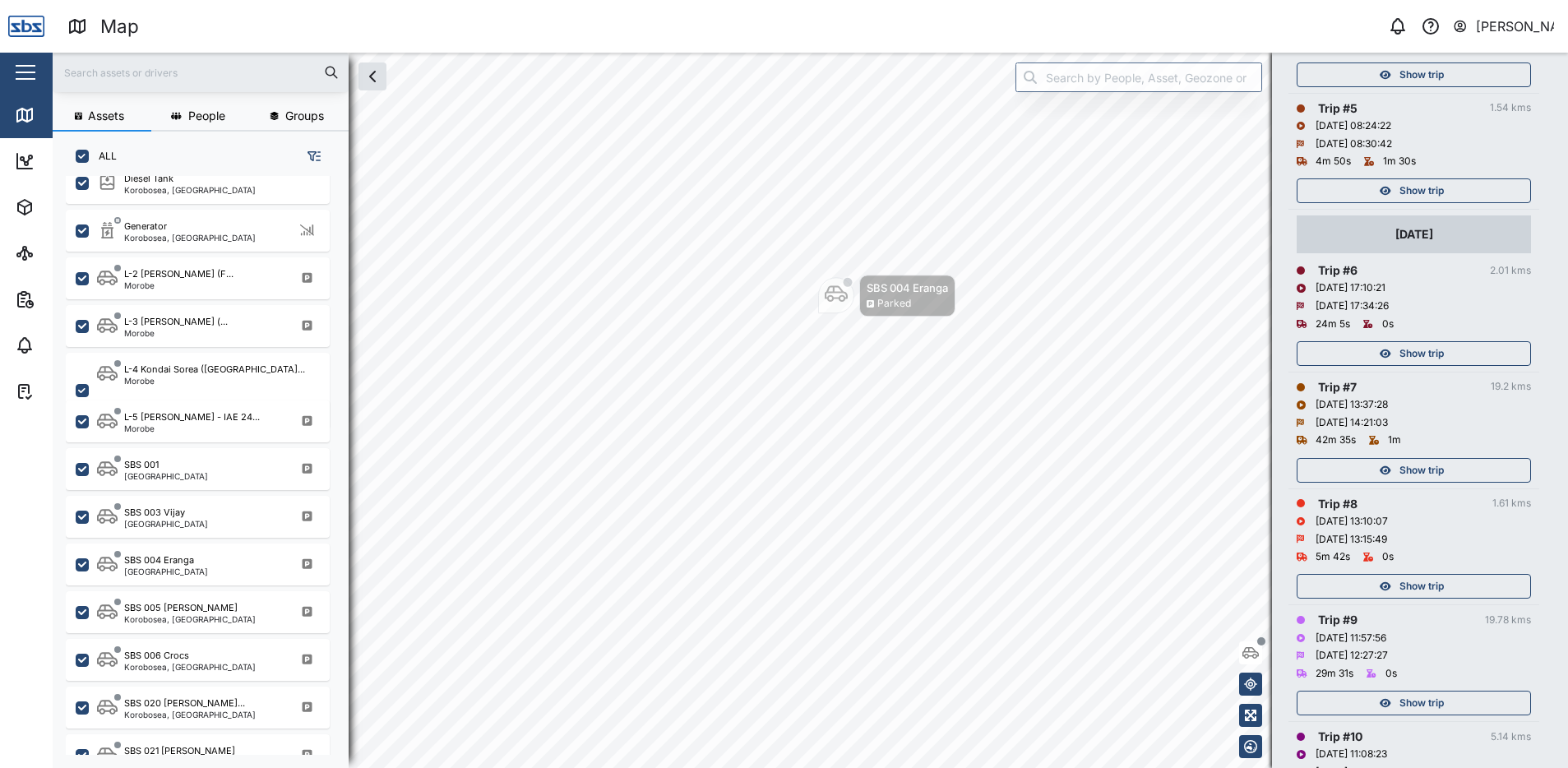
scroll to position [823, 0]
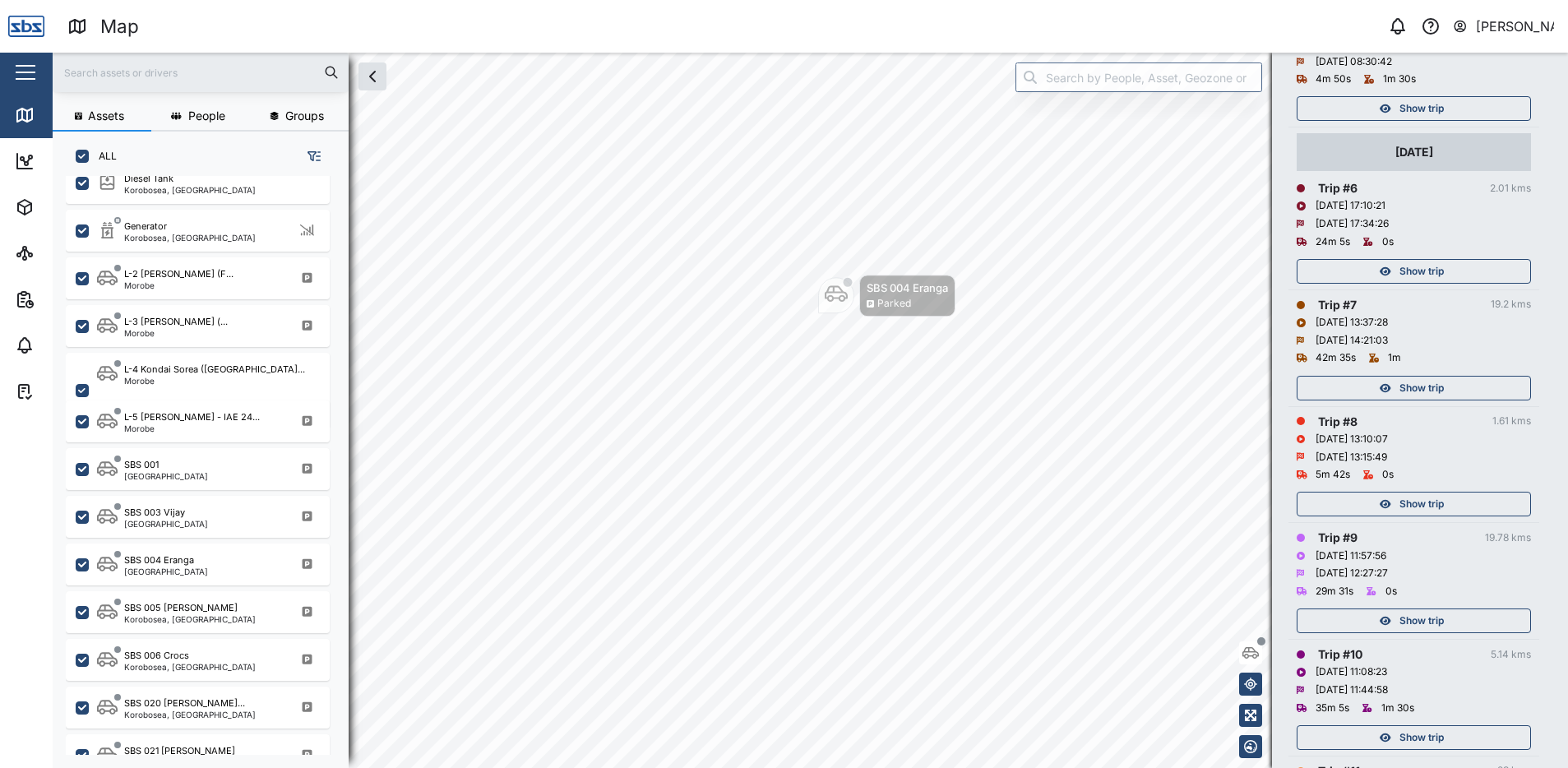
click at [1397, 273] on div "Show trip" at bounding box center [1412, 271] width 214 height 23
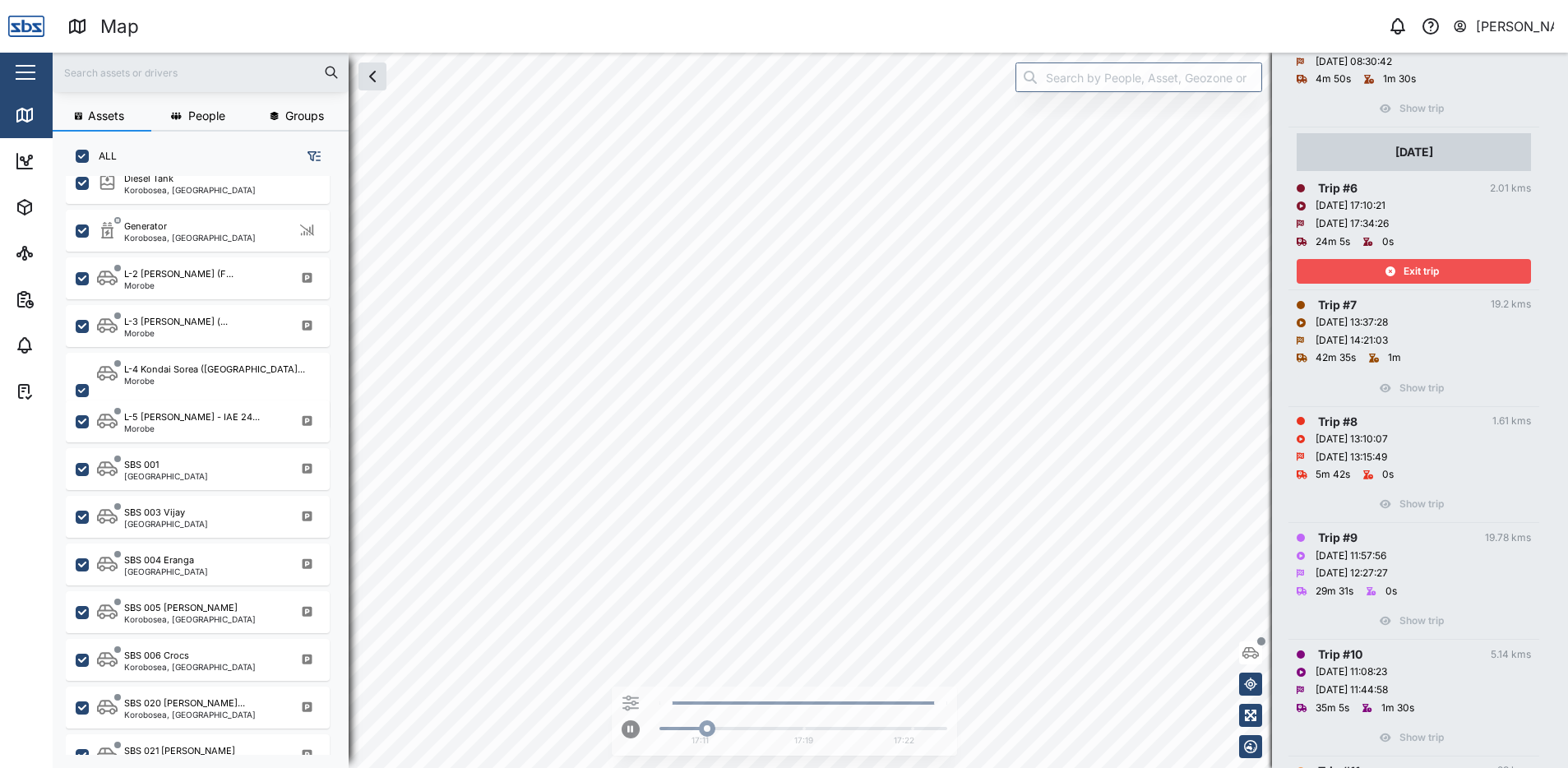
click at [1397, 273] on div "Exit trip" at bounding box center [1412, 271] width 214 height 23
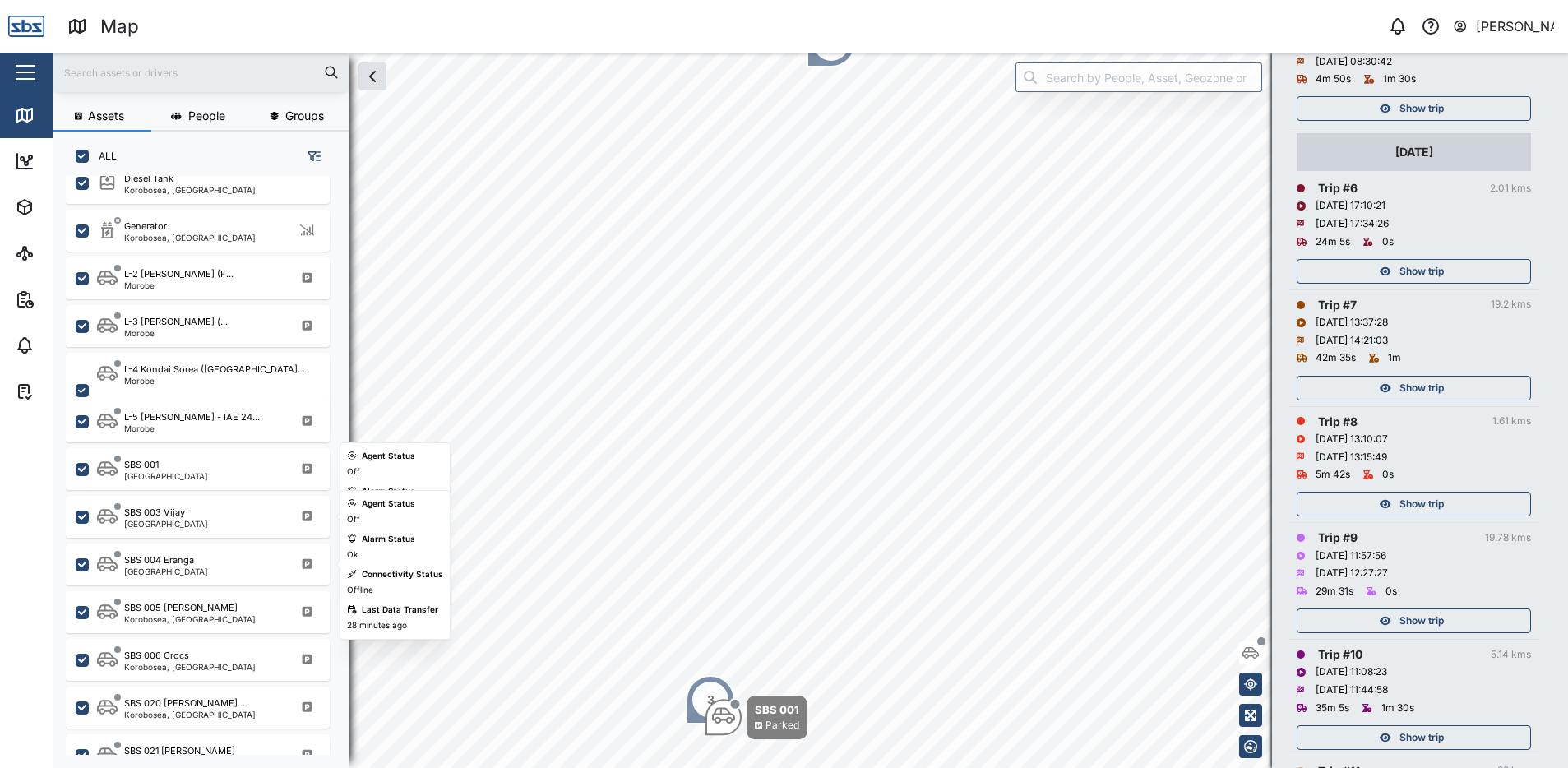
click at [178, 520] on div "[GEOGRAPHIC_DATA]" at bounding box center [166, 524] width 84 height 8
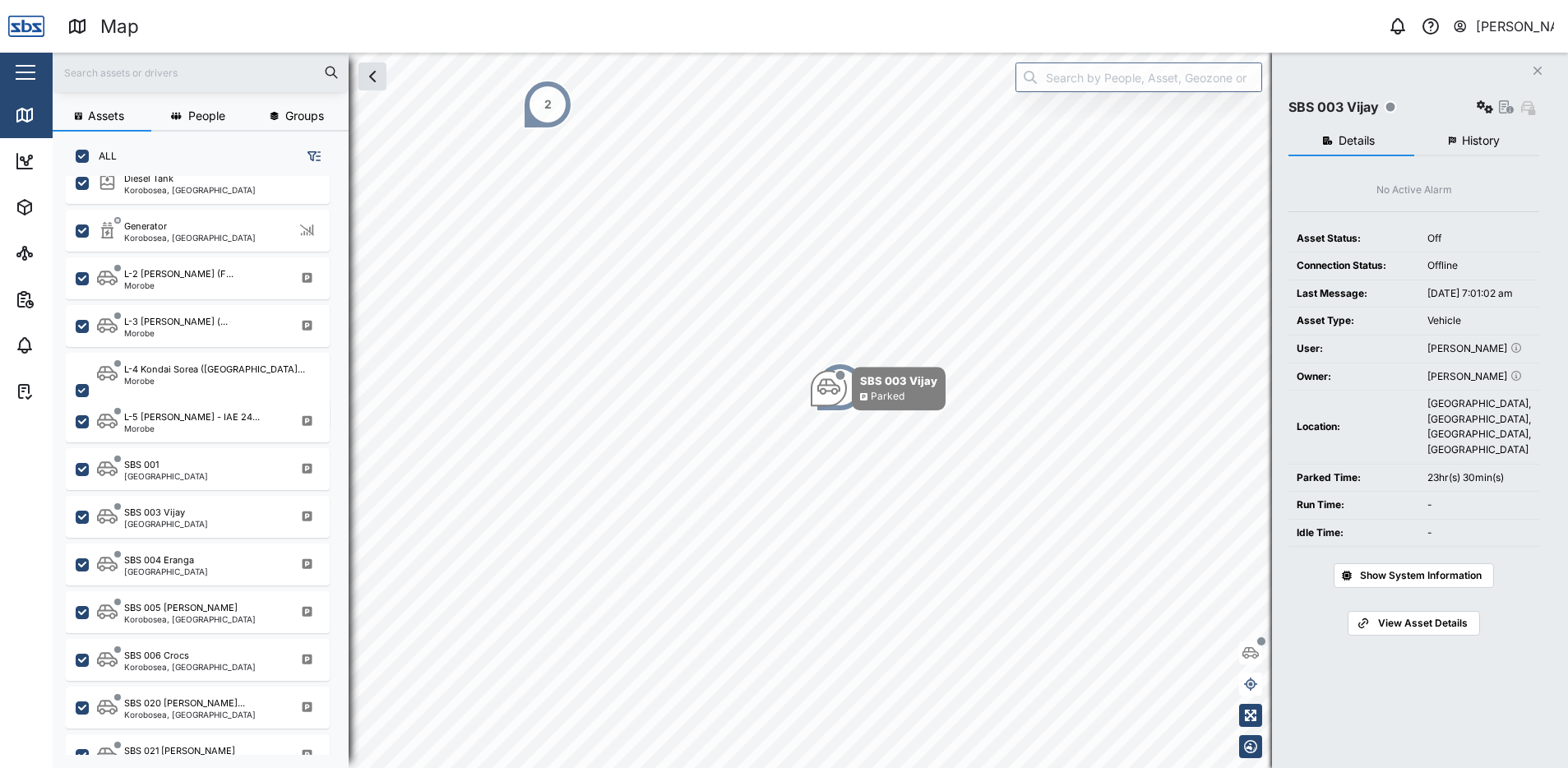
click at [1503, 140] on button "History" at bounding box center [1478, 141] width 126 height 30
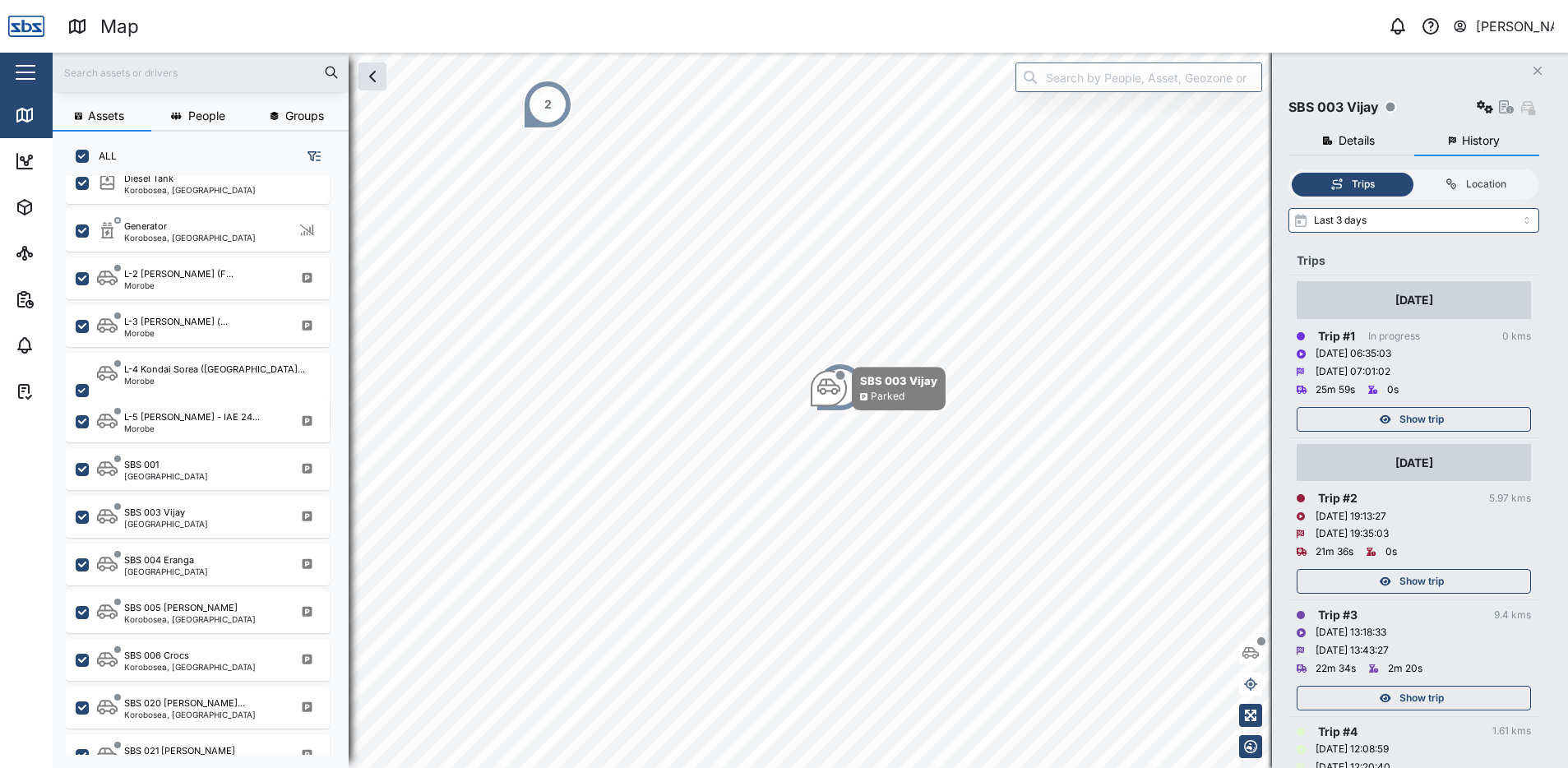
click at [1400, 415] on span "Show trip" at bounding box center [1422, 419] width 45 height 23
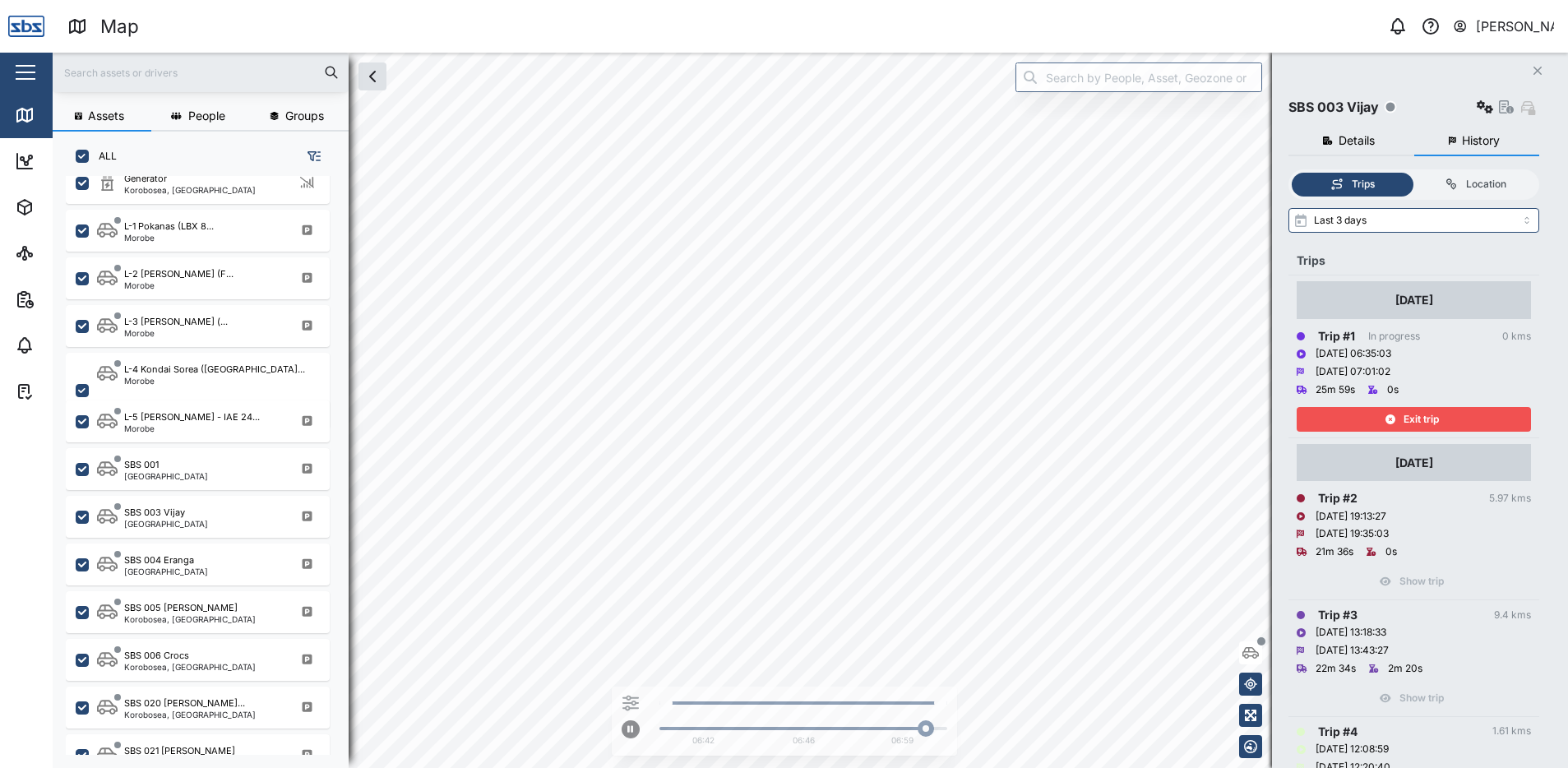
click at [1400, 415] on div "Exit trip" at bounding box center [1412, 419] width 214 height 23
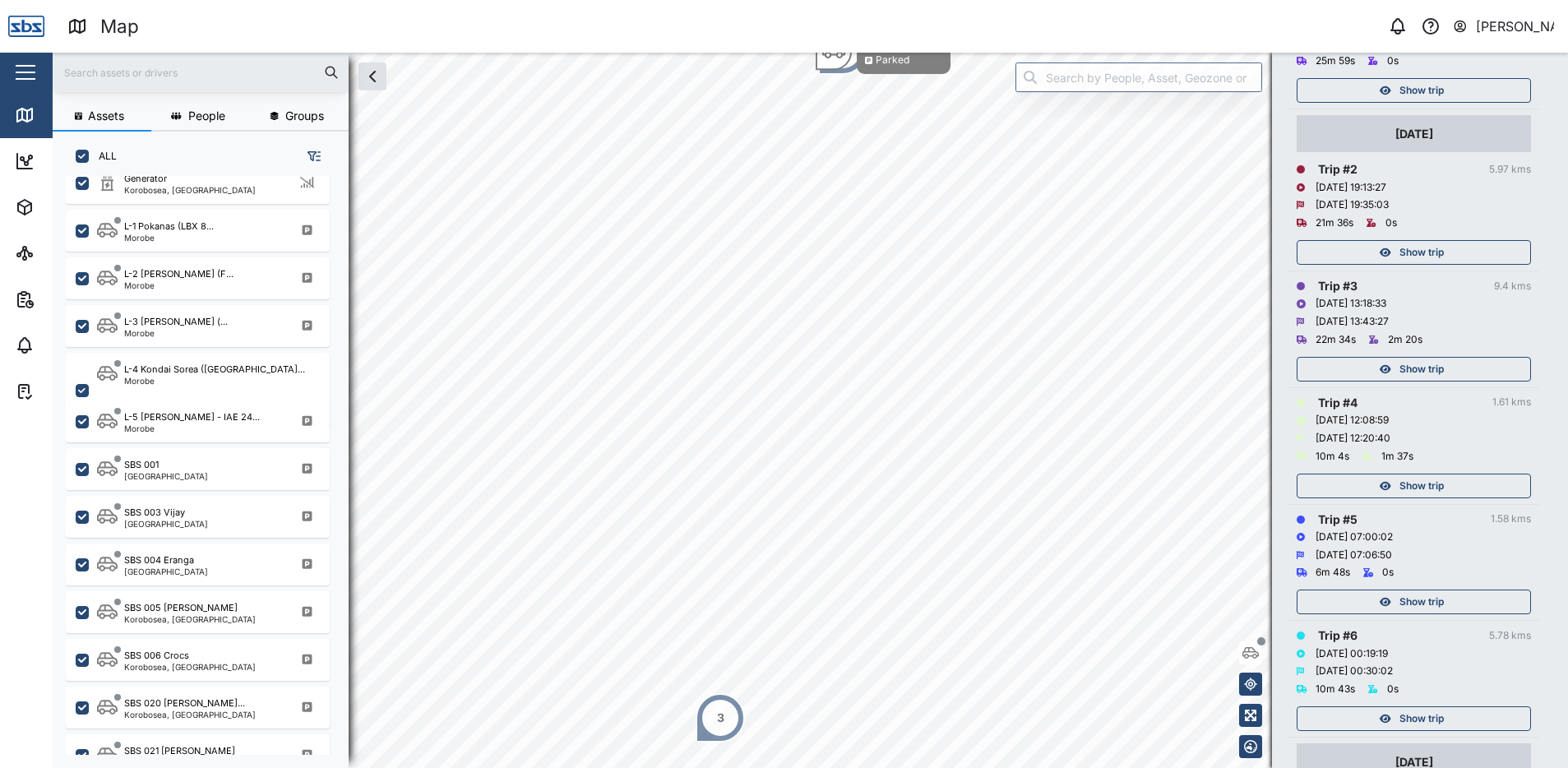
scroll to position [247, 0]
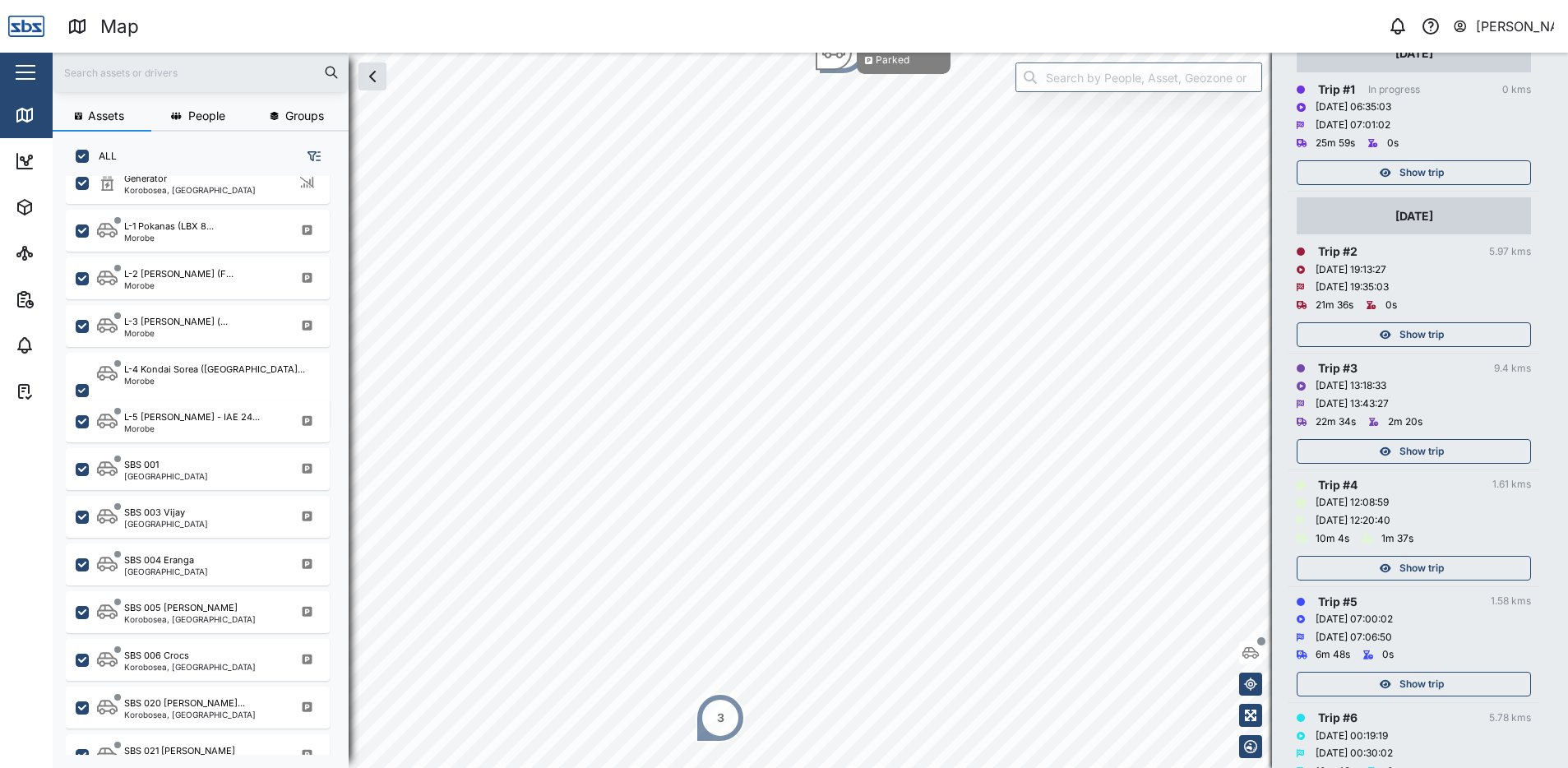
click at [1401, 338] on span "Show trip" at bounding box center [1422, 334] width 45 height 23
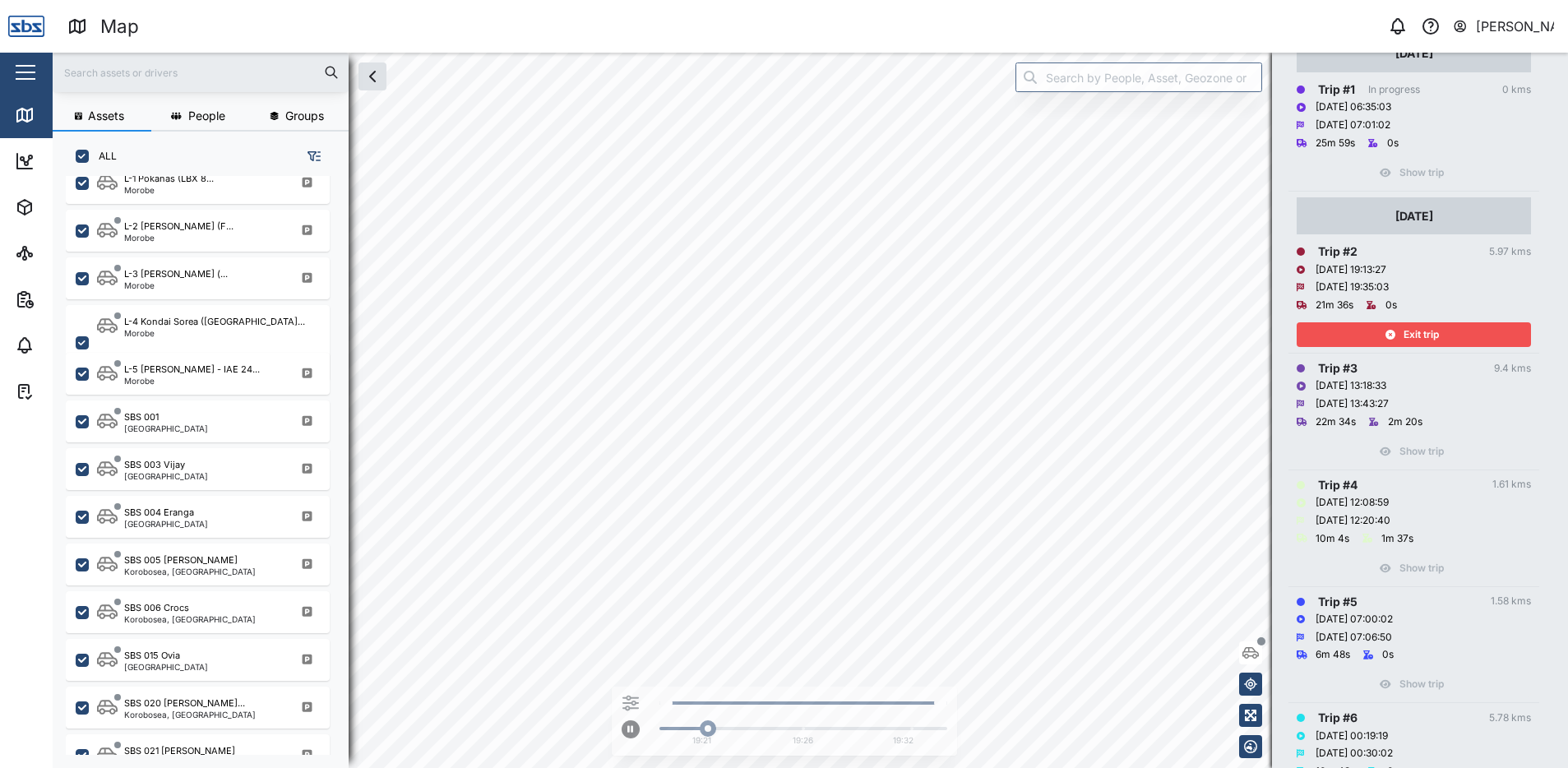
click at [1401, 338] on div "Exit trip" at bounding box center [1412, 334] width 214 height 23
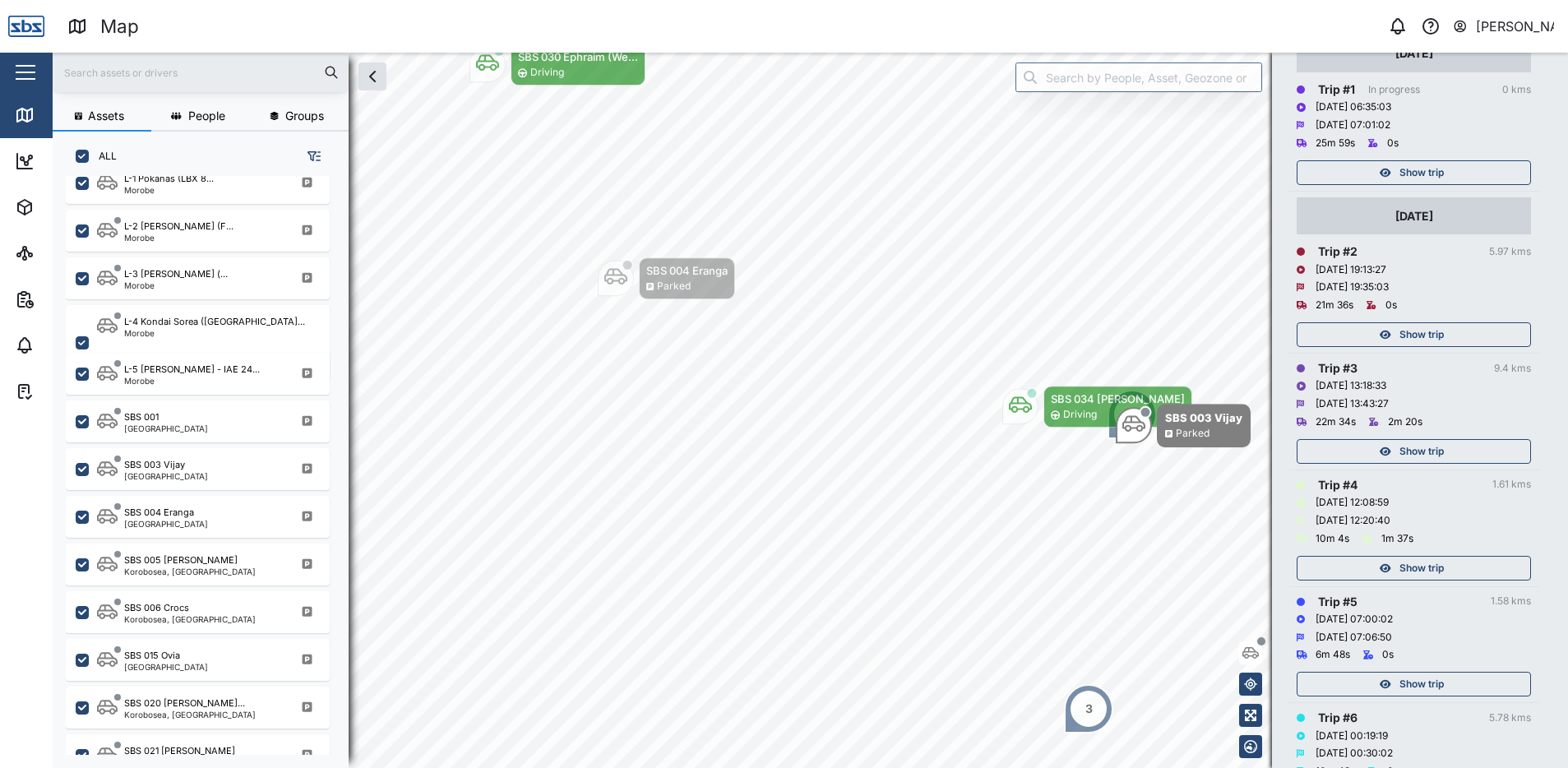
click at [1421, 568] on span "Show trip" at bounding box center [1422, 568] width 45 height 23
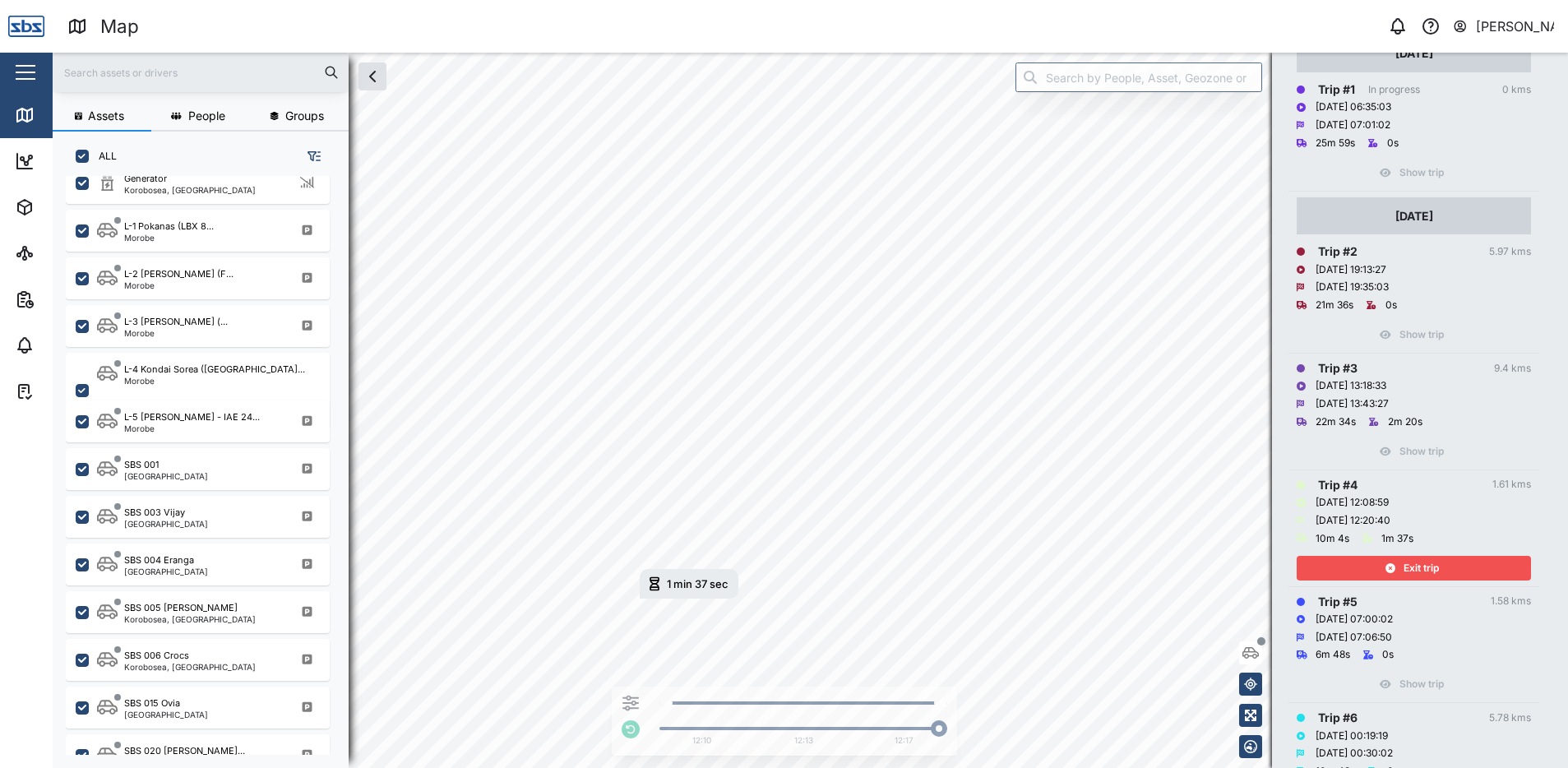
click at [1411, 569] on span "Exit trip" at bounding box center [1422, 568] width 36 height 23
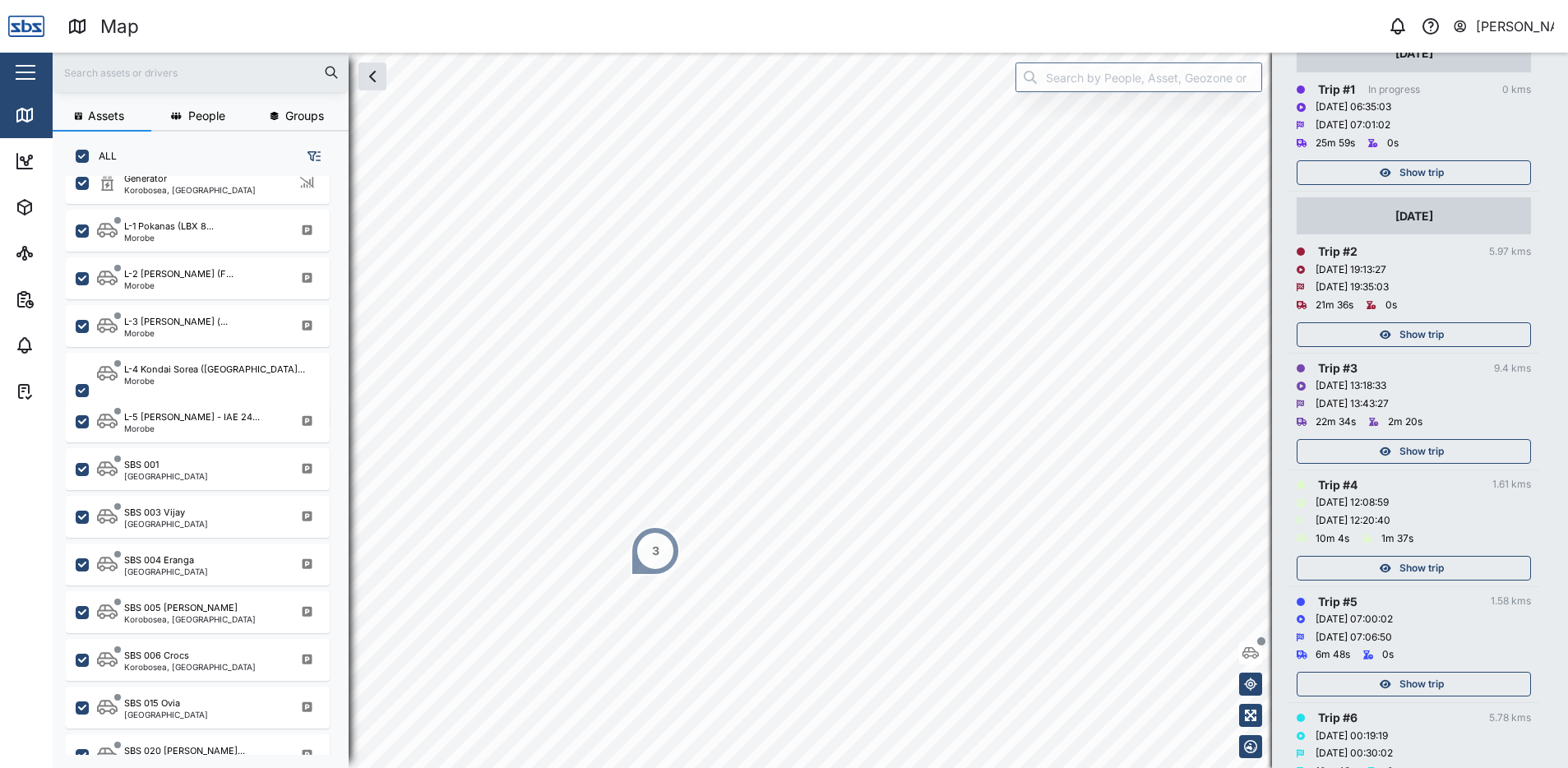
click at [1416, 448] on span "Show trip" at bounding box center [1422, 451] width 45 height 23
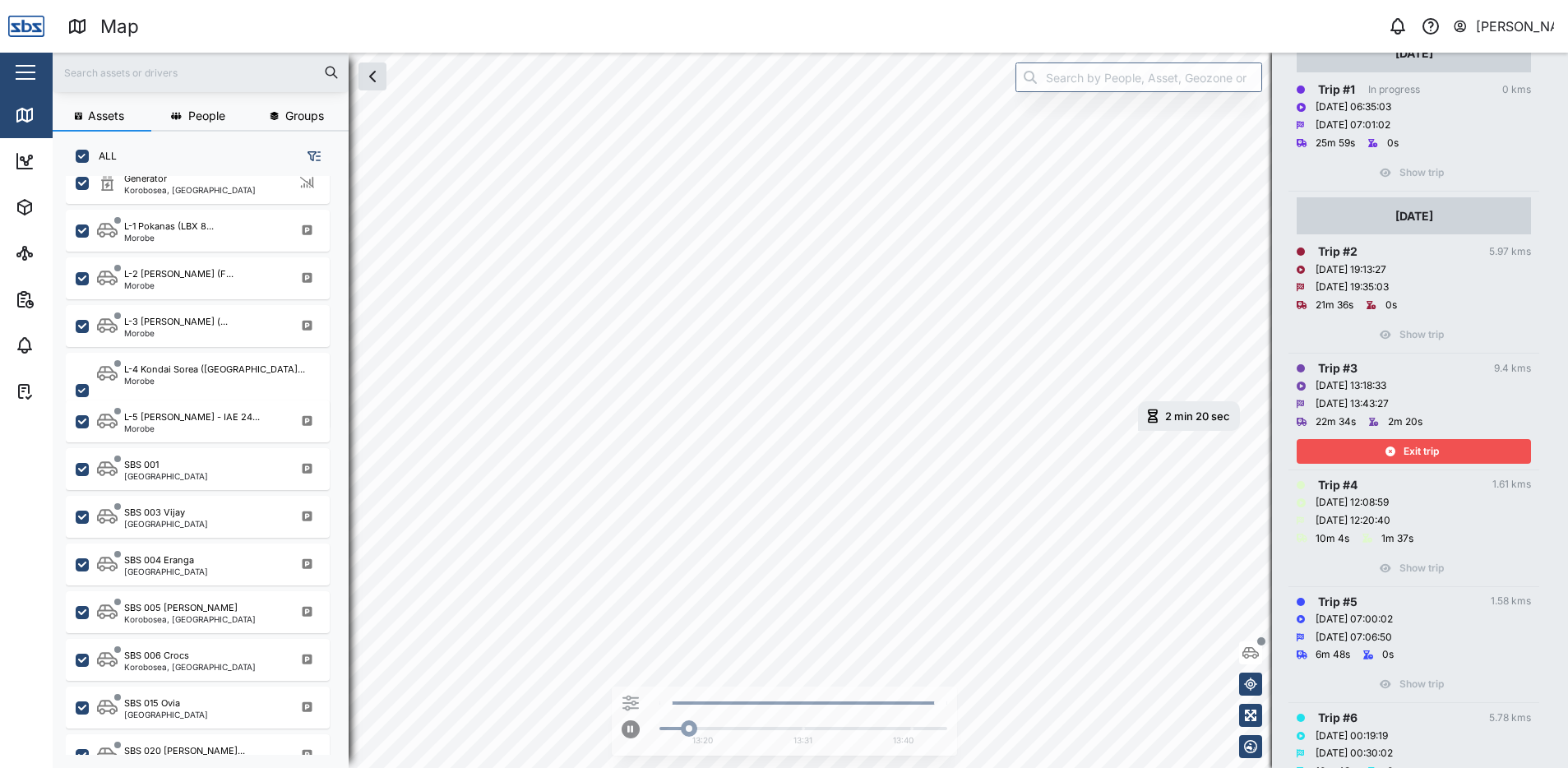
click at [1416, 448] on span "Exit trip" at bounding box center [1422, 451] width 36 height 23
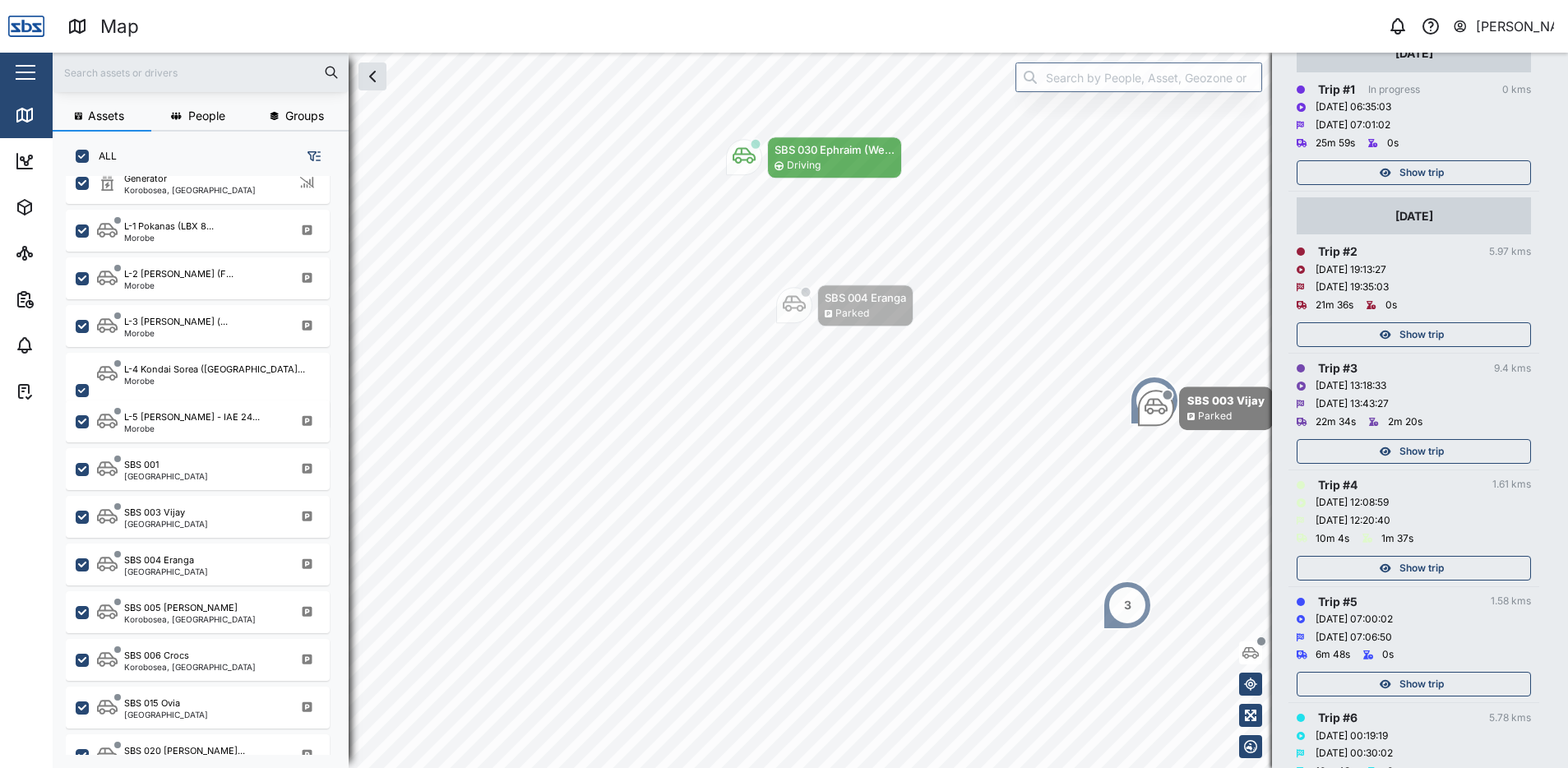
click at [1408, 335] on span "Show trip" at bounding box center [1422, 334] width 45 height 23
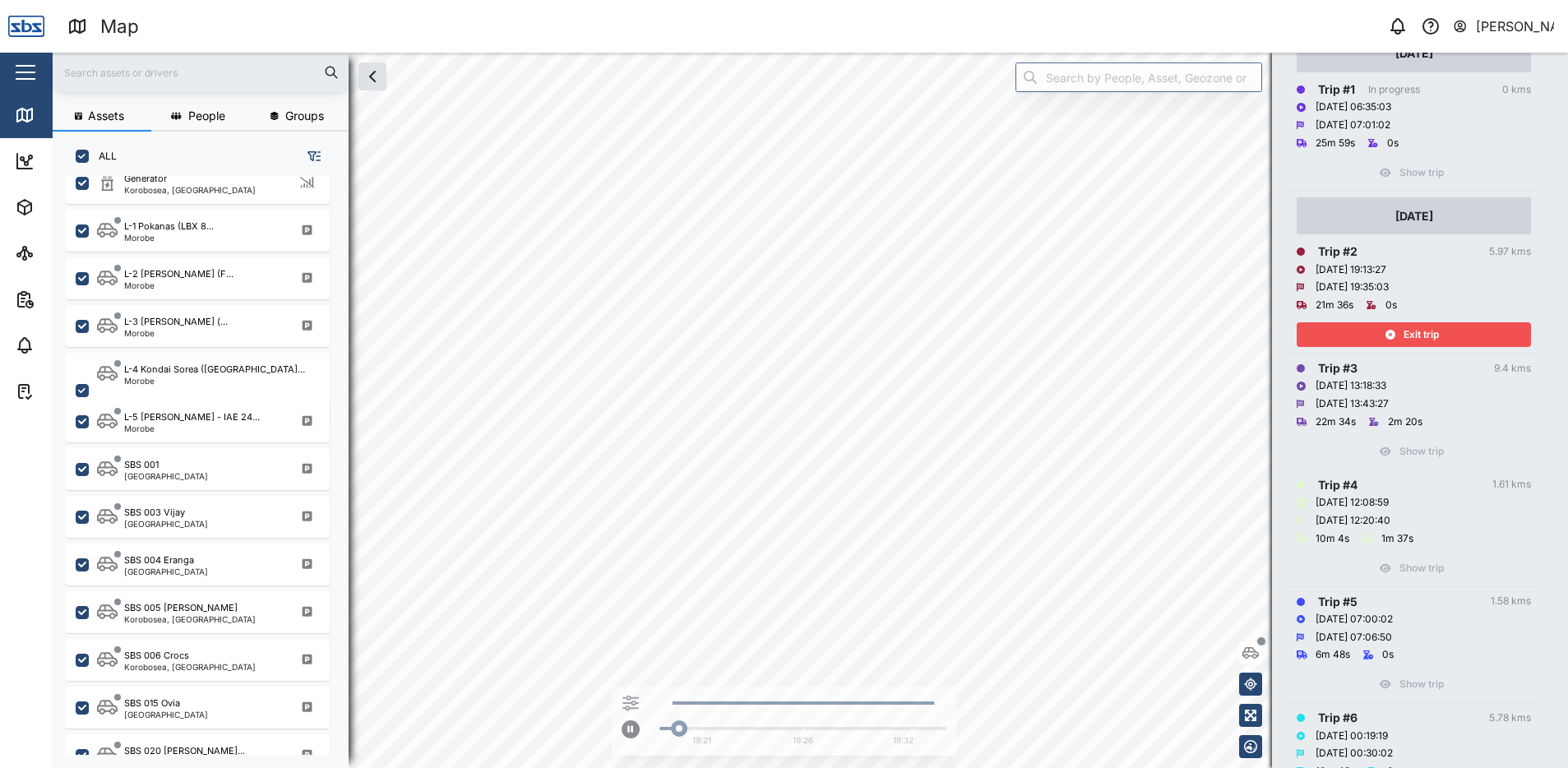
click at [1408, 335] on span "Exit trip" at bounding box center [1422, 334] width 36 height 23
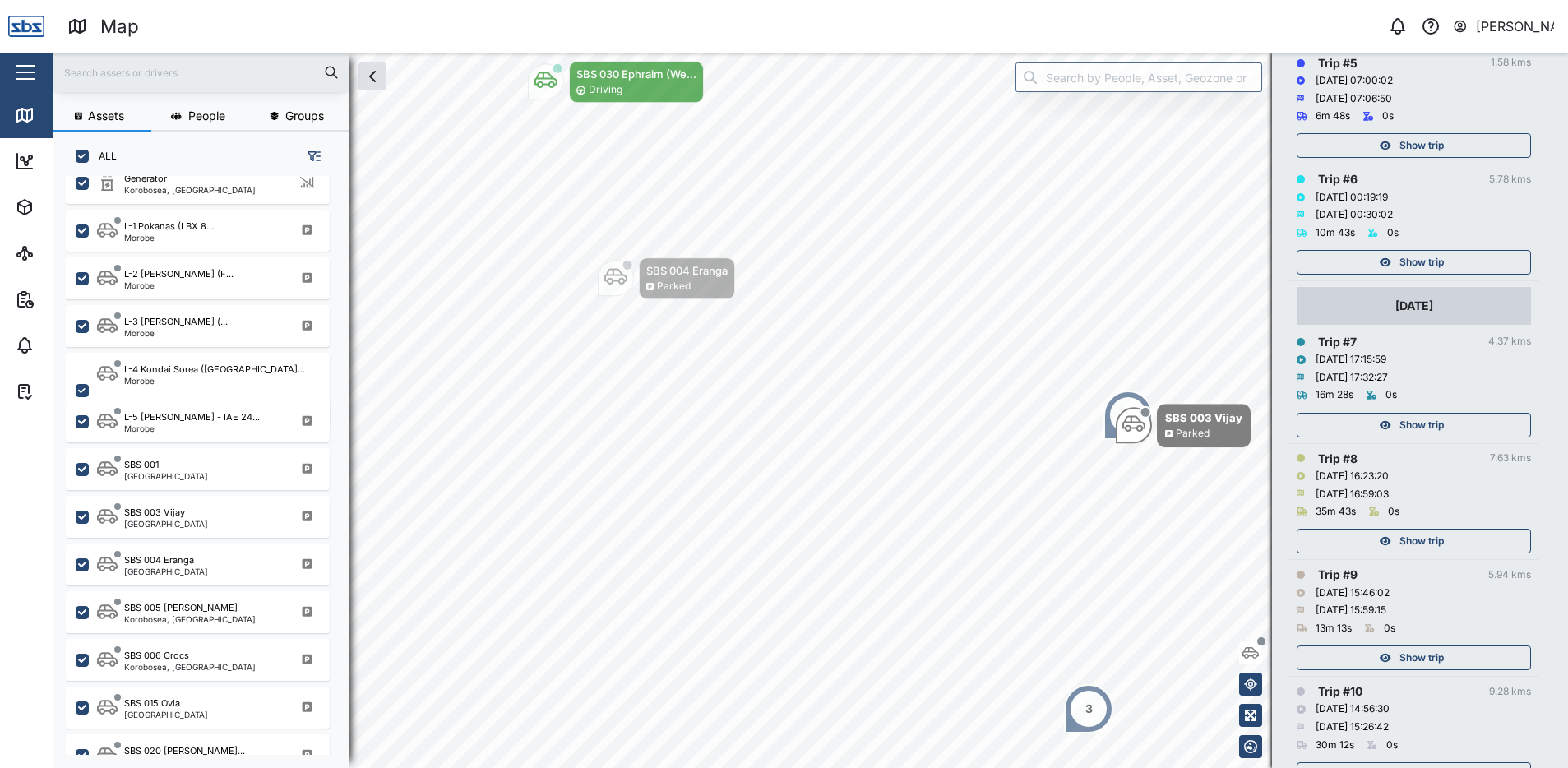
scroll to position [823, 0]
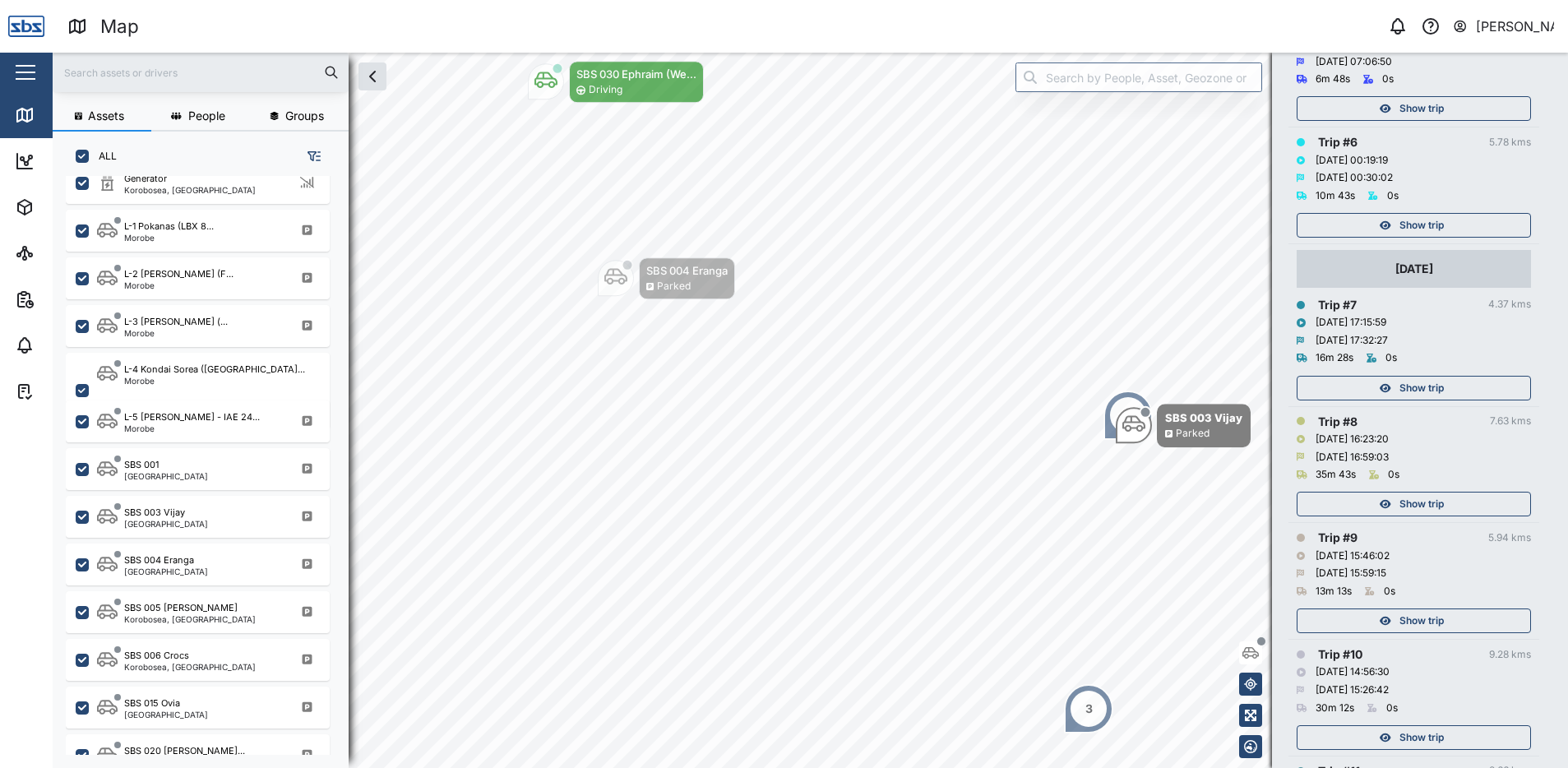
click at [1424, 379] on span "Show trip" at bounding box center [1422, 388] width 45 height 23
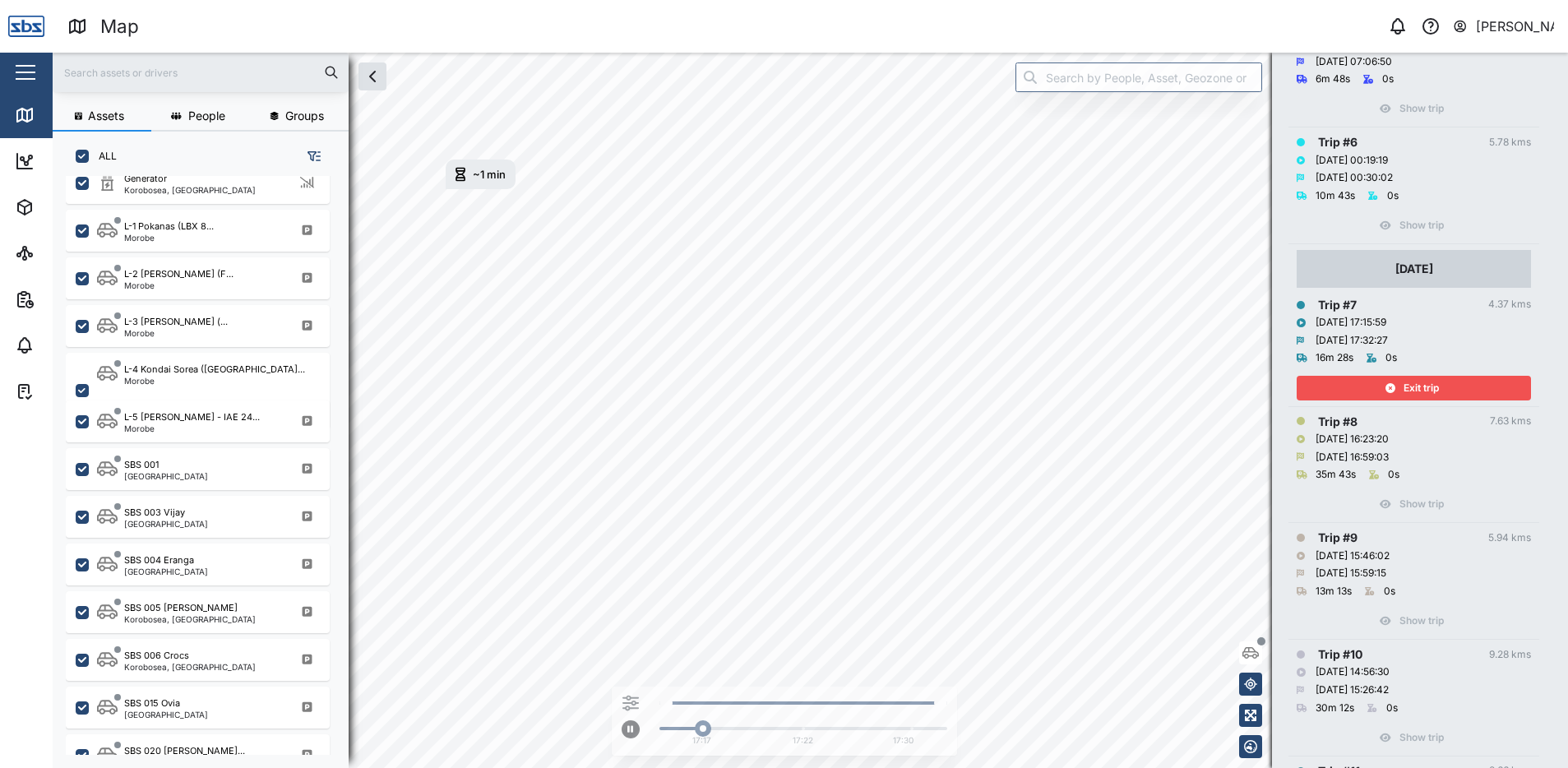
click at [1424, 379] on span "Exit trip" at bounding box center [1422, 388] width 36 height 23
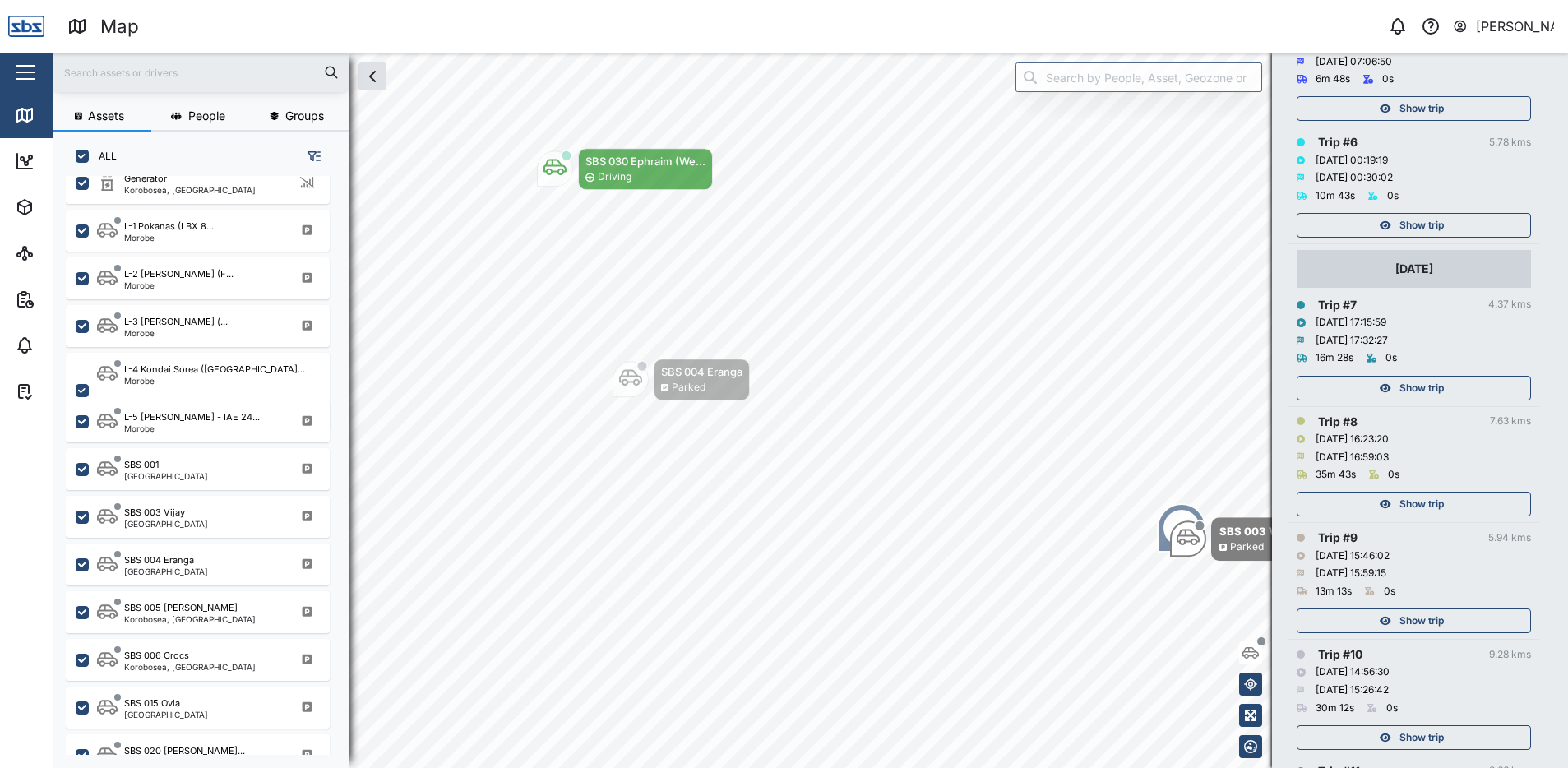
click at [1423, 231] on span "Show trip" at bounding box center [1422, 225] width 45 height 23
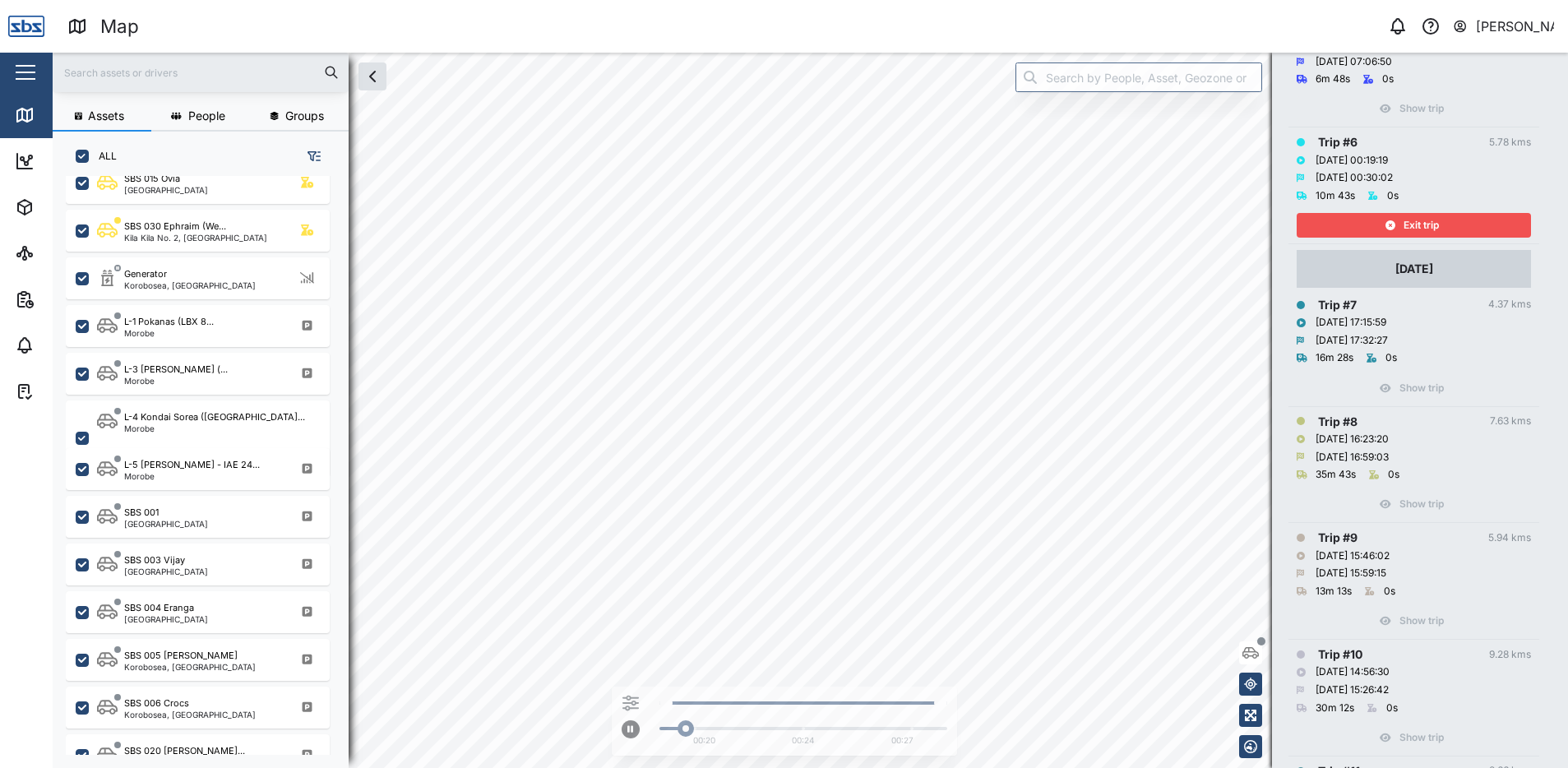
click at [1423, 231] on span "Exit trip" at bounding box center [1422, 225] width 36 height 23
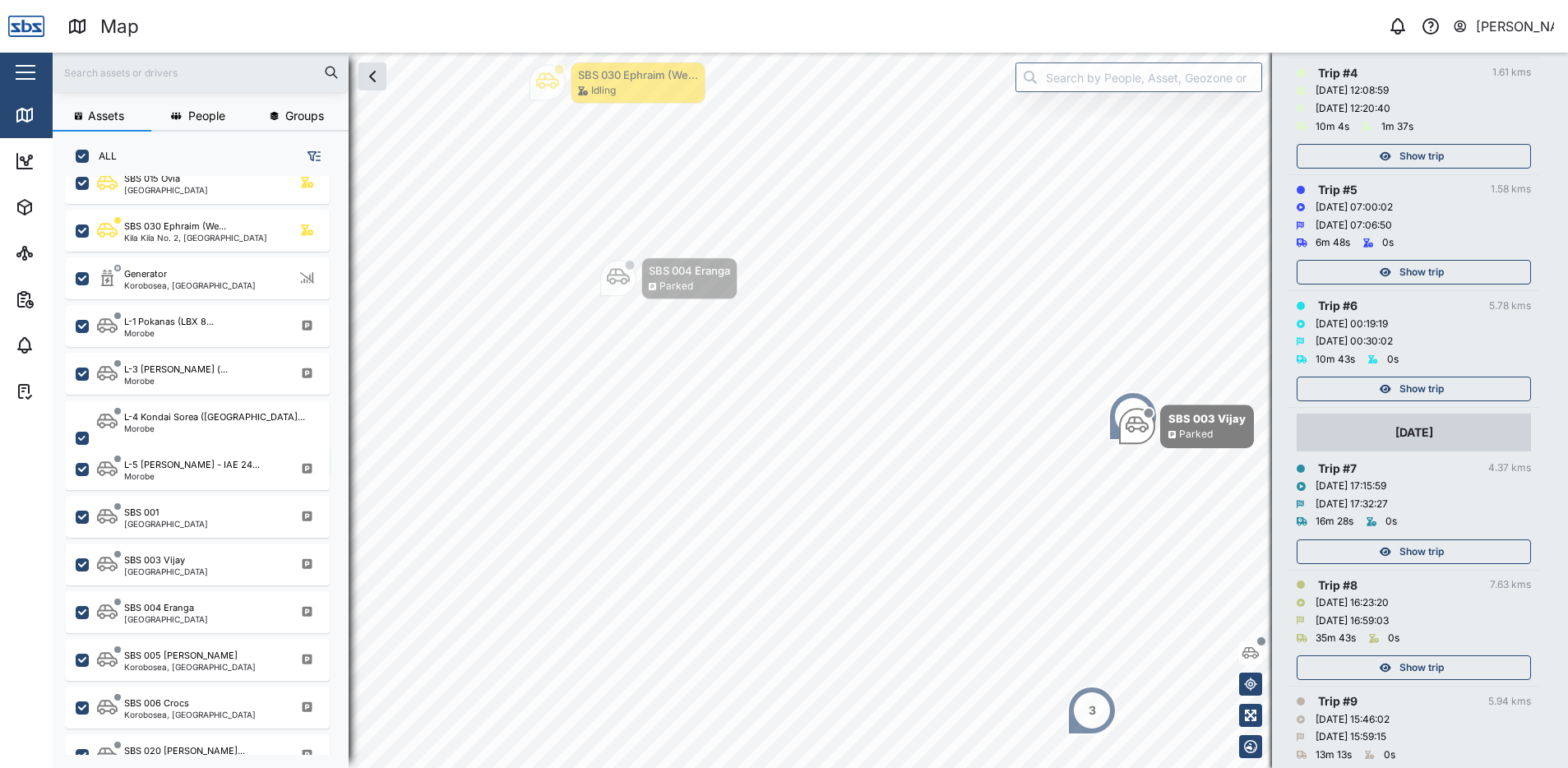
scroll to position [659, 0]
click at [1434, 273] on span "Show trip" at bounding box center [1422, 273] width 45 height 23
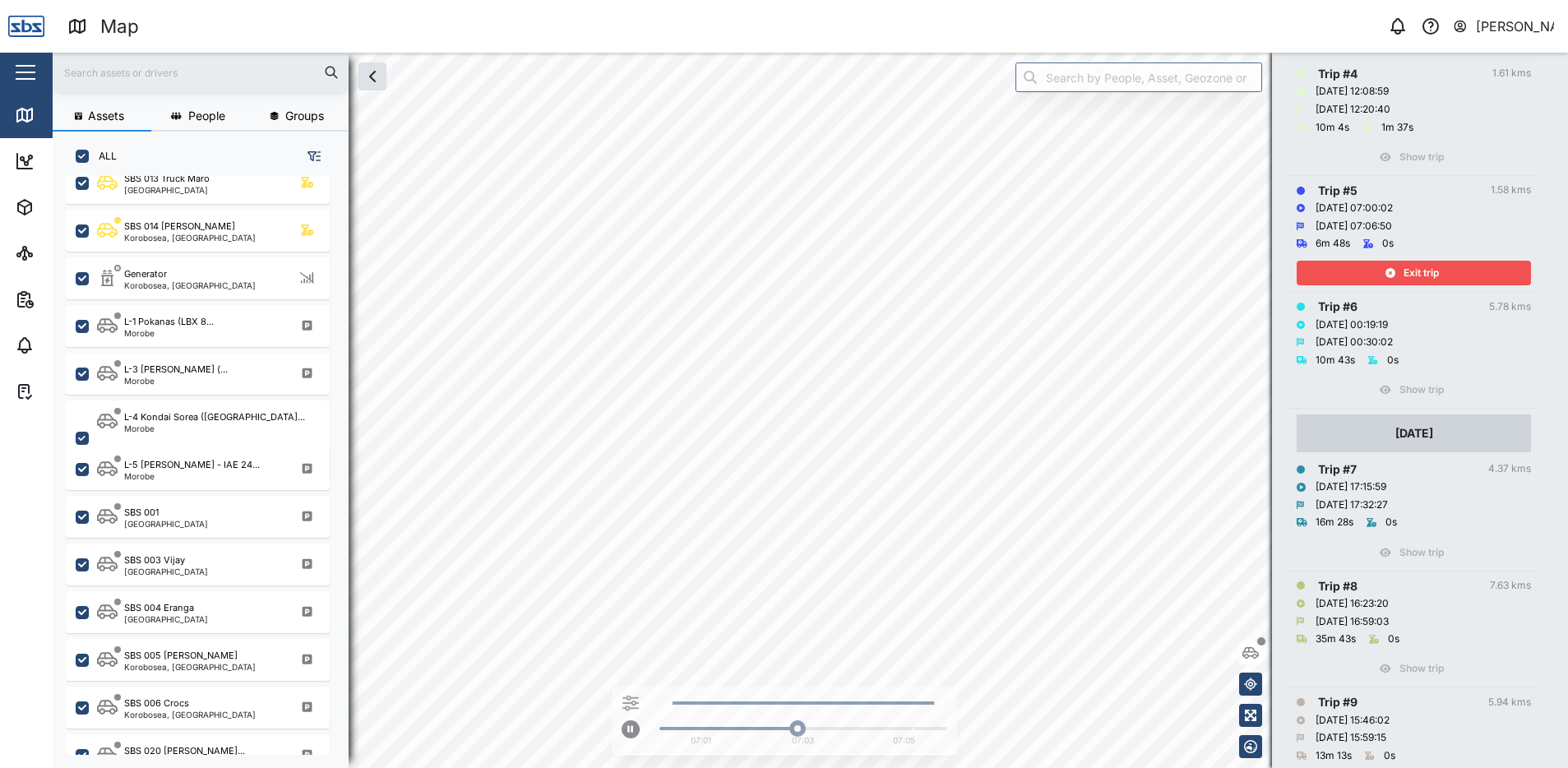
click at [1434, 273] on span "Exit trip" at bounding box center [1422, 273] width 36 height 23
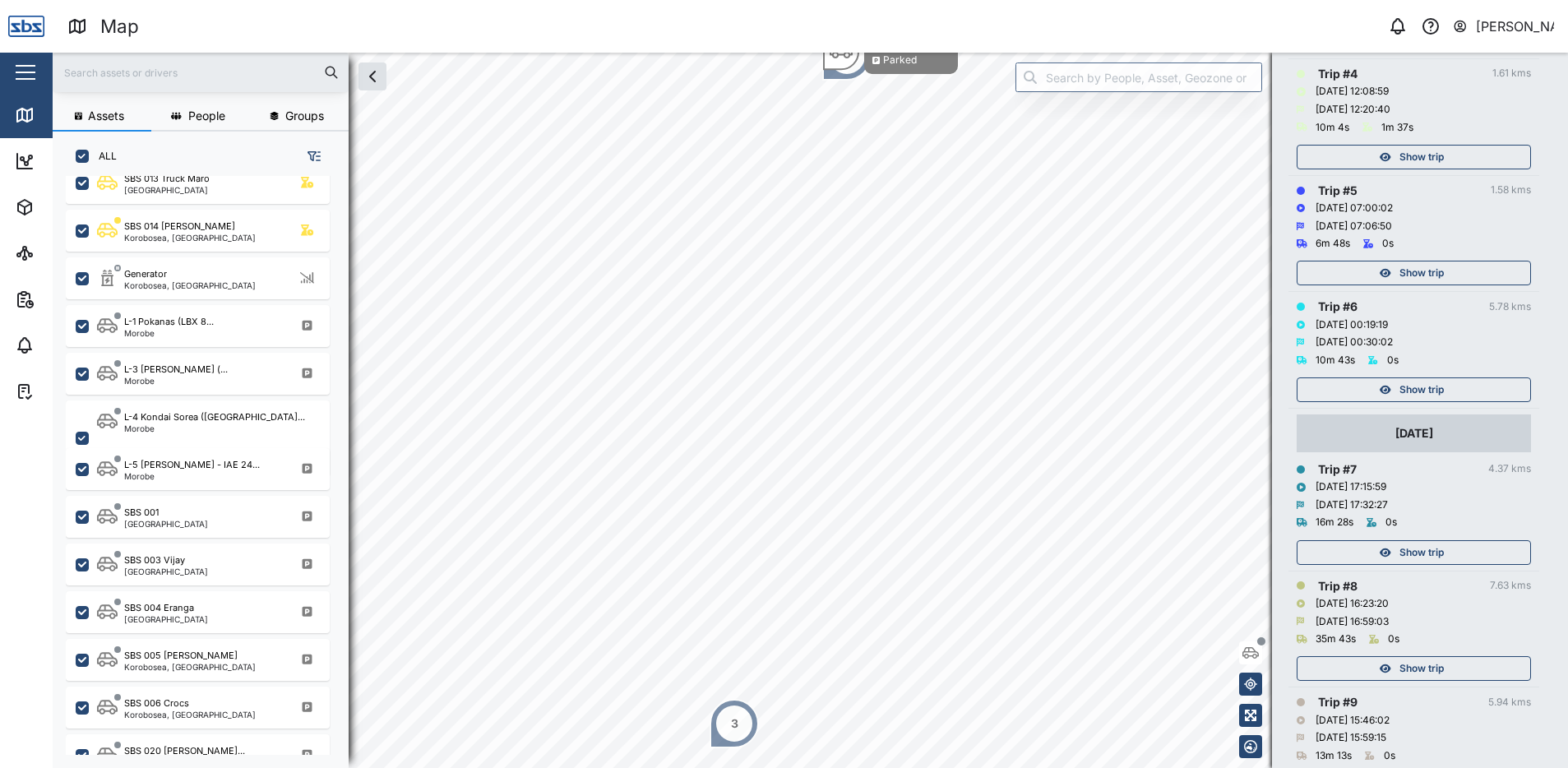
click at [1431, 152] on span "Show trip" at bounding box center [1422, 156] width 45 height 23
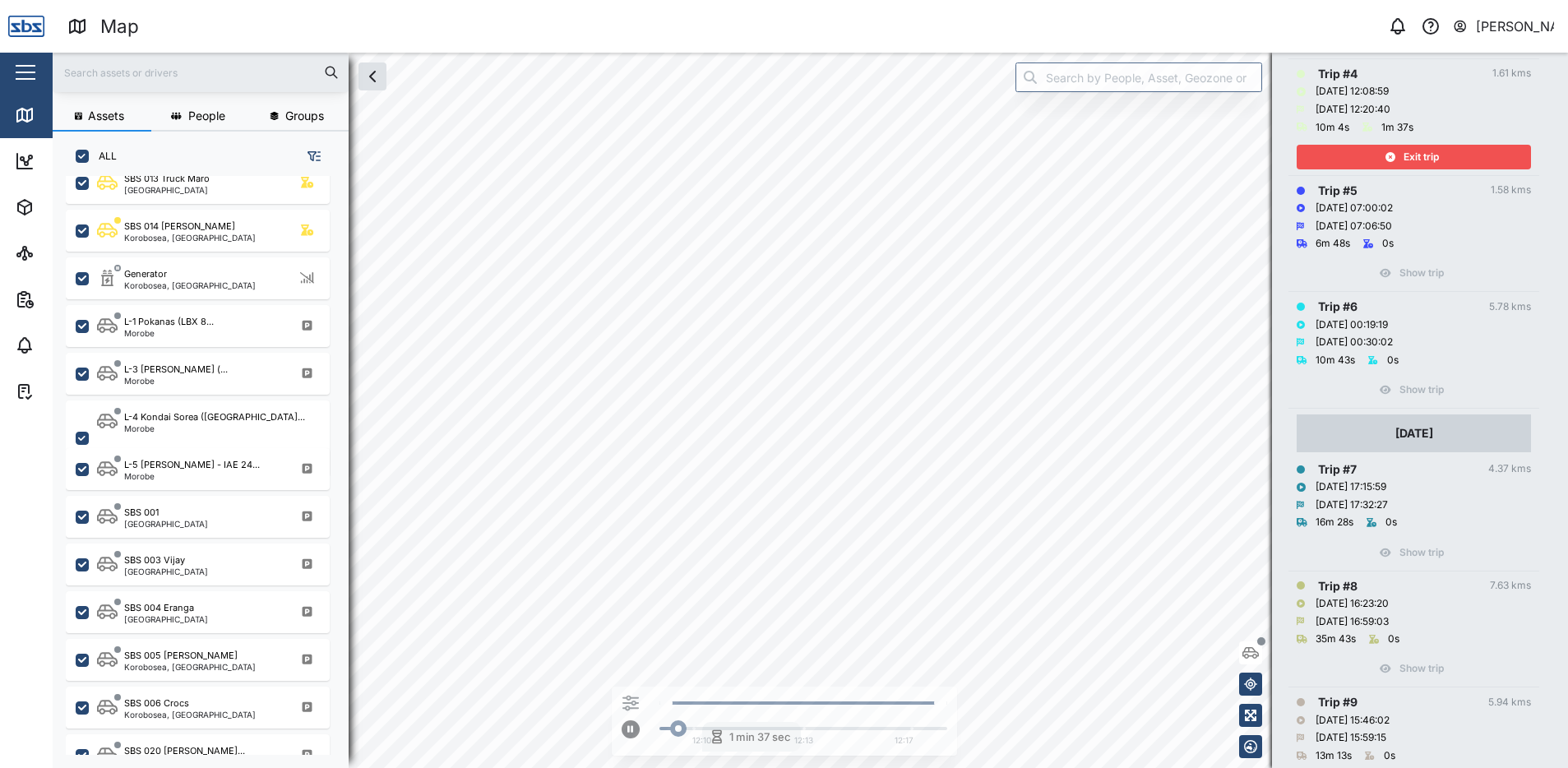
click at [1431, 152] on span "Exit trip" at bounding box center [1422, 156] width 36 height 23
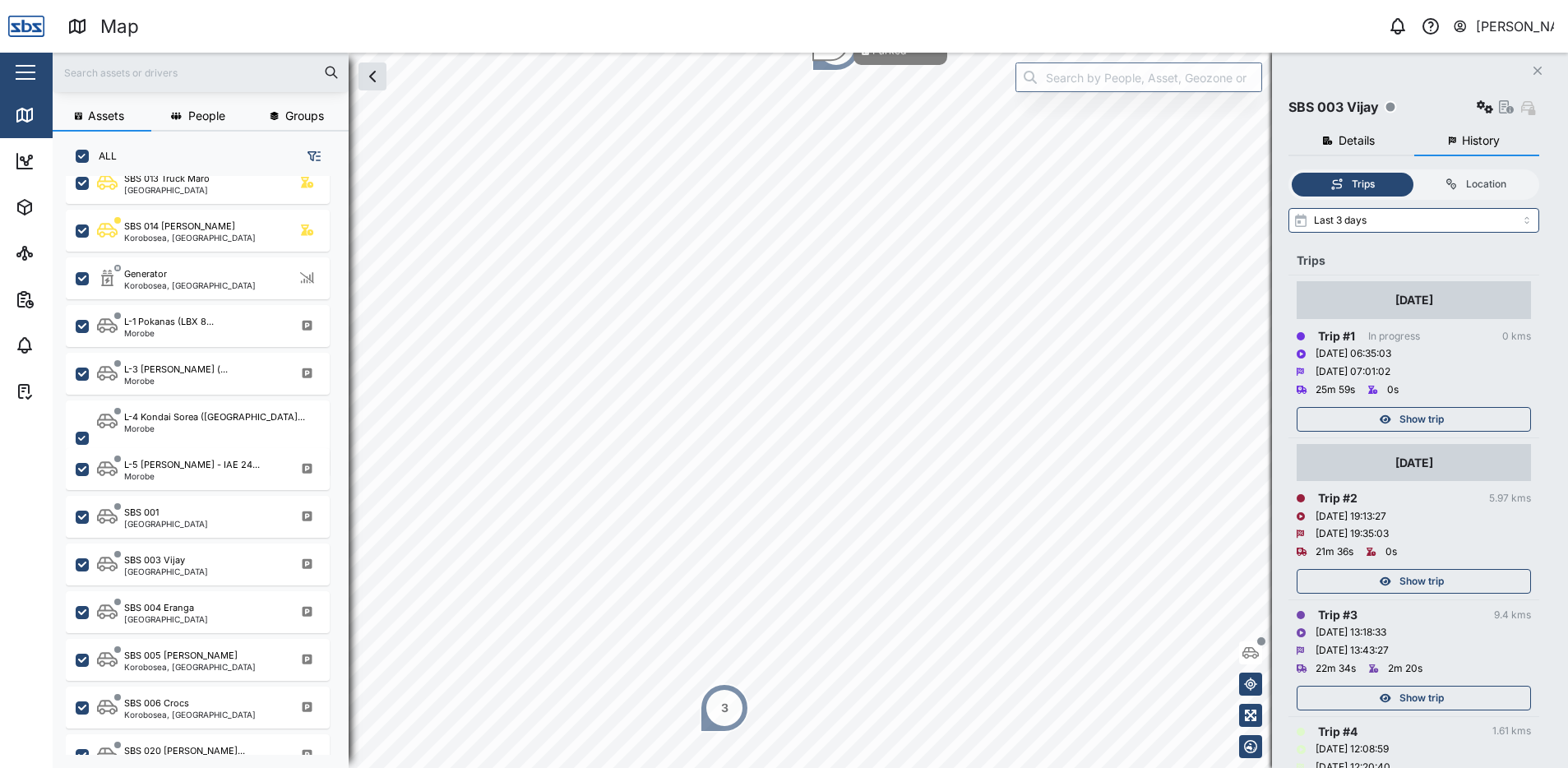
click at [1540, 68] on icon "Close" at bounding box center [1538, 71] width 10 height 13
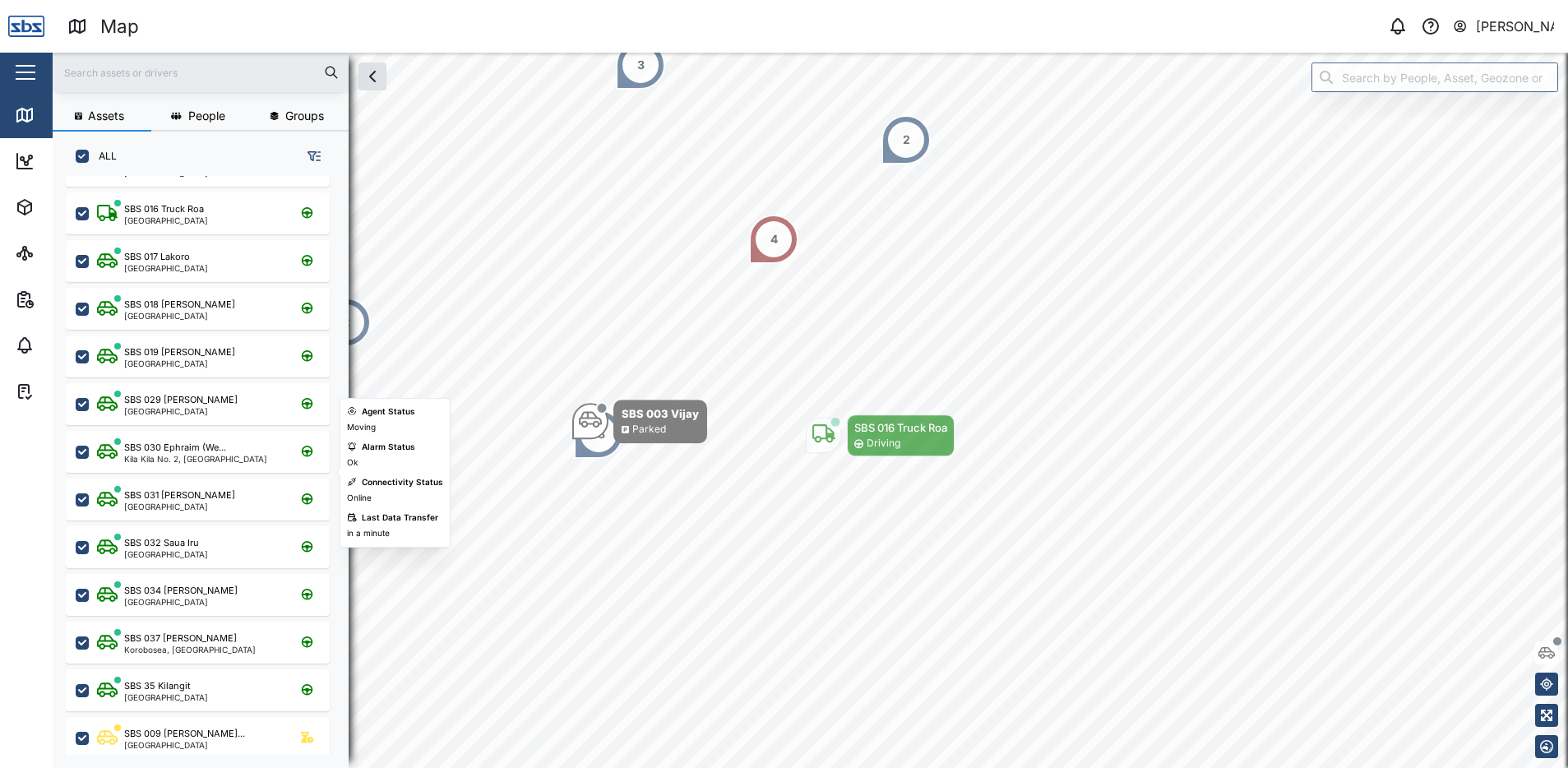
scroll to position [493, 0]
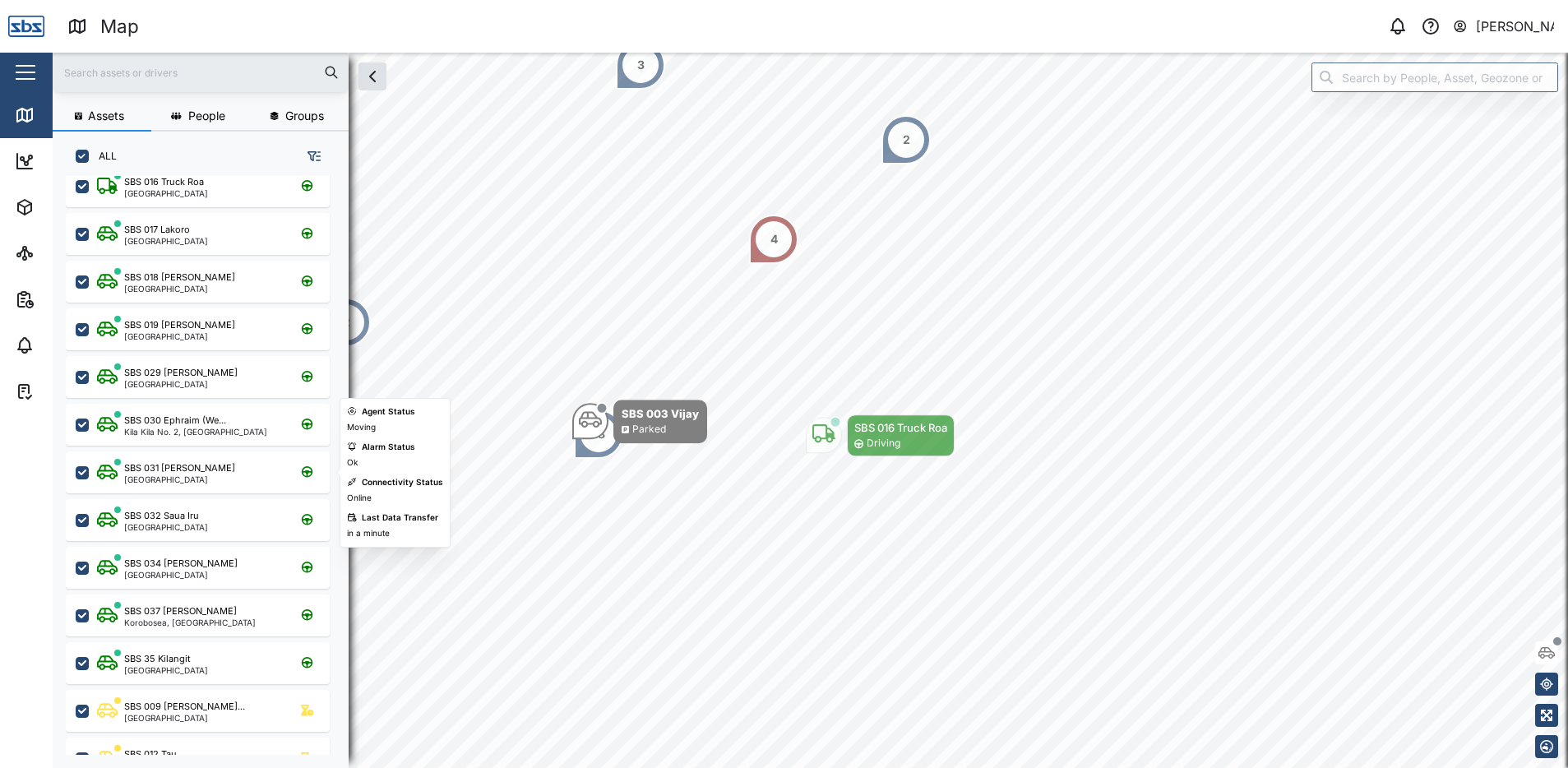
click at [178, 474] on div "SBS 031 [PERSON_NAME]" at bounding box center [180, 469] width 111 height 14
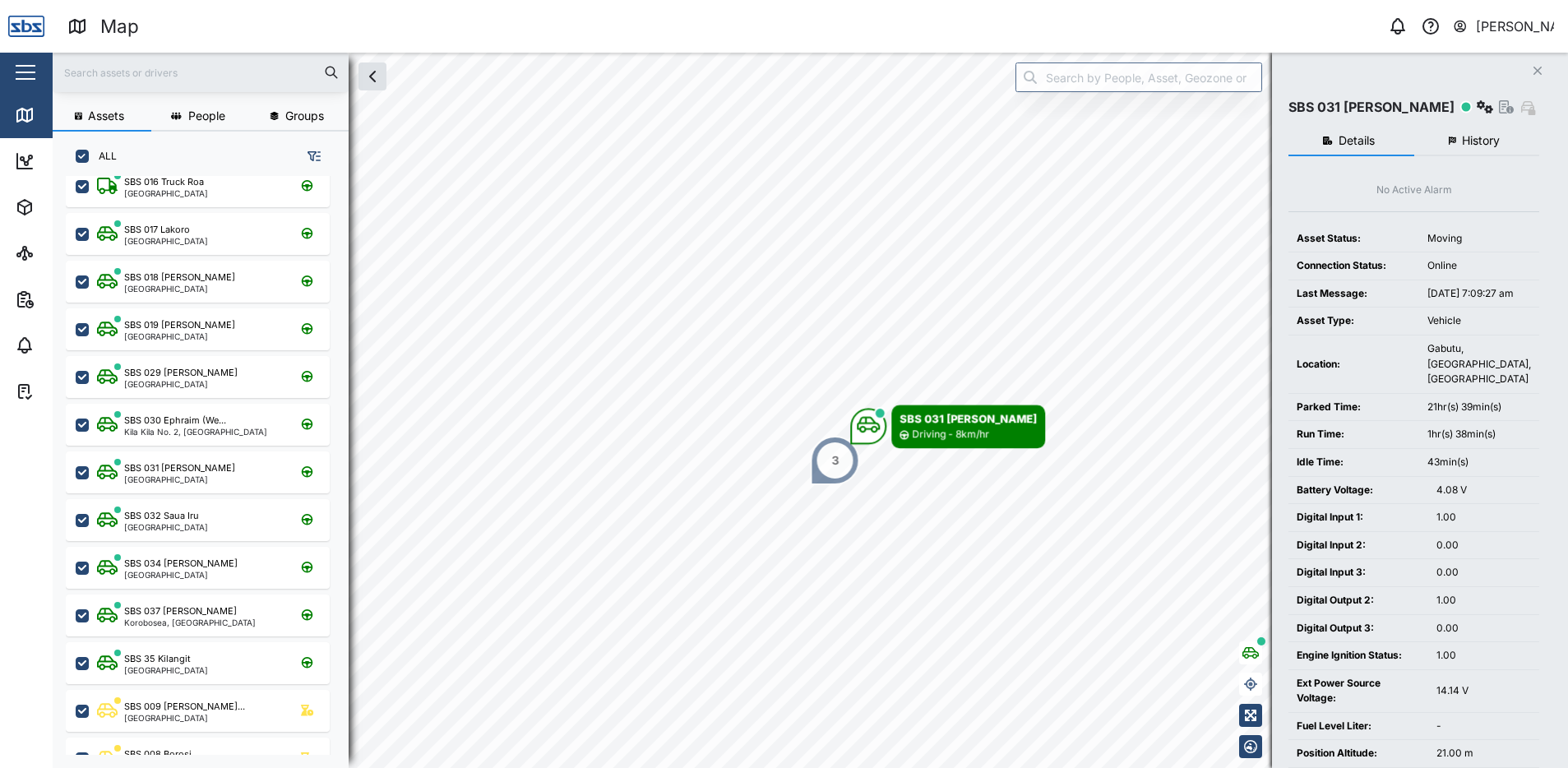
click at [1465, 136] on span "History" at bounding box center [1481, 141] width 38 height 12
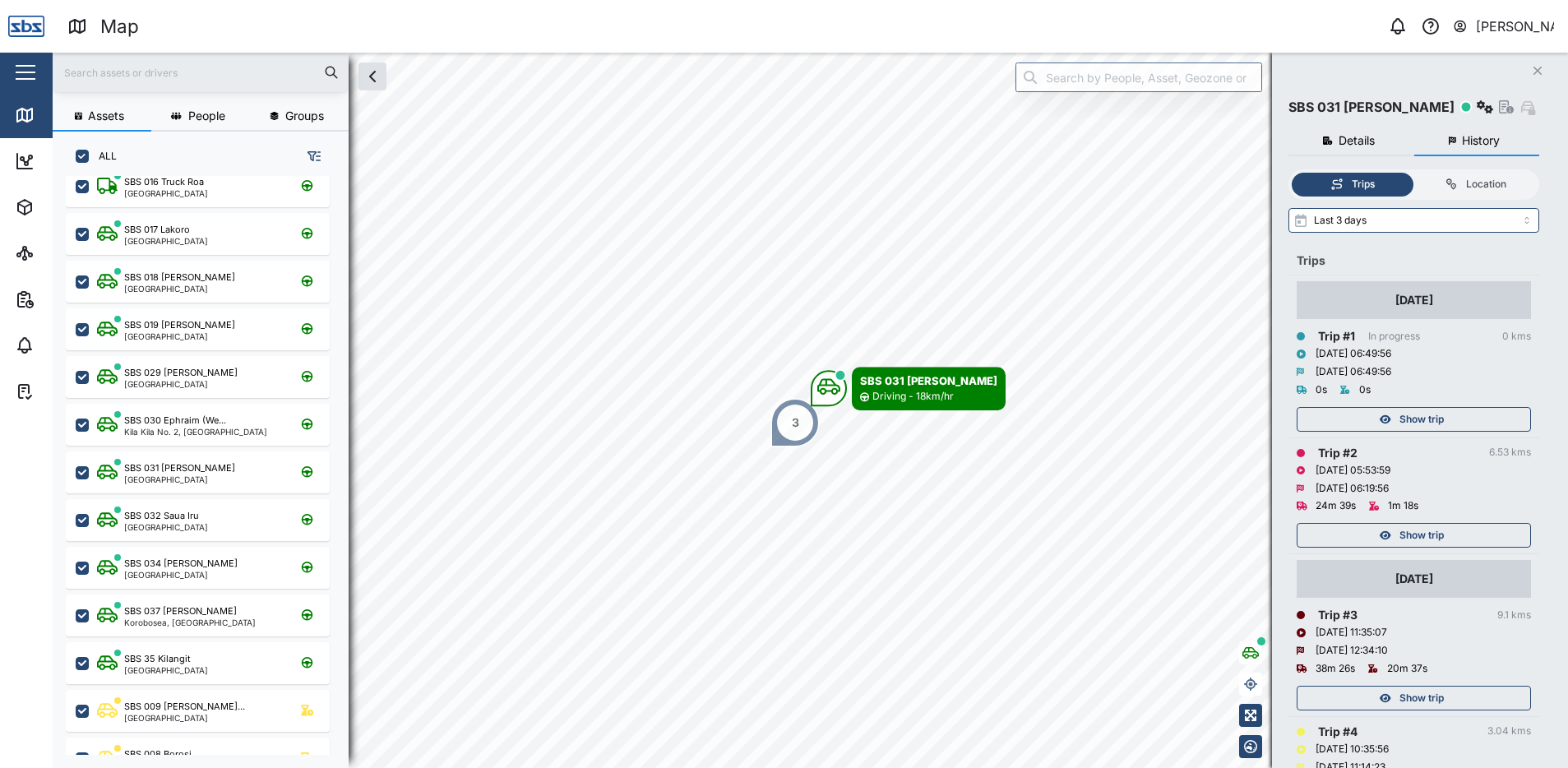
click at [1462, 535] on div "Show trip" at bounding box center [1412, 535] width 214 height 23
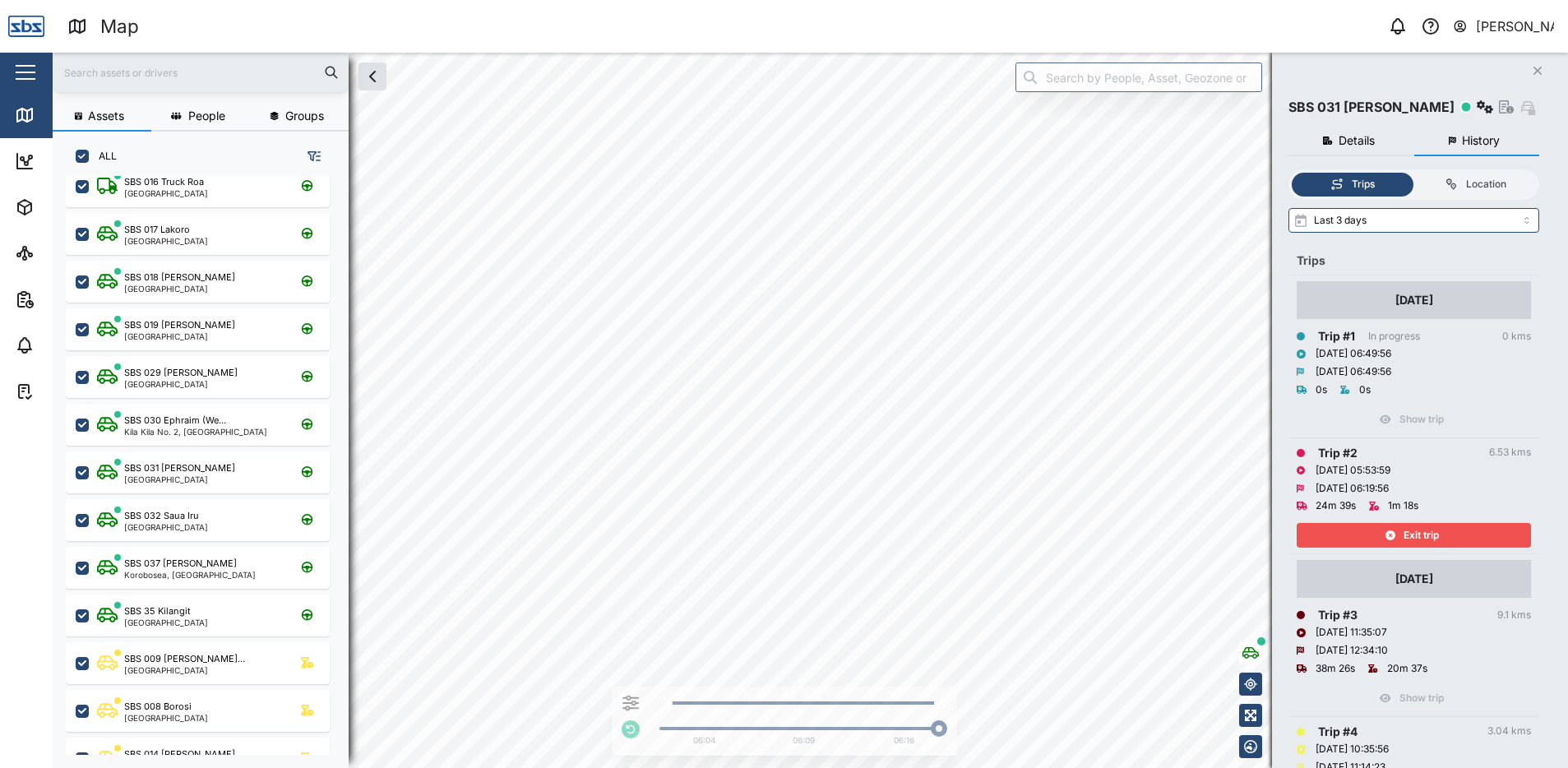
click at [1541, 68] on icon "Close" at bounding box center [1538, 71] width 10 height 13
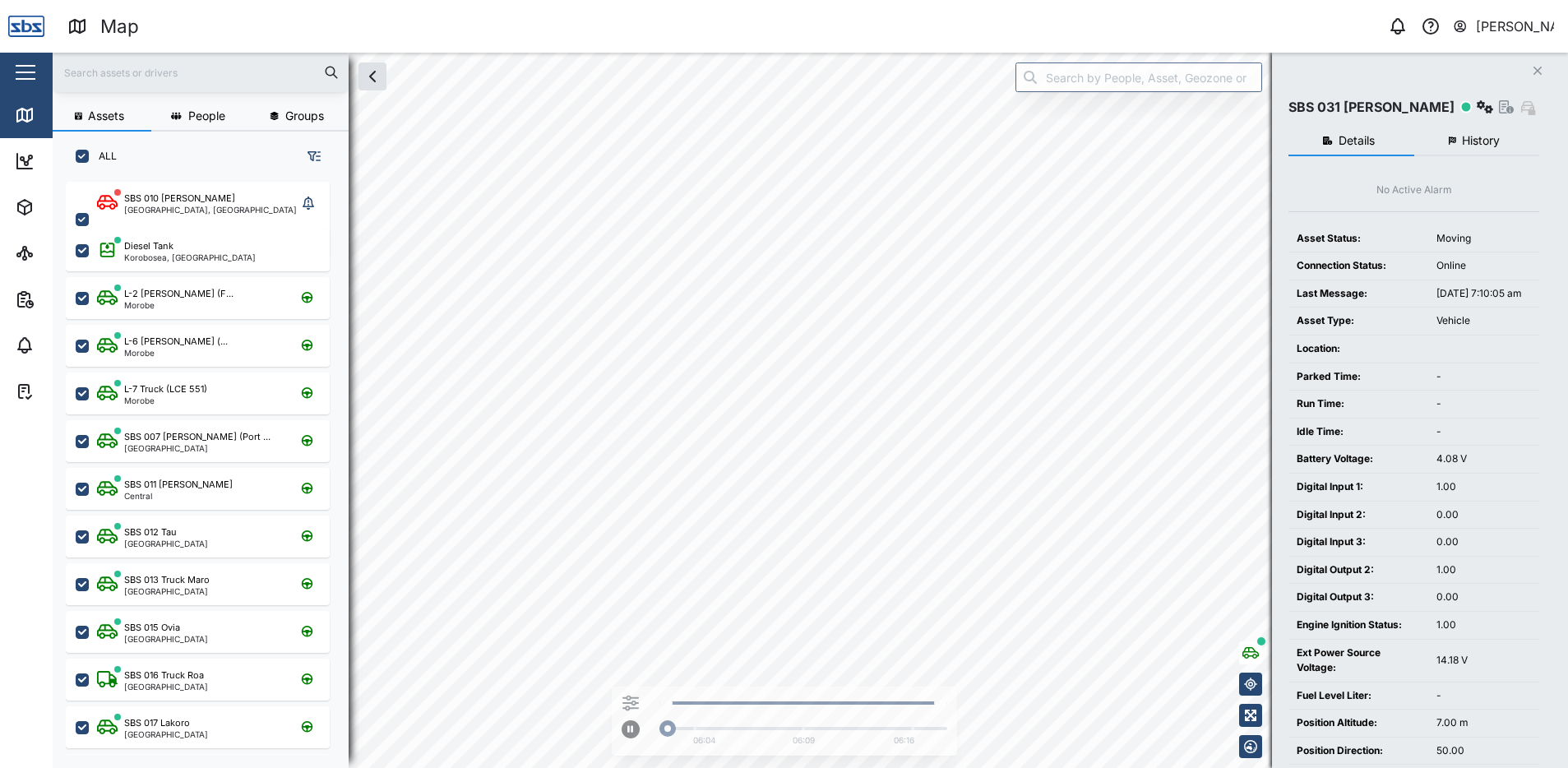
scroll to position [567, 258]
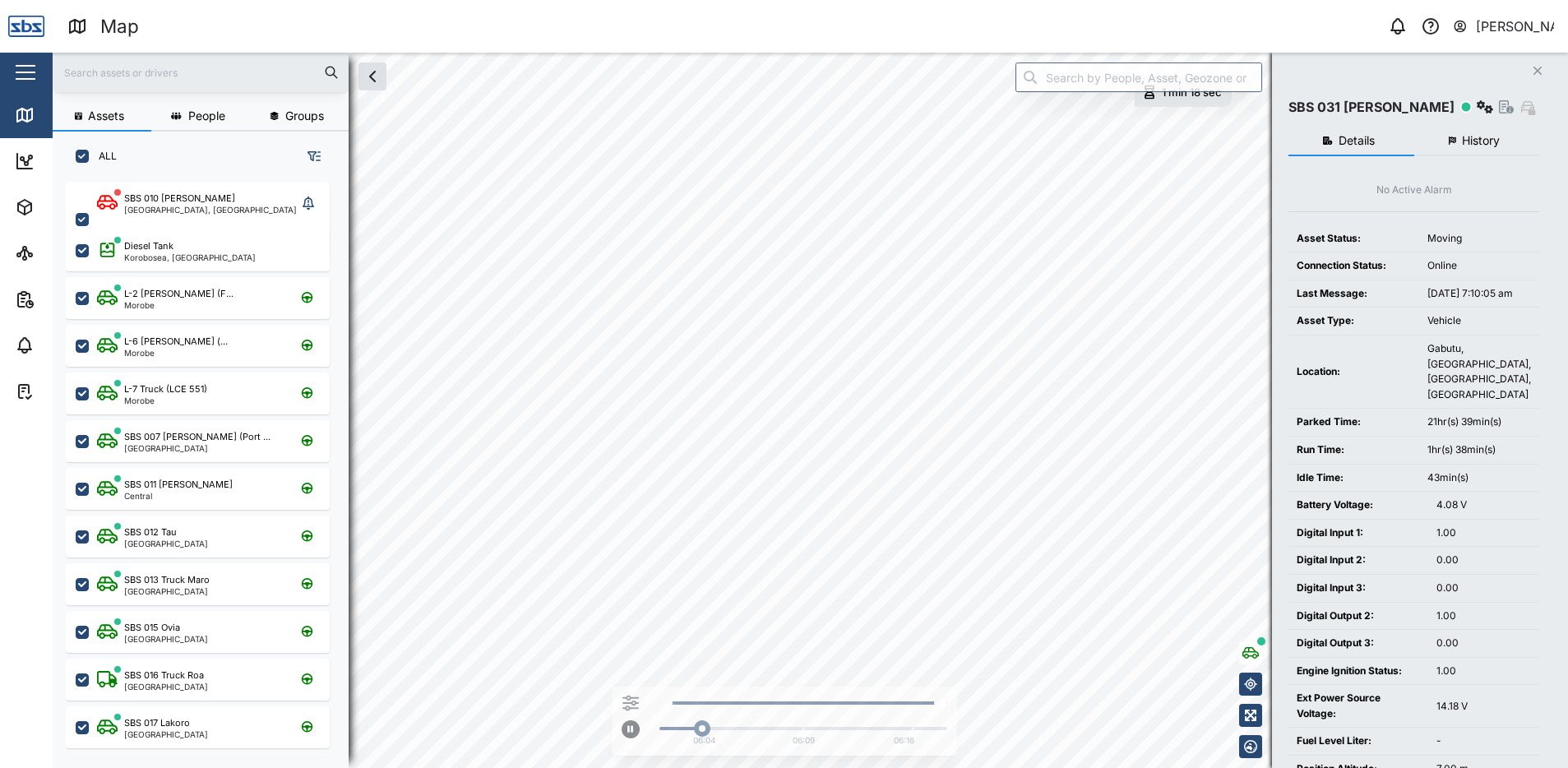
click at [1533, 71] on icon "Close" at bounding box center [1538, 71] width 10 height 13
click at [1463, 135] on span "History" at bounding box center [1481, 141] width 38 height 12
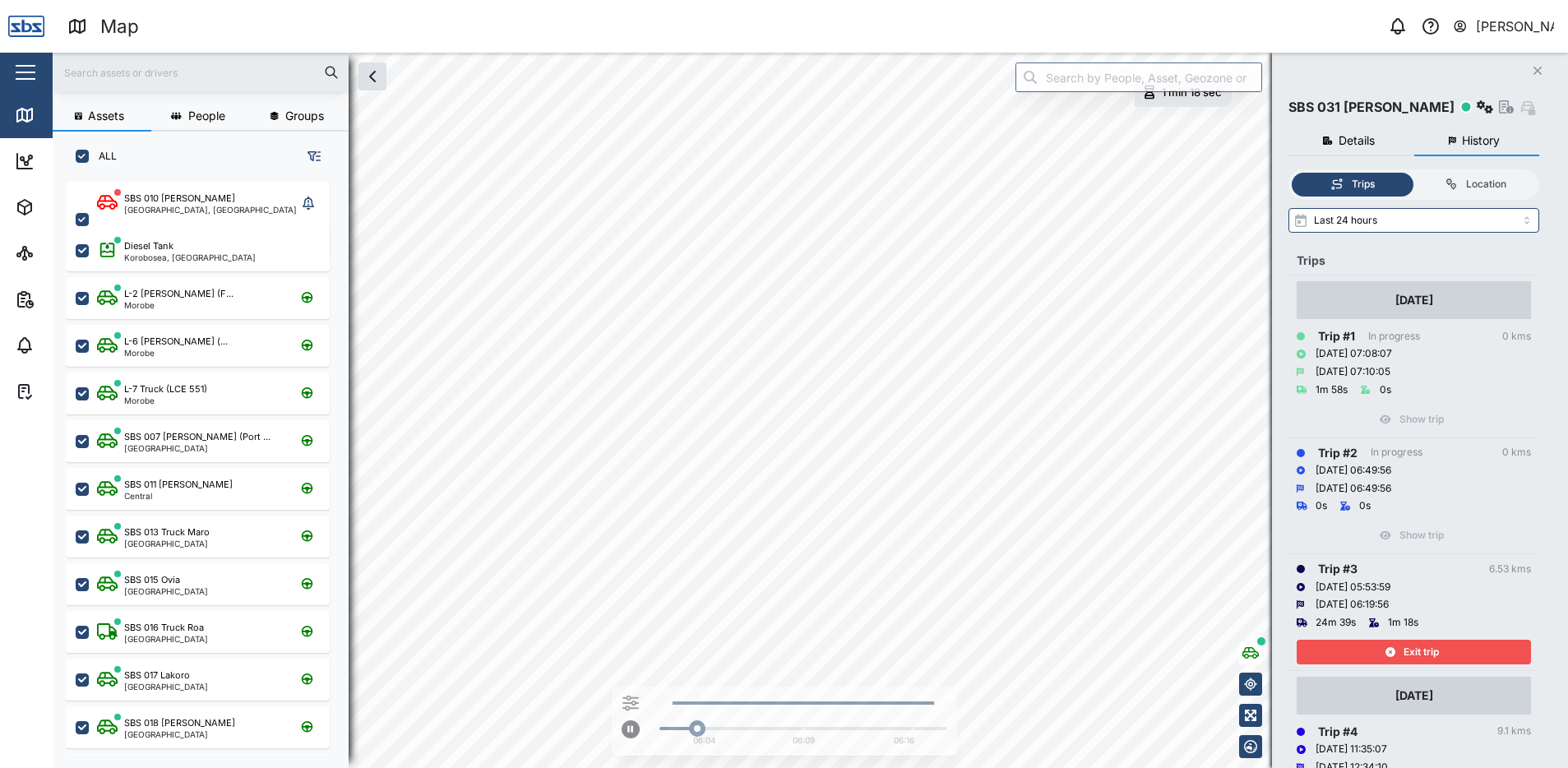
scroll to position [330, 0]
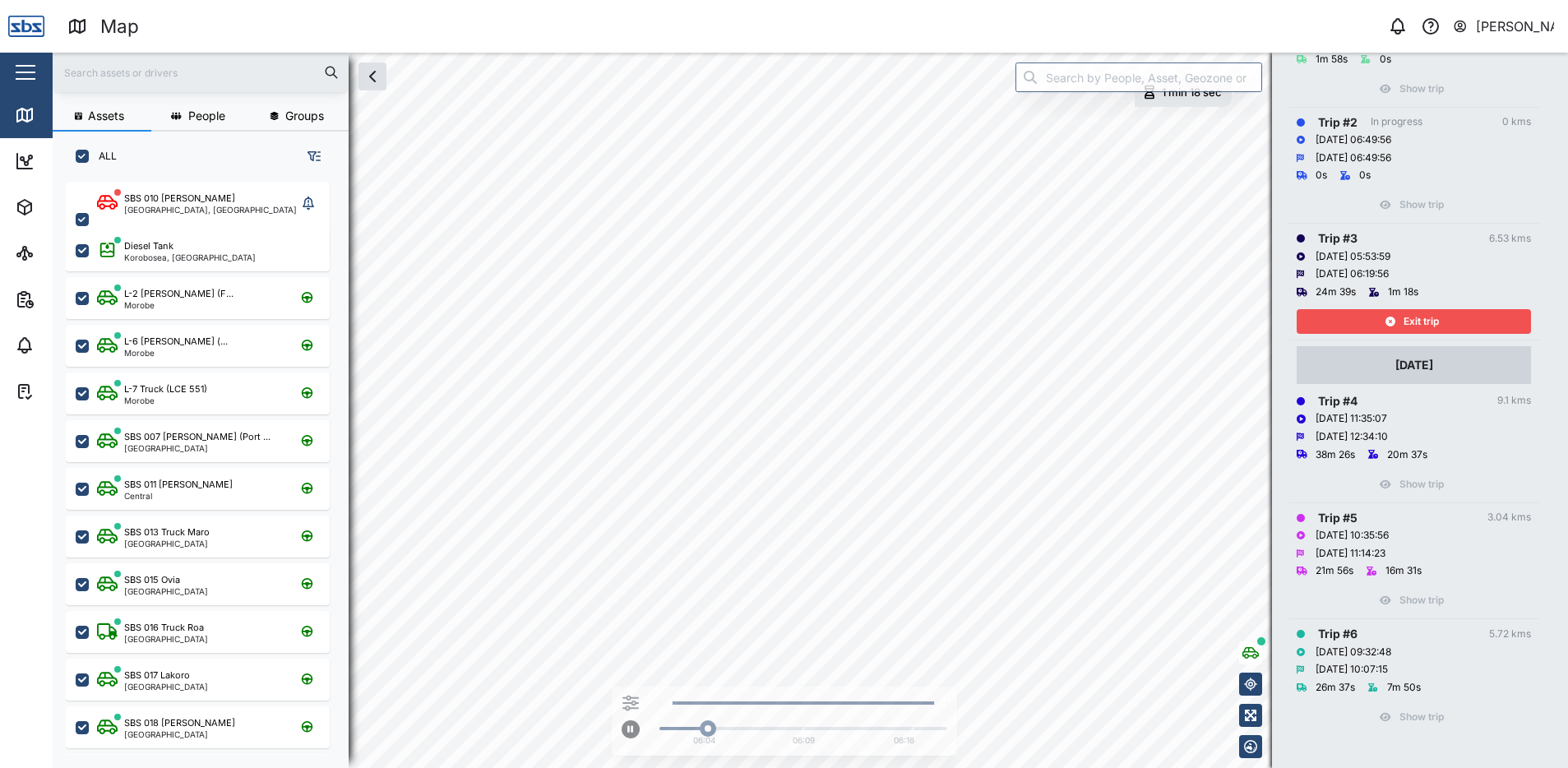
click at [1464, 323] on div "Exit trip" at bounding box center [1412, 321] width 214 height 23
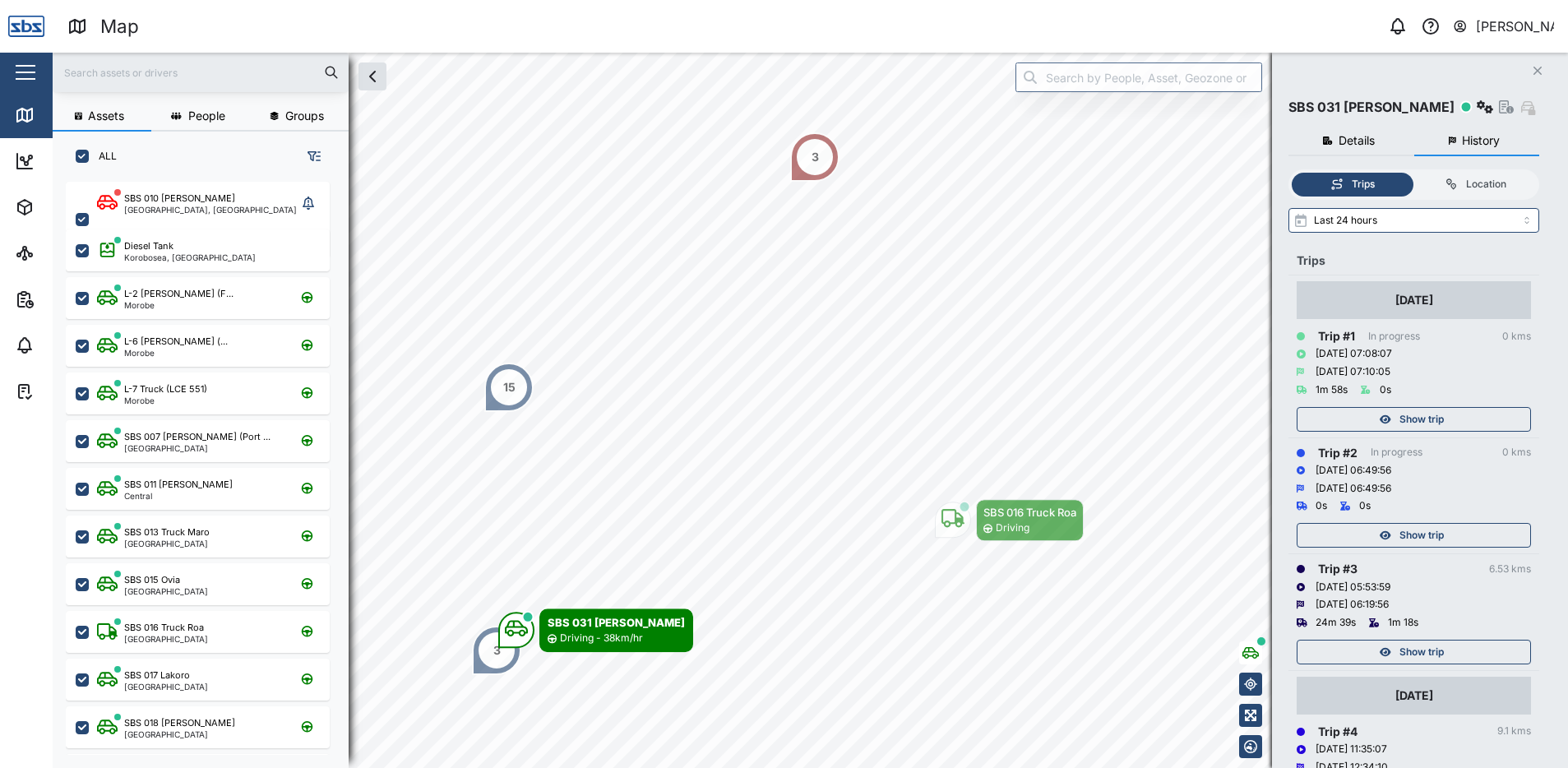
click at [1538, 73] on icon "Close" at bounding box center [1538, 71] width 10 height 13
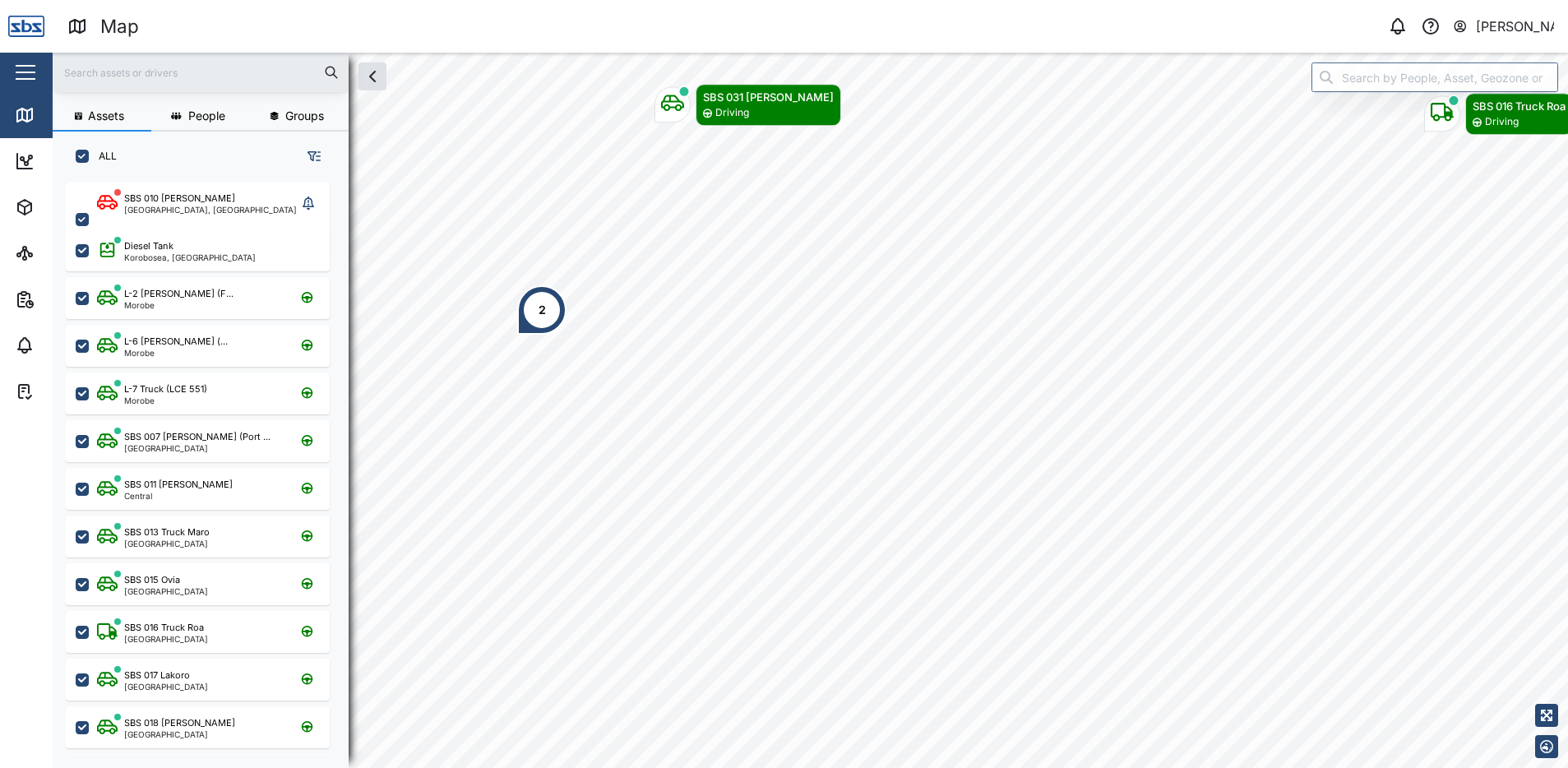
click at [543, 311] on div "2" at bounding box center [542, 310] width 7 height 18
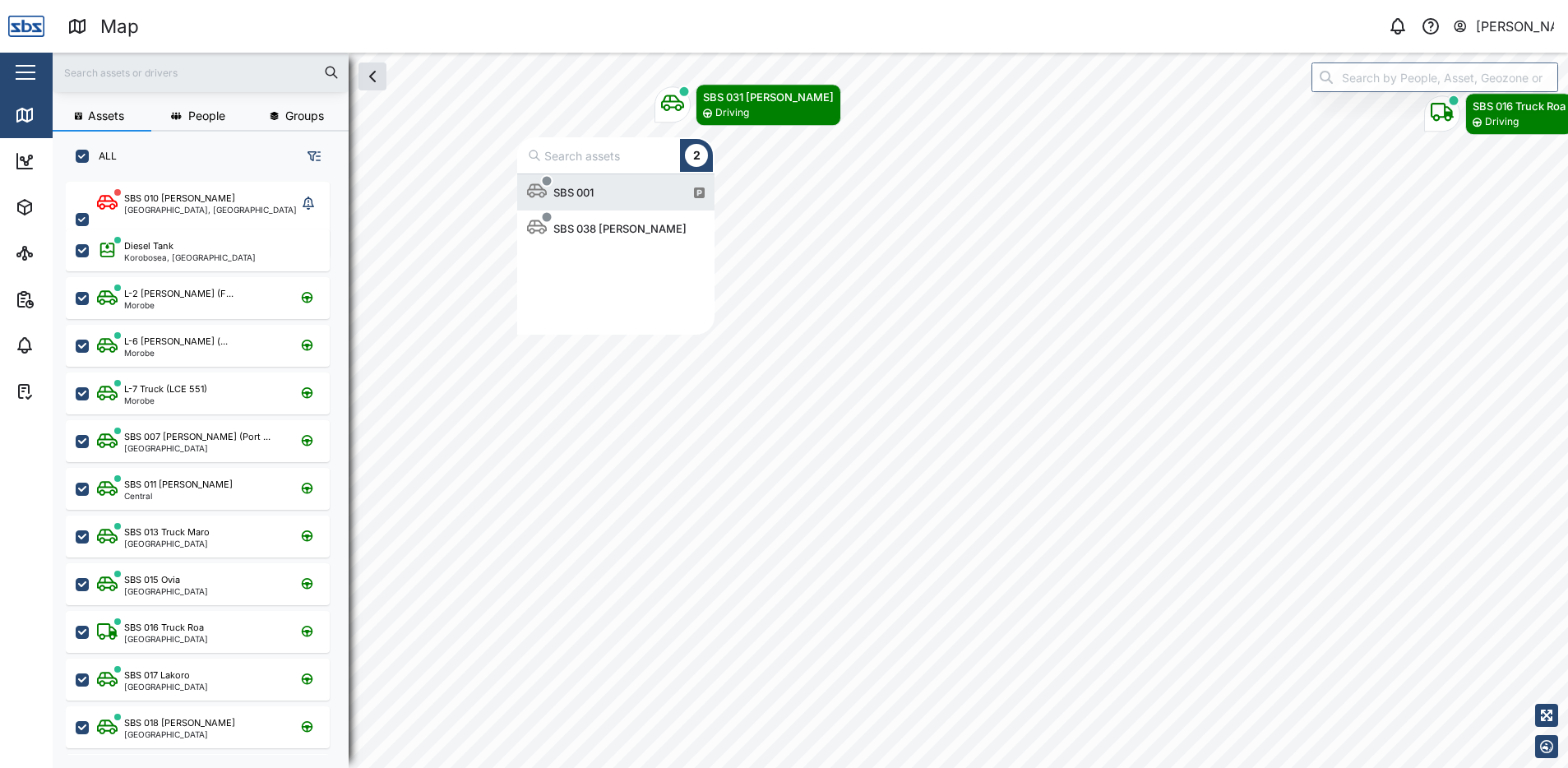
scroll to position [148, 185]
